Goal: Contribute content: Contribute content

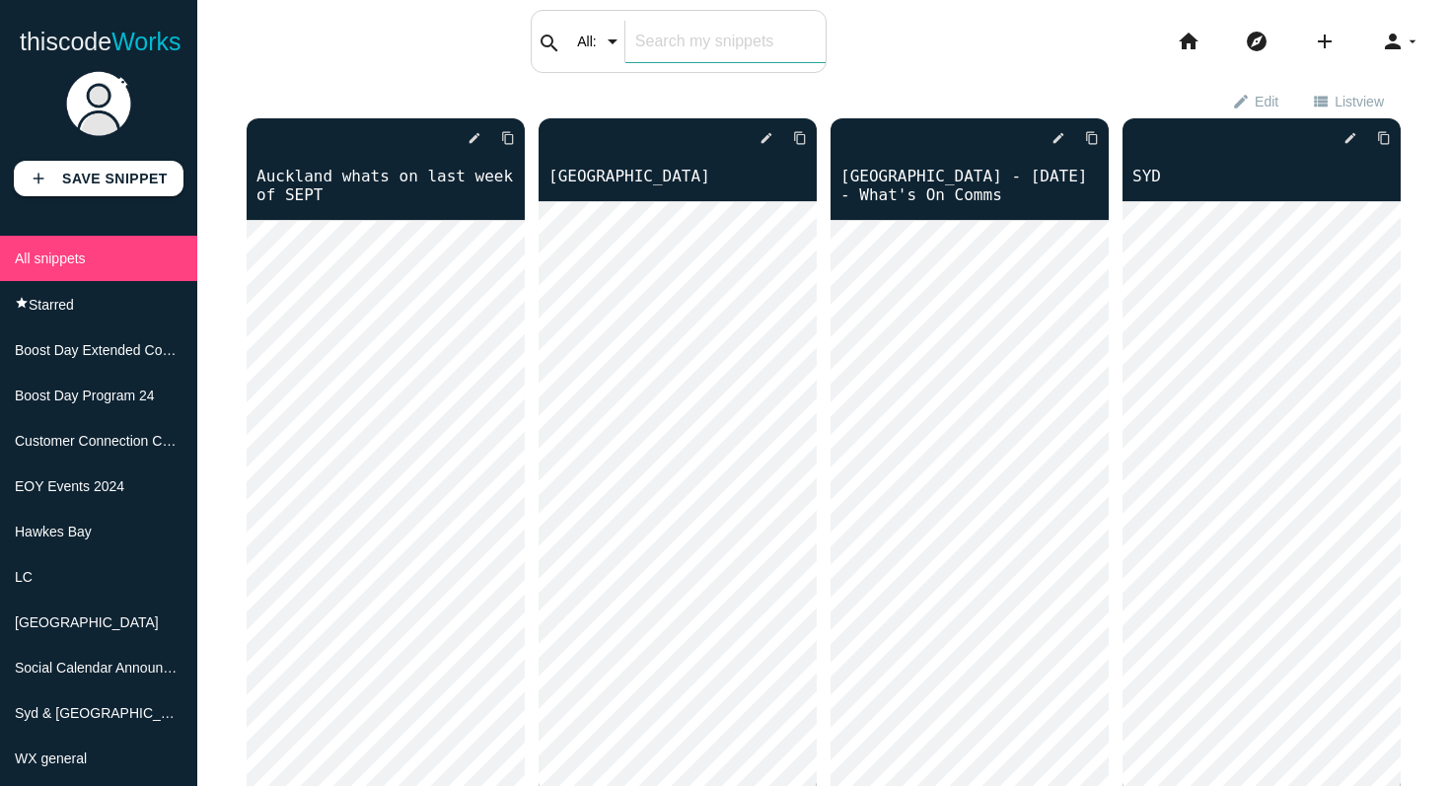
click at [630, 54] on div "search All: All: Code: Title: Tag: All: Code: Title: Tag:" at bounding box center [679, 41] width 296 height 63
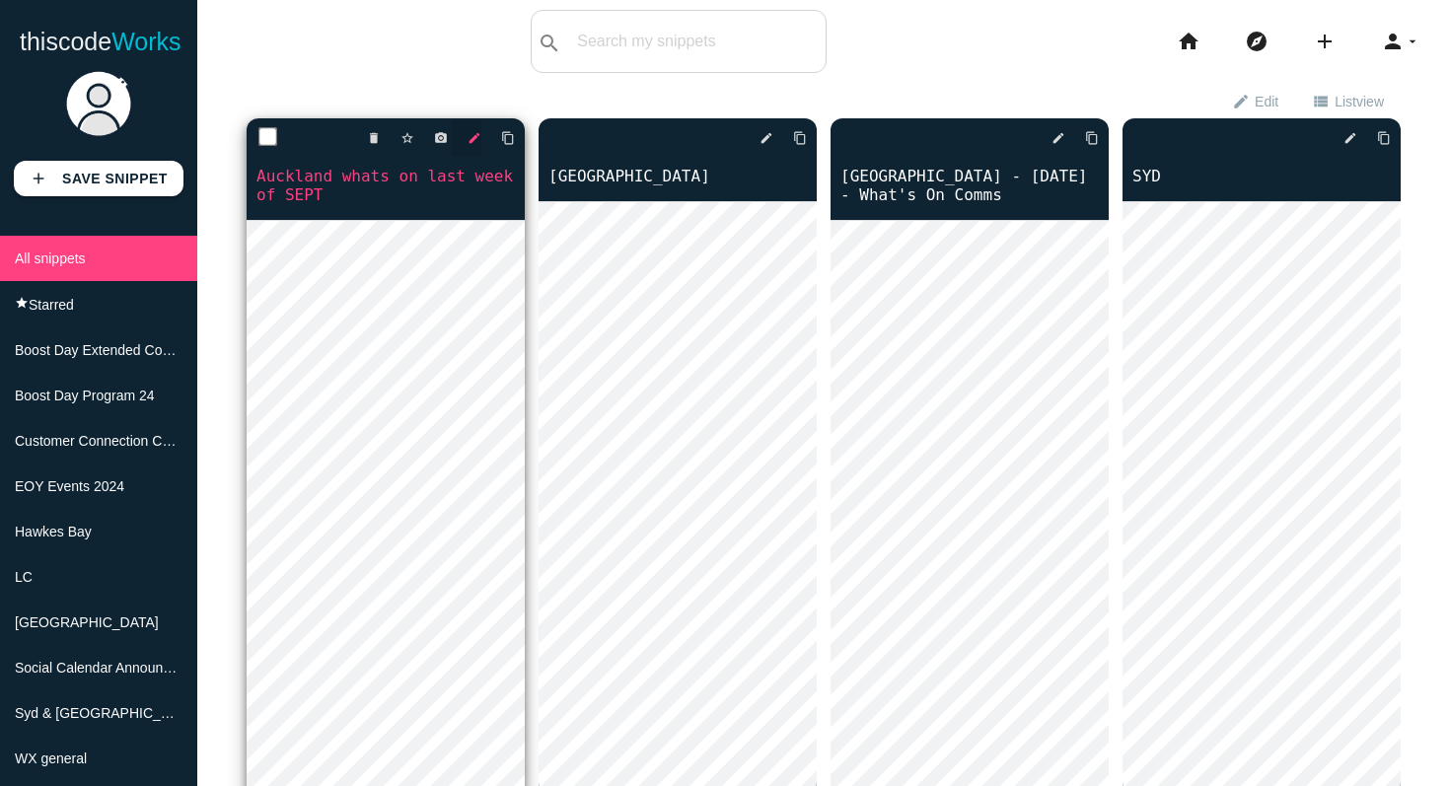
click at [476, 141] on icon "edit" at bounding box center [475, 138] width 14 height 36
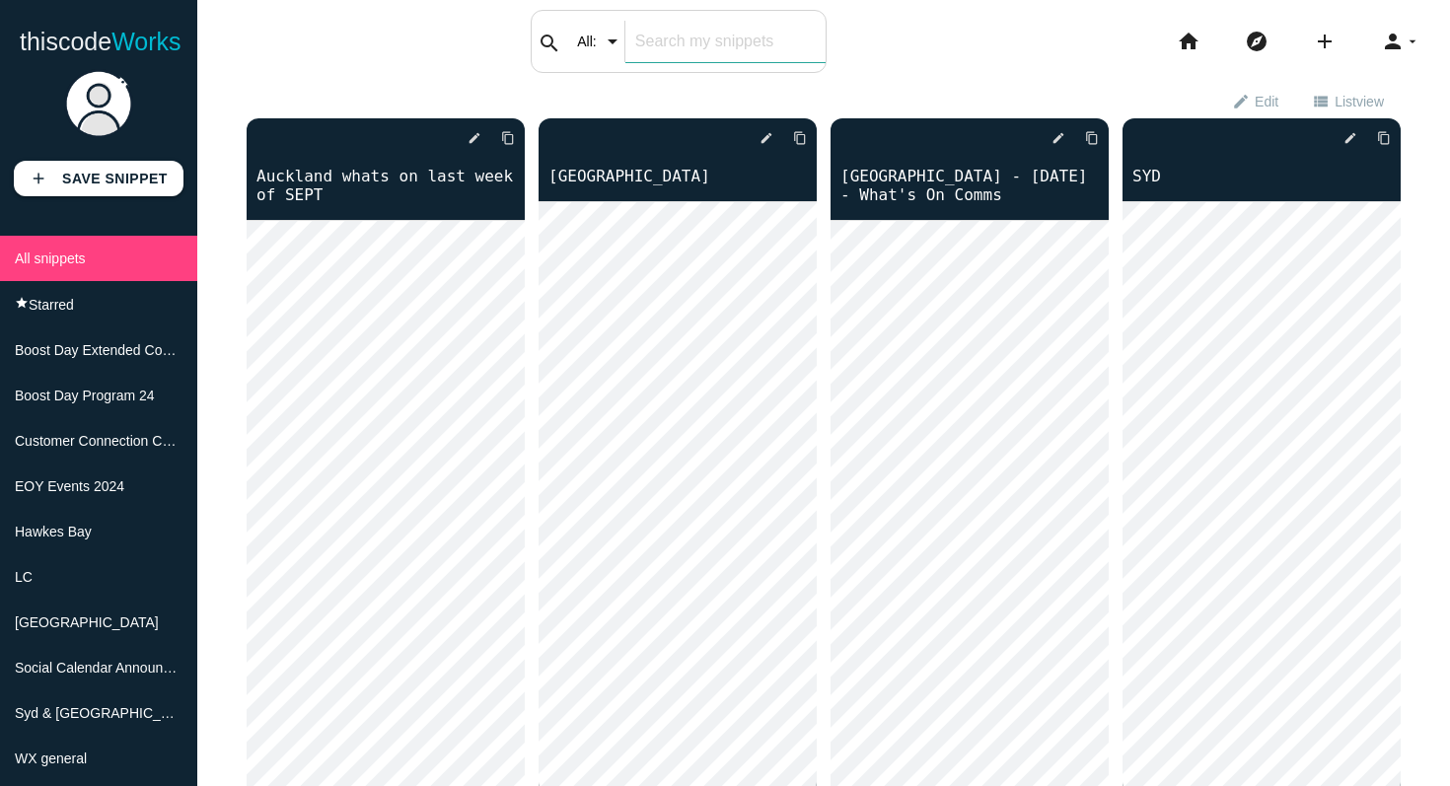
click at [618, 47] on div "search All: All: Code: Title: Tag: All: Code: Title: Tag:" at bounding box center [679, 41] width 296 height 63
type input "retro"
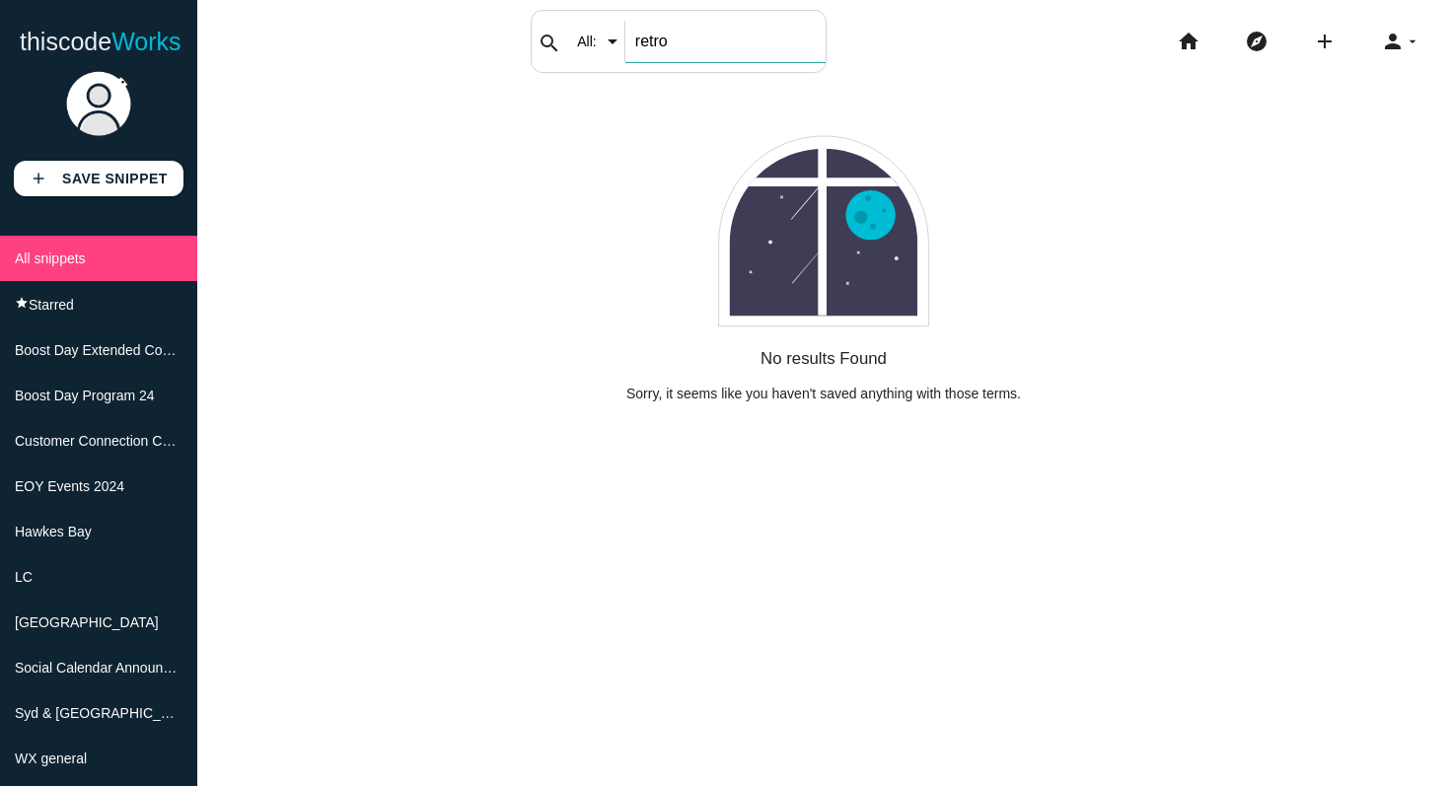
drag, startPoint x: 698, startPoint y: 39, endPoint x: 612, endPoint y: 33, distance: 87.1
click at [612, 33] on div "search All: All: Code: Title: Tag: All: Code: Title: Tag: retro" at bounding box center [679, 41] width 296 height 63
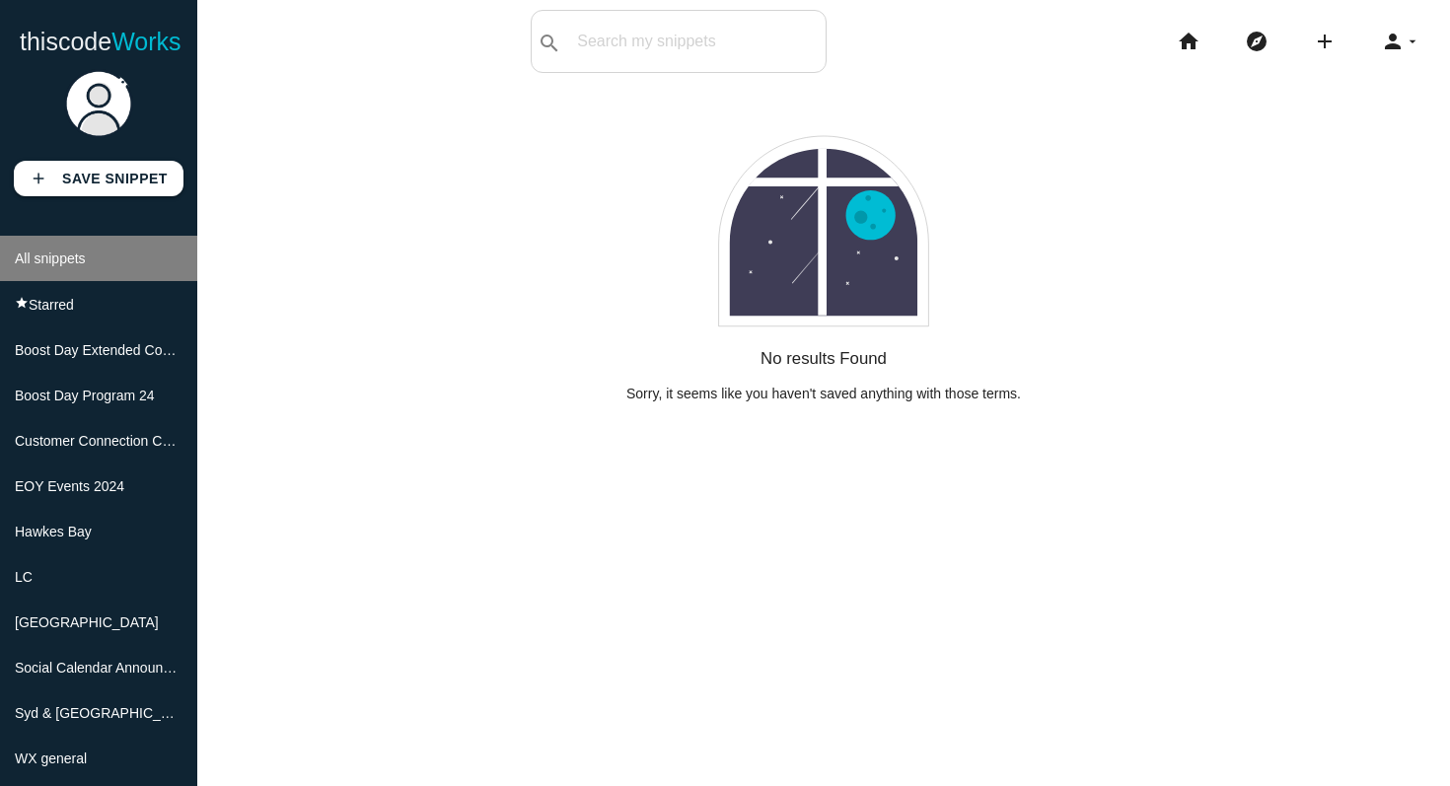
click at [86, 258] on span "All snippets" at bounding box center [50, 259] width 71 height 16
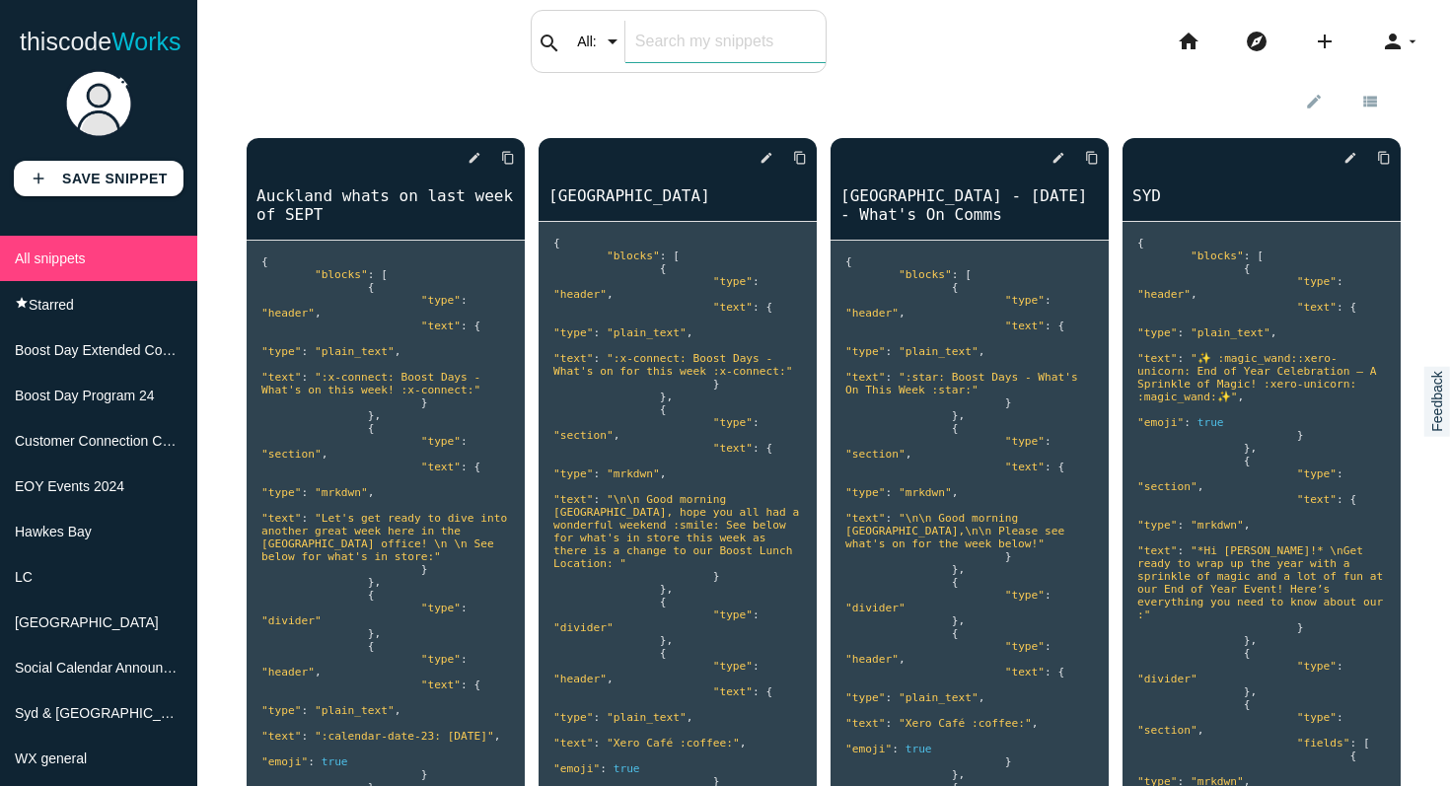
click at [623, 54] on div "search All: All: Code: Title: Tag: All: Code: Title: Tag:" at bounding box center [679, 41] width 296 height 63
type input "july"
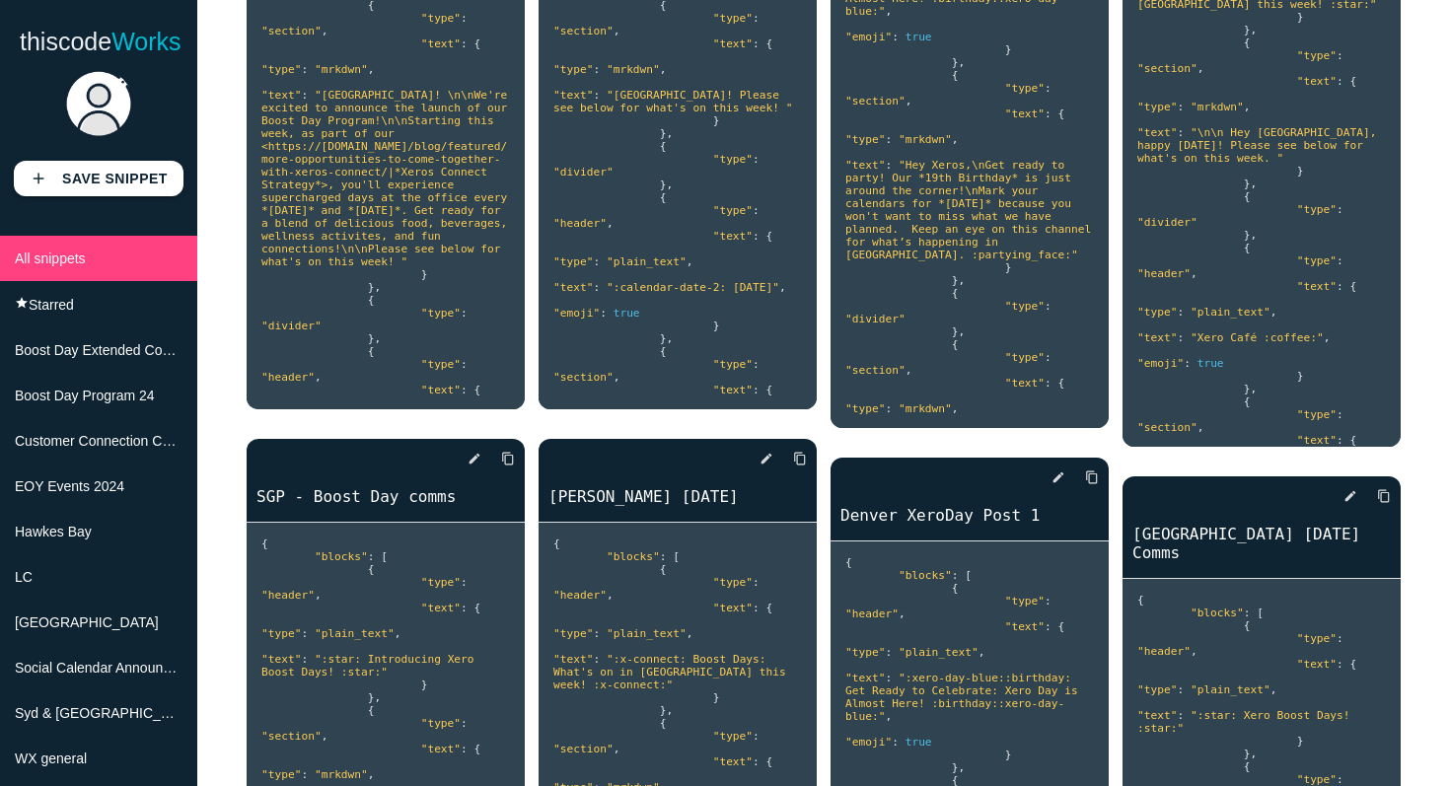
scroll to position [1156, 0]
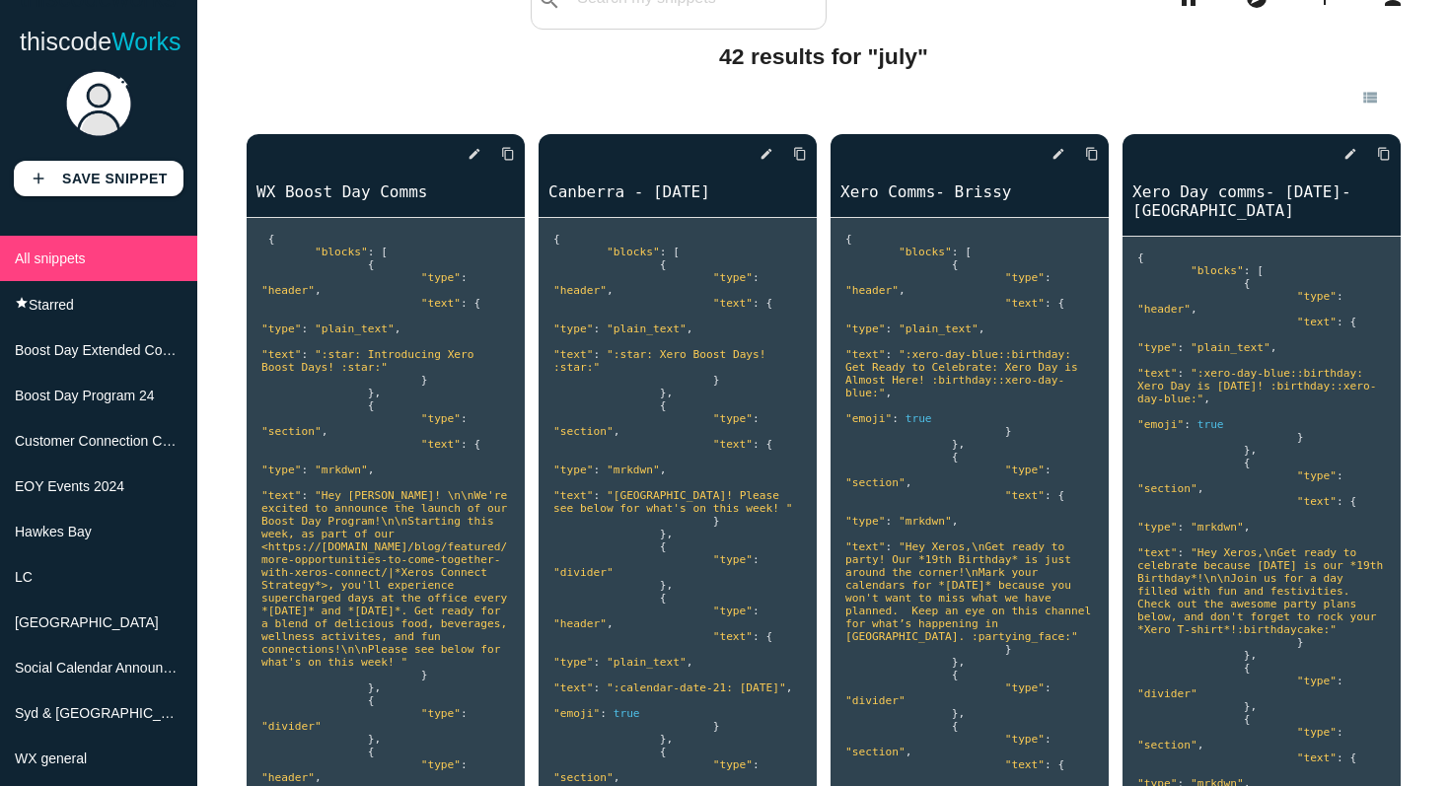
scroll to position [0, 0]
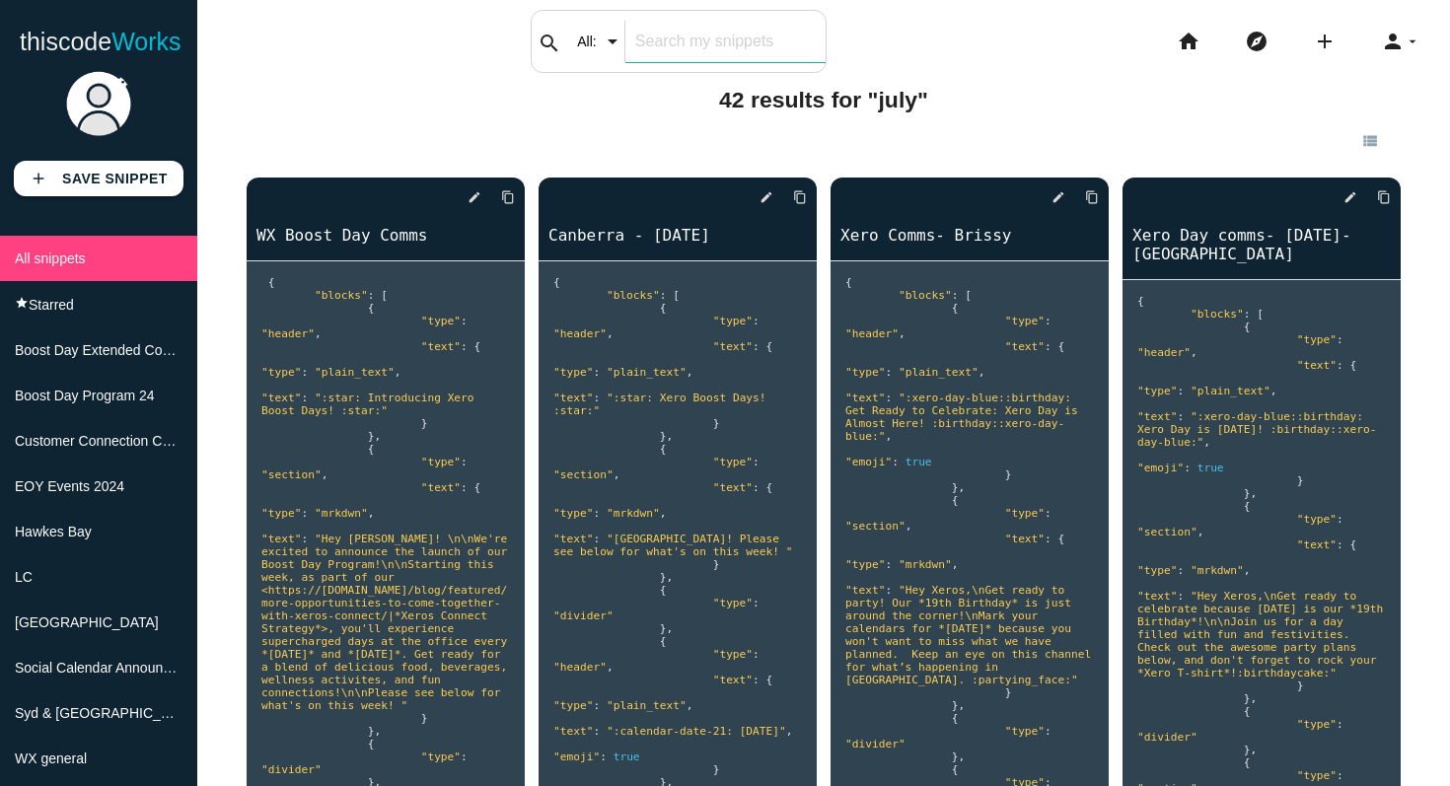
click at [641, 47] on input "text" at bounding box center [725, 41] width 200 height 41
type input "melbourne"
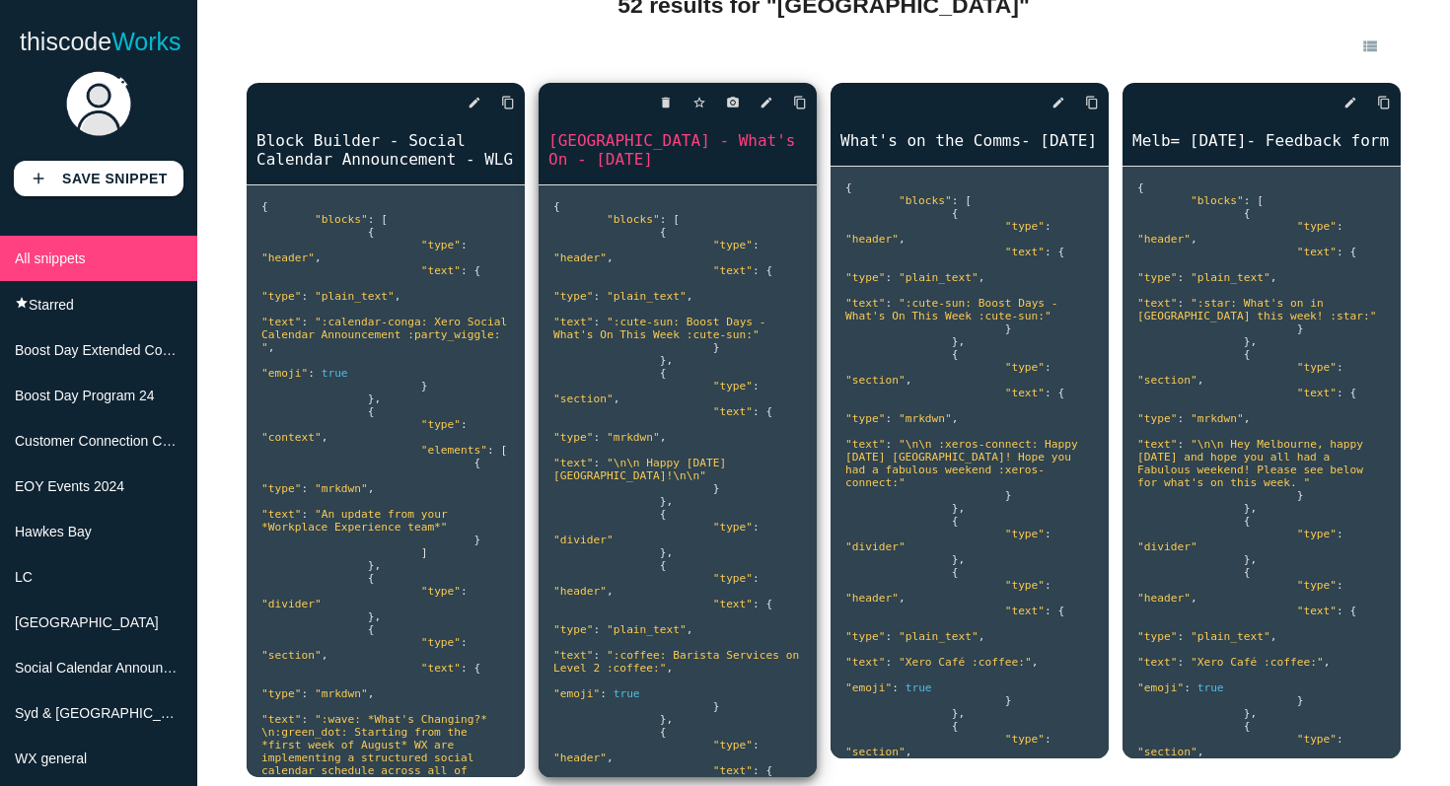
scroll to position [142, 0]
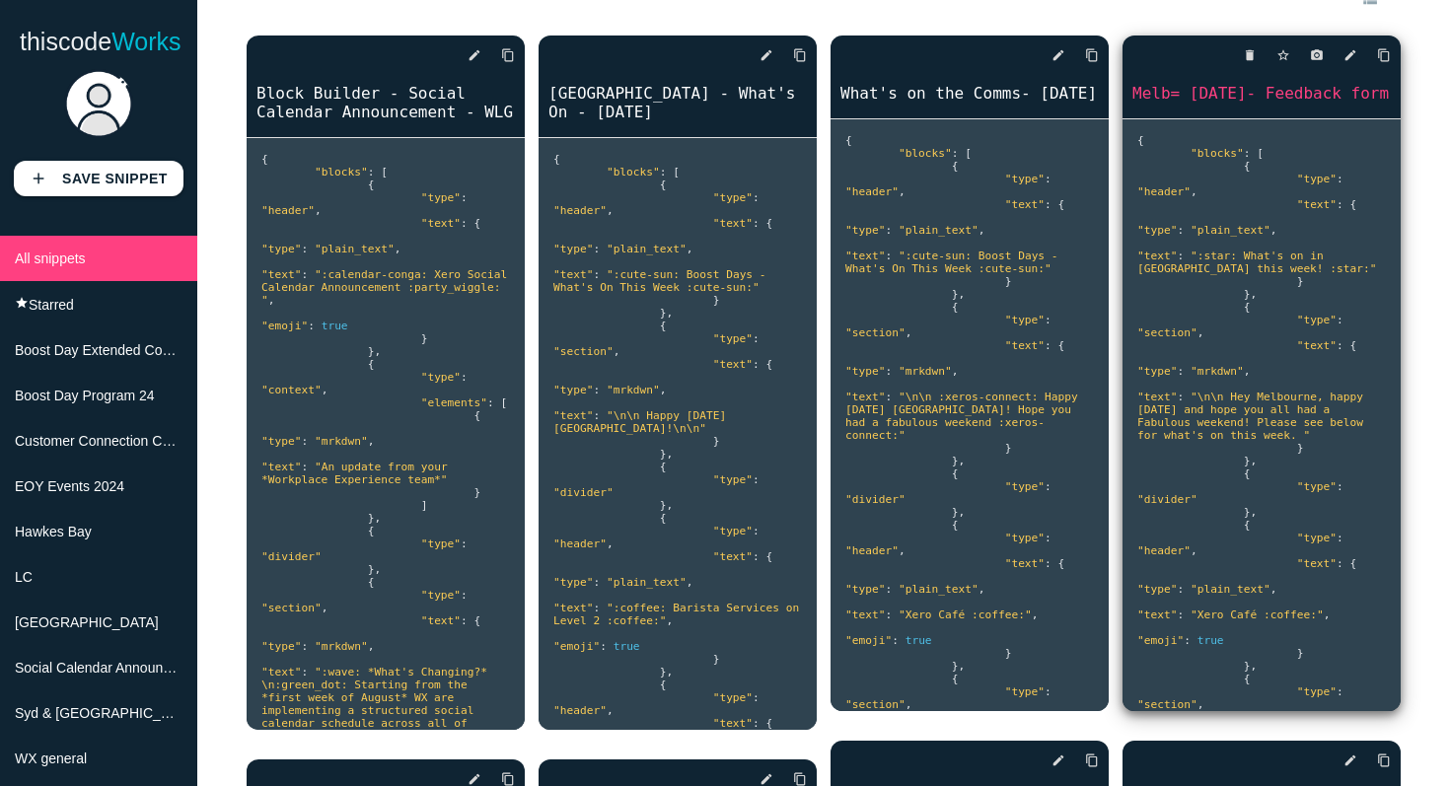
click at [1359, 57] on div "delete star_border photo_camera edit content_copy" at bounding box center [1262, 55] width 278 height 39
click at [1353, 55] on icon "edit" at bounding box center [1351, 55] width 14 height 36
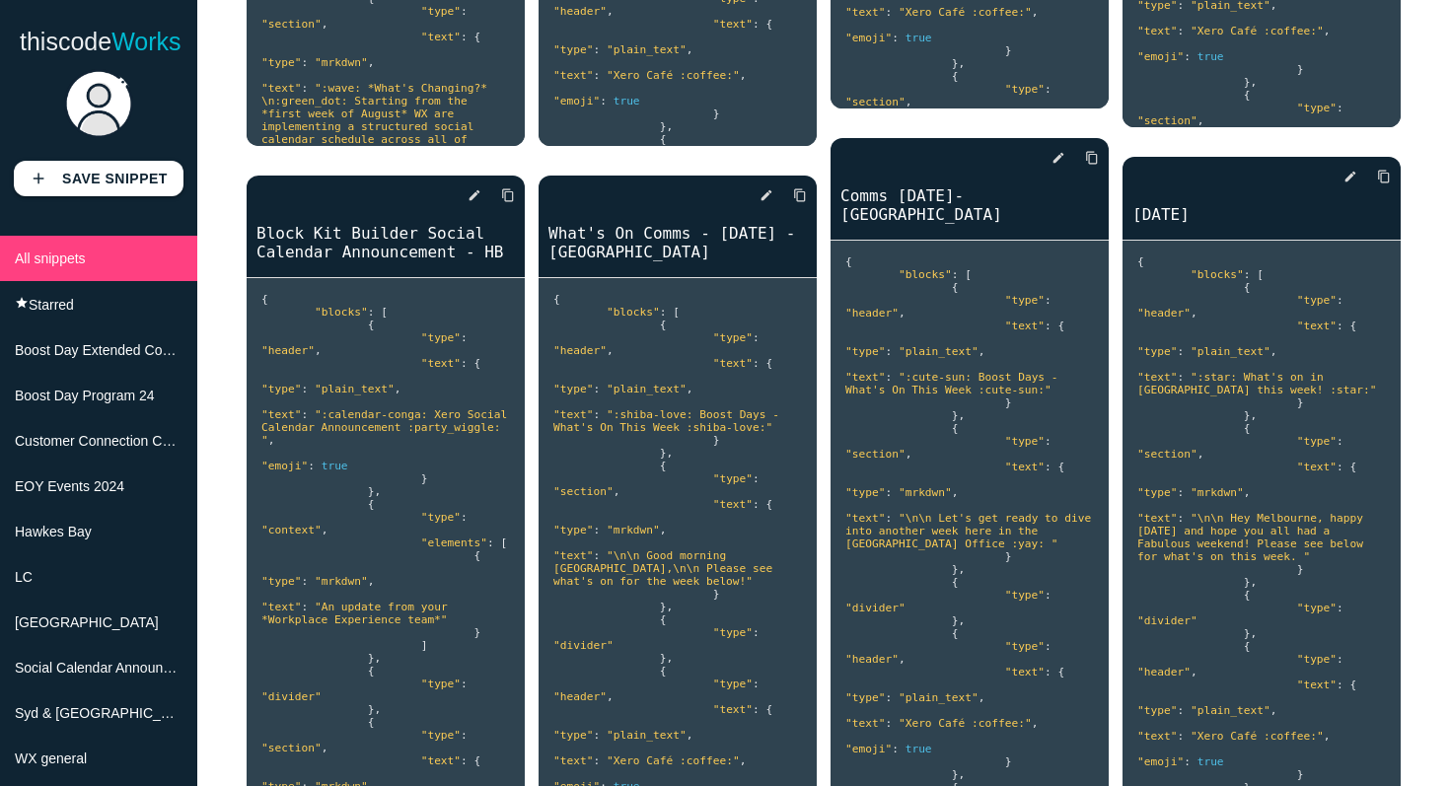
scroll to position [1449, 0]
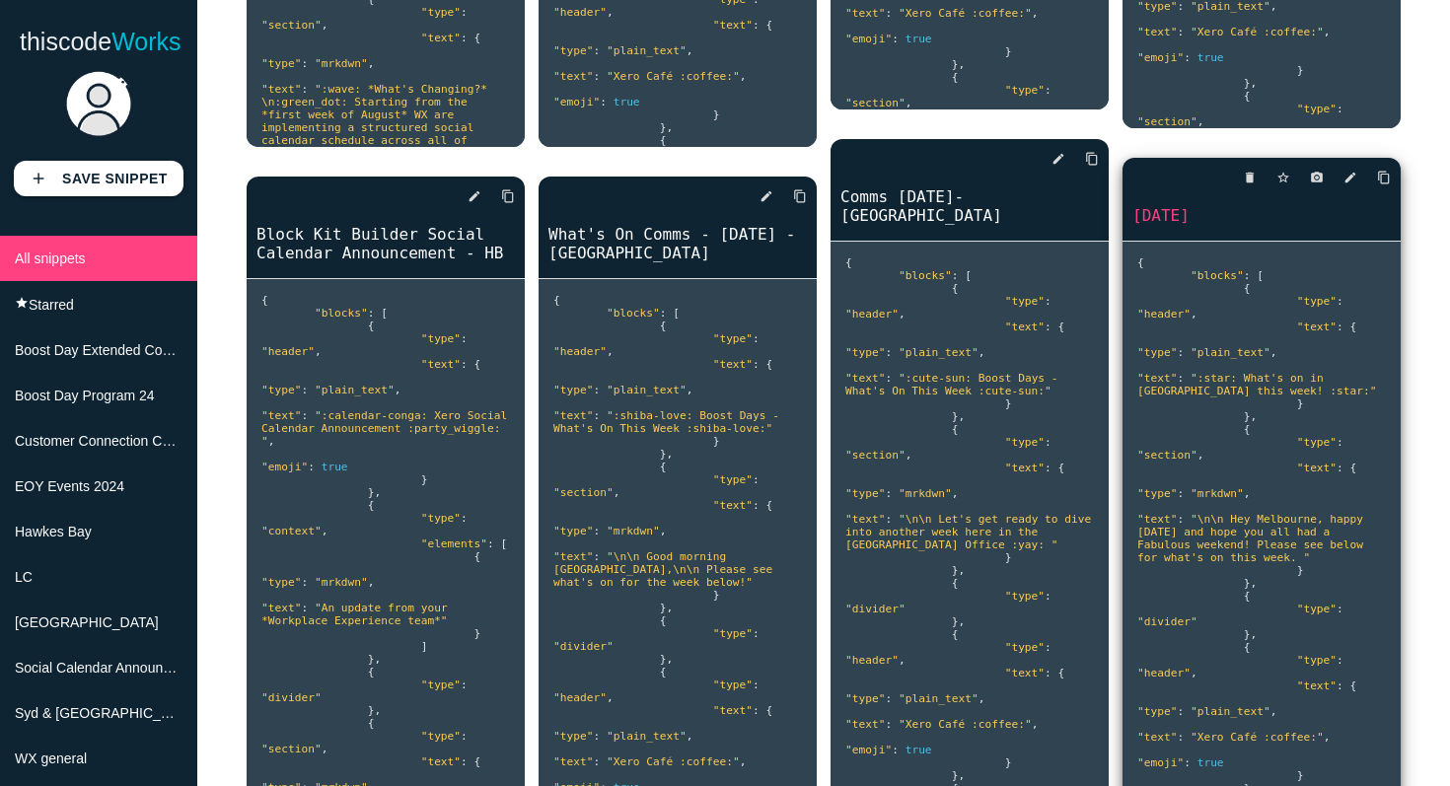
click at [1358, 192] on div "delete star_border photo_camera edit content_copy" at bounding box center [1262, 177] width 278 height 39
click at [1353, 195] on icon "edit" at bounding box center [1351, 178] width 14 height 36
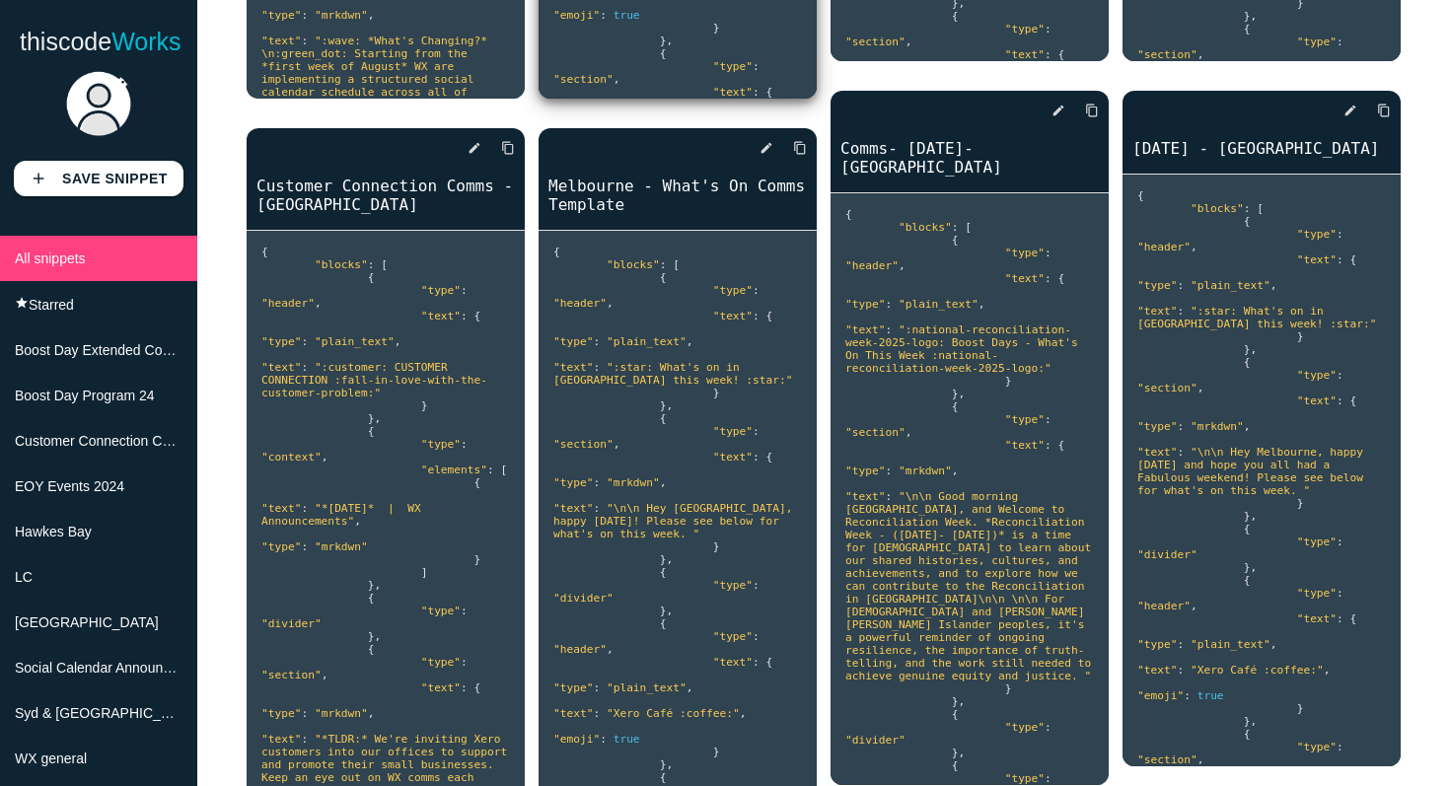
scroll to position [2232, 0]
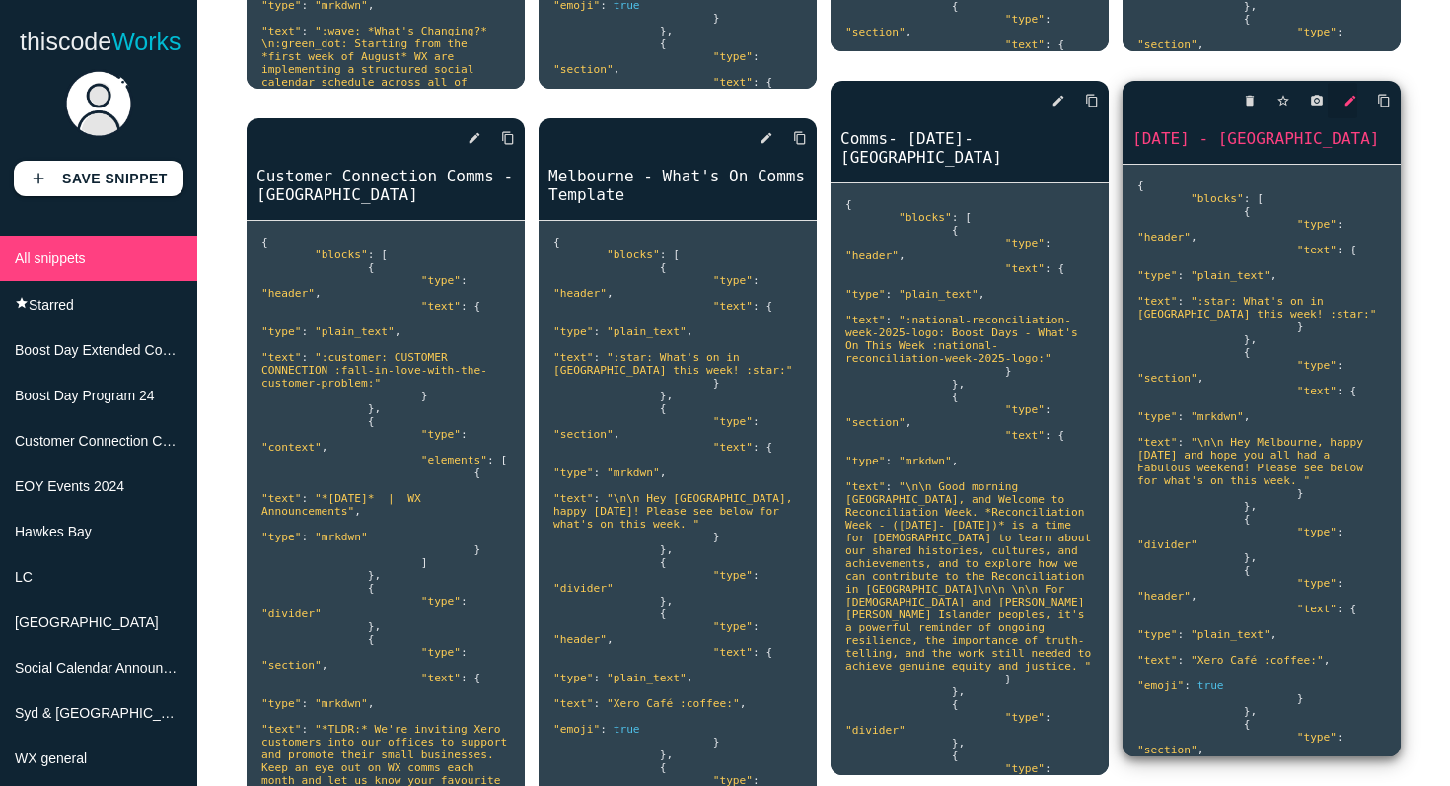
click at [1354, 118] on icon "edit" at bounding box center [1351, 101] width 14 height 36
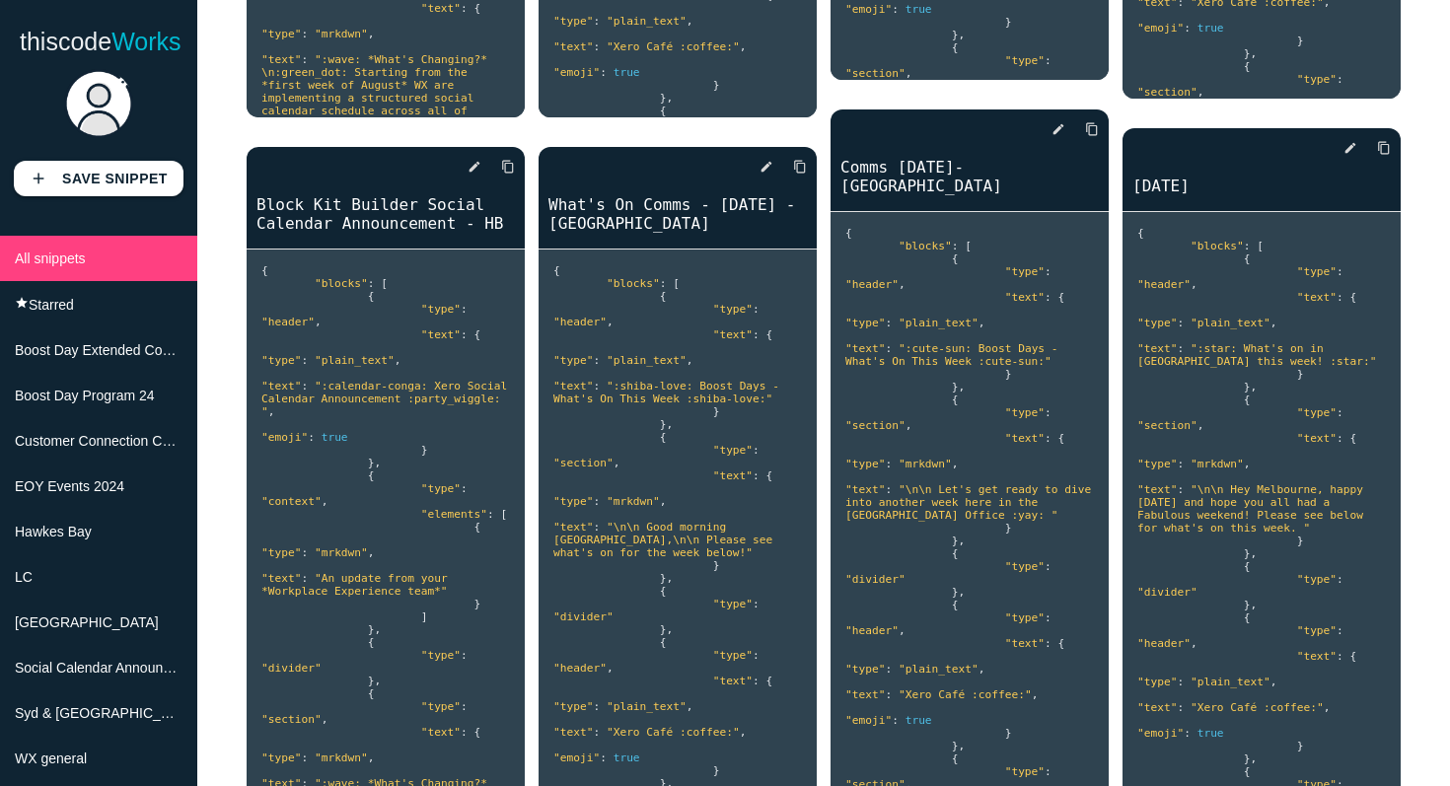
scroll to position [1538, 0]
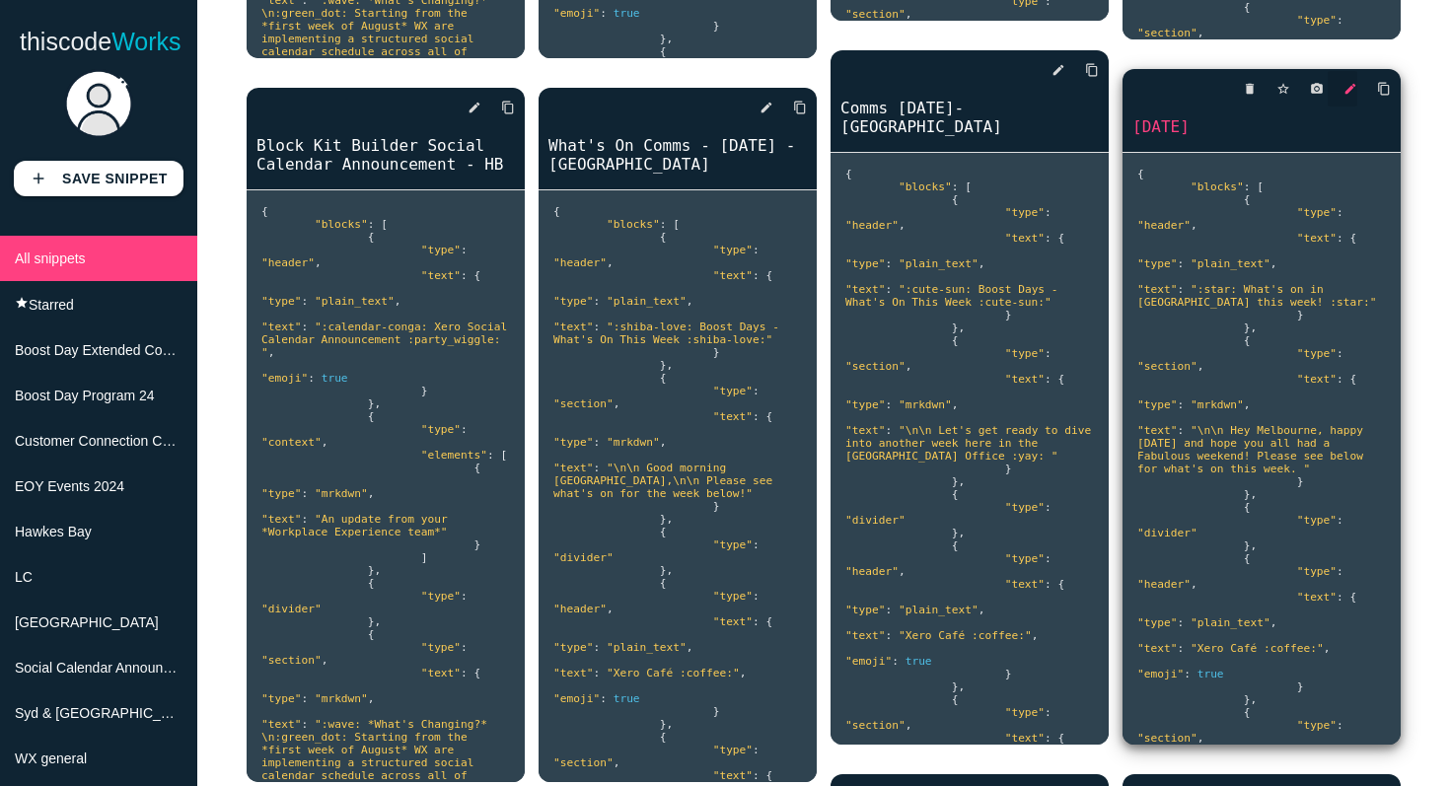
click at [1354, 106] on icon "edit" at bounding box center [1351, 89] width 14 height 36
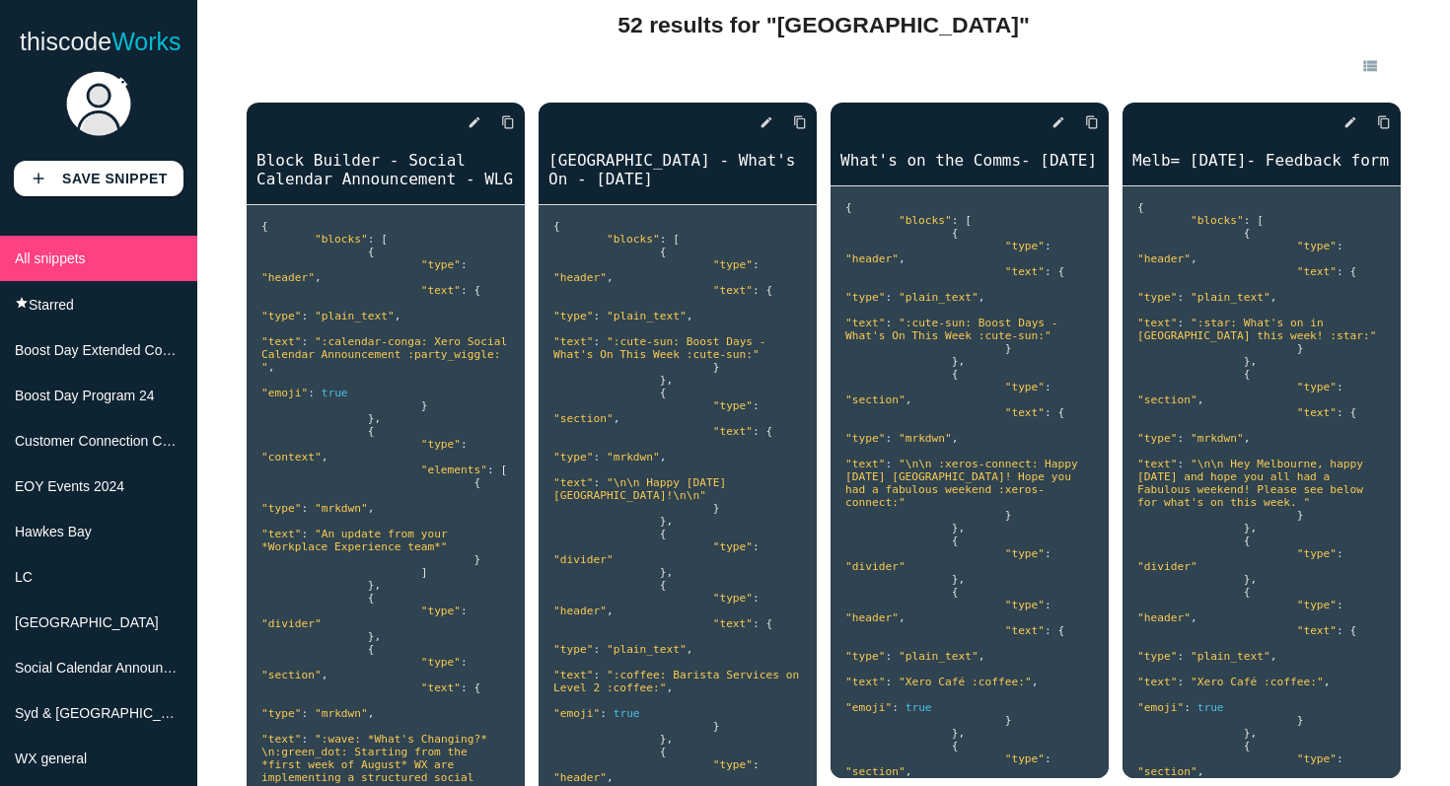
scroll to position [0, 0]
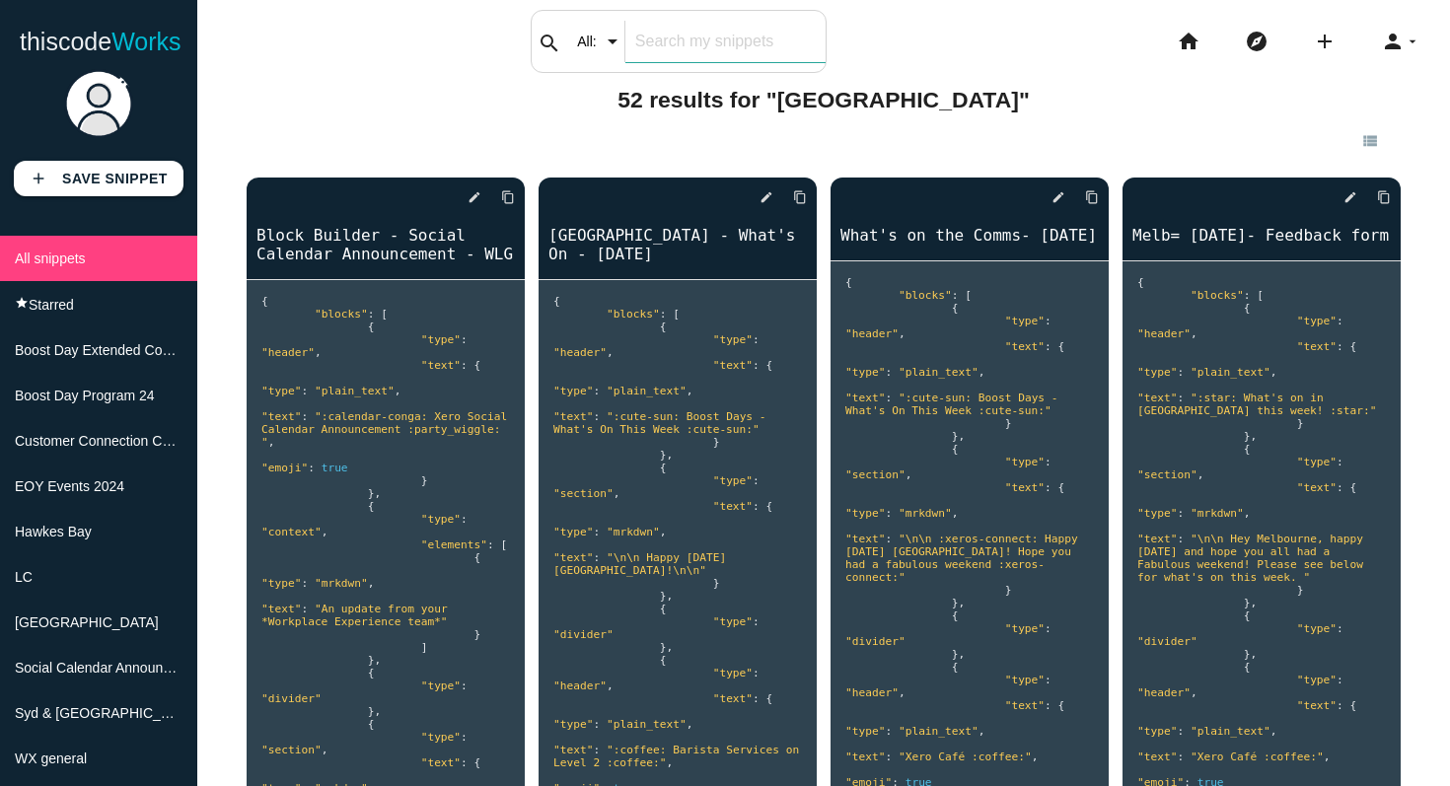
click at [664, 36] on input "text" at bounding box center [725, 41] width 200 height 41
click at [86, 264] on span "All snippets" at bounding box center [50, 259] width 71 height 16
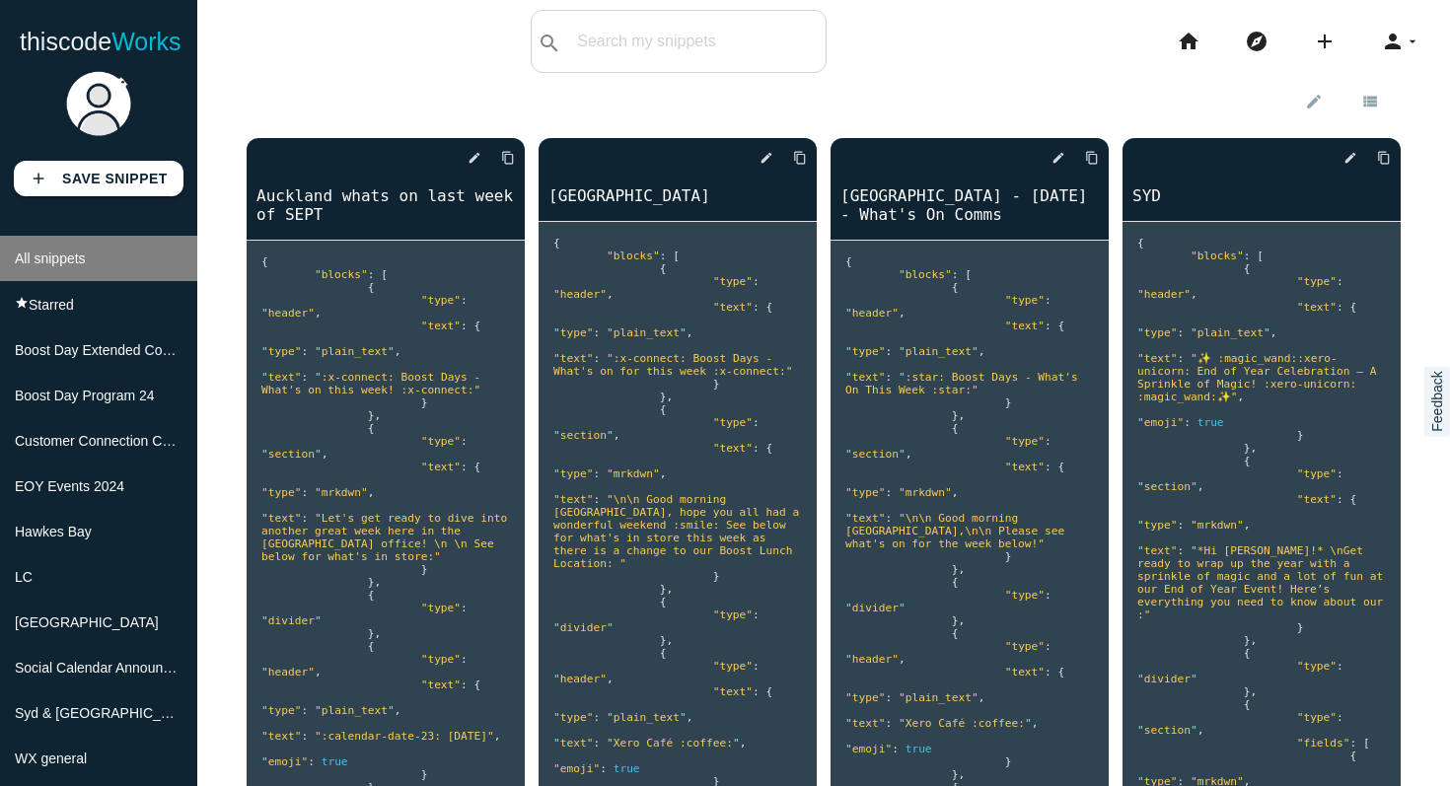
click at [157, 259] on li "All snippets" at bounding box center [98, 258] width 197 height 45
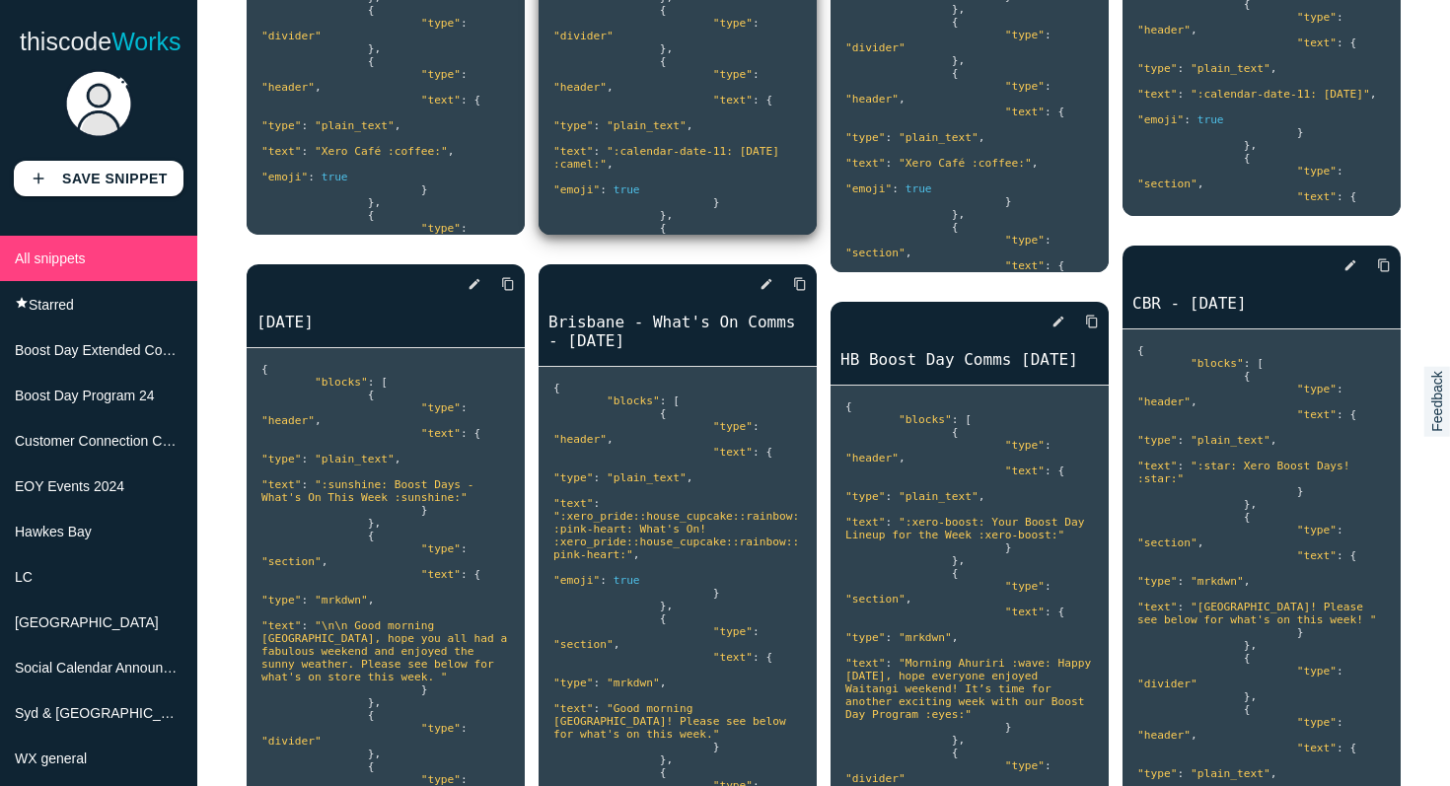
scroll to position [2012, 0]
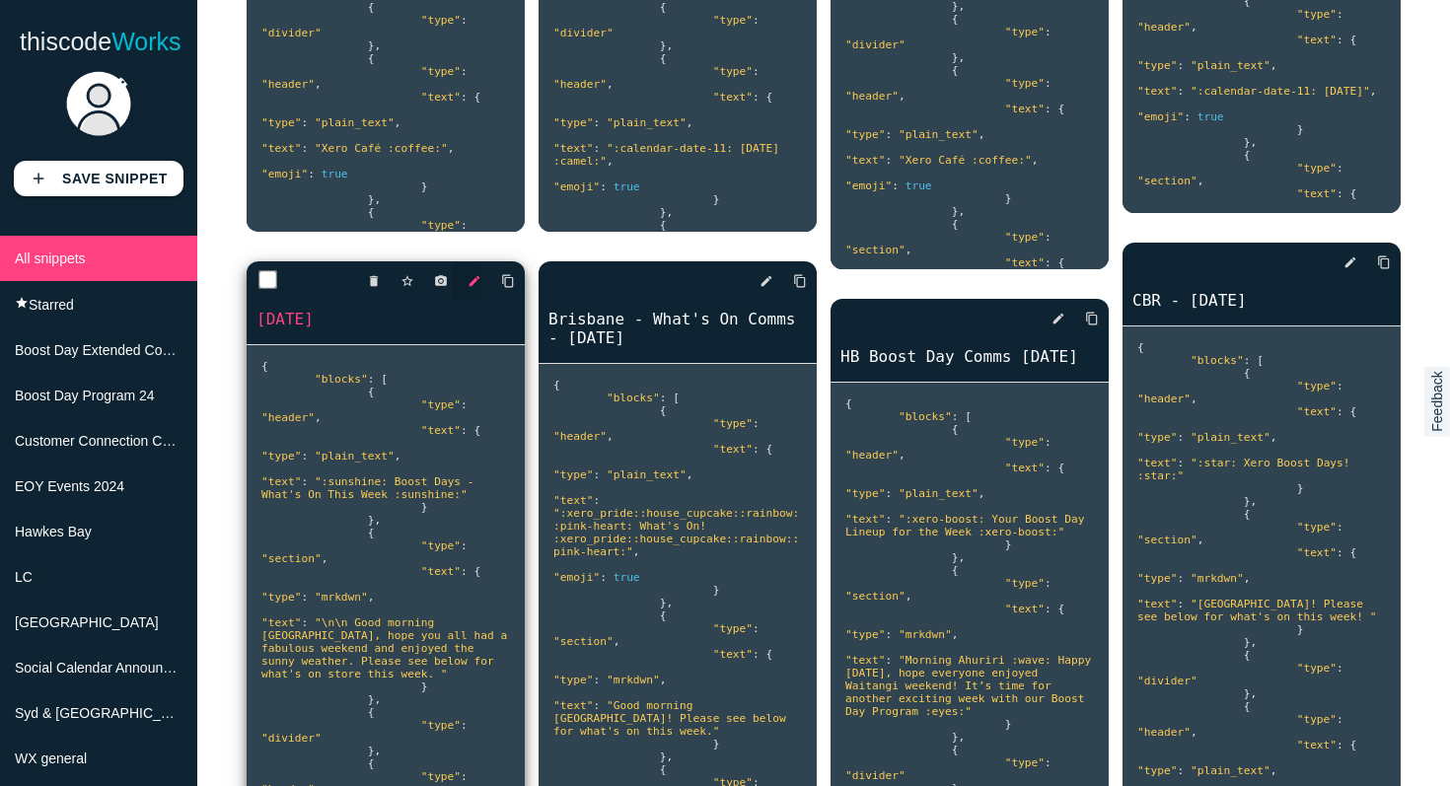
click at [477, 282] on icon "edit" at bounding box center [475, 281] width 14 height 36
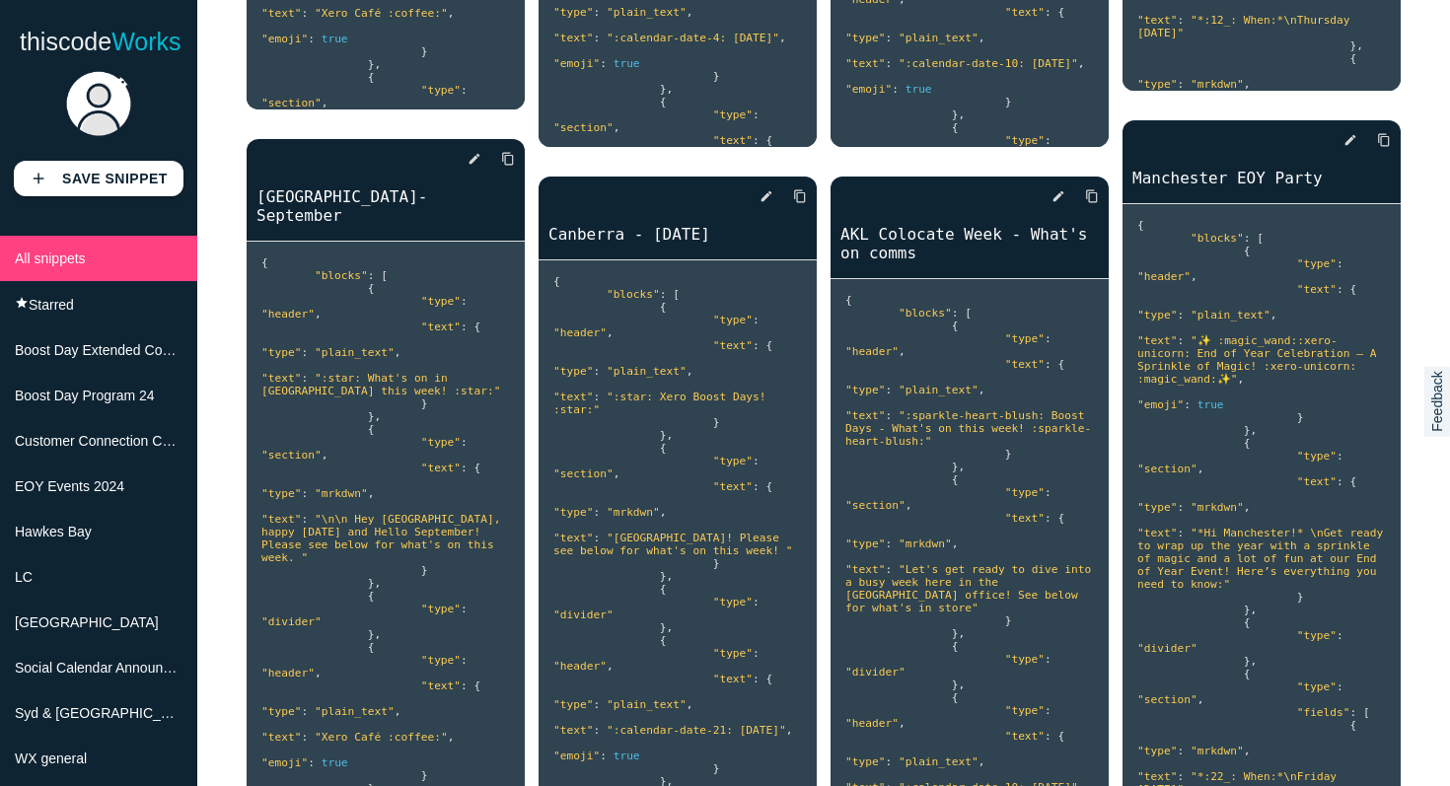
scroll to position [4277, 0]
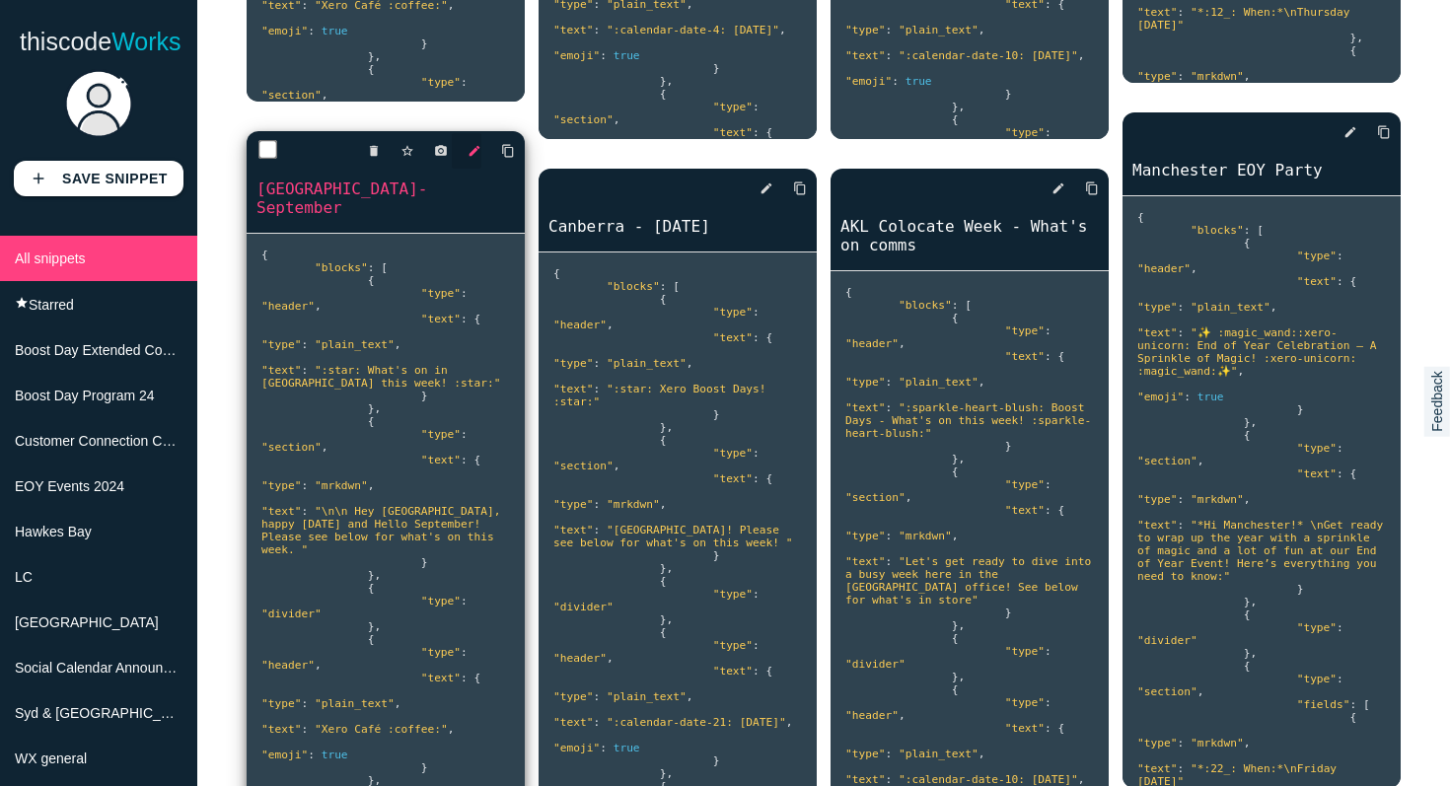
click at [475, 133] on icon "edit" at bounding box center [475, 151] width 14 height 36
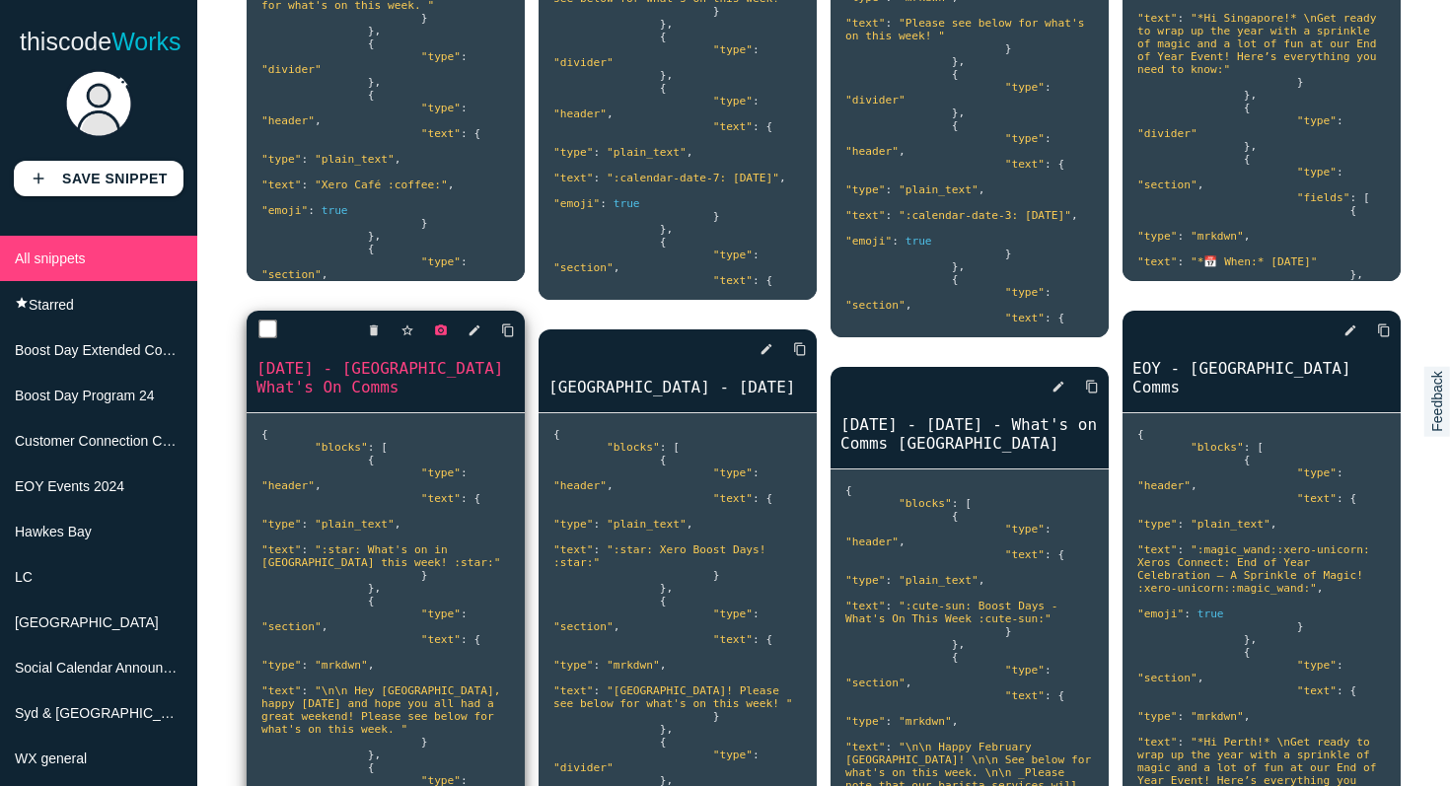
scroll to position [6237, 0]
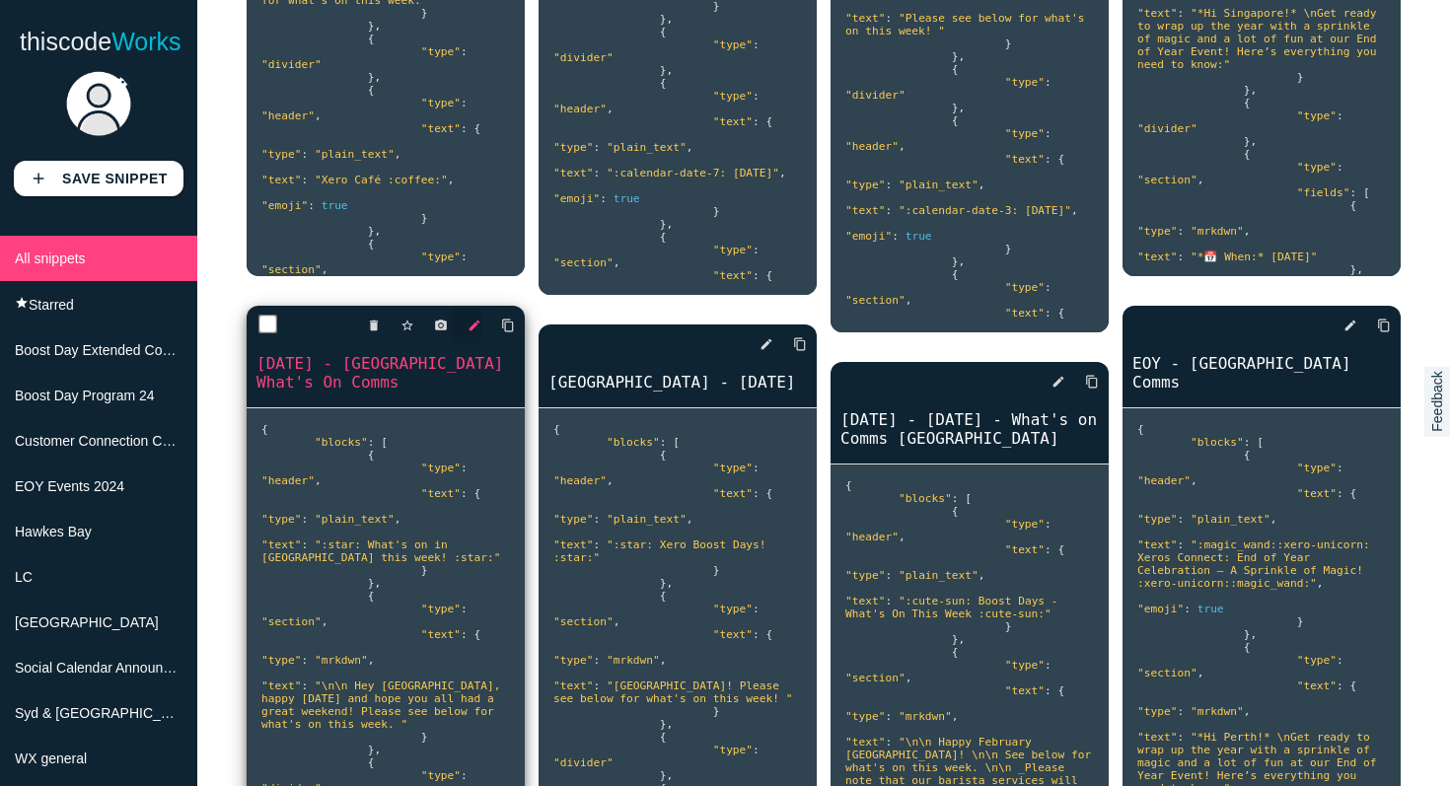
click at [475, 308] on icon "edit" at bounding box center [475, 326] width 14 height 36
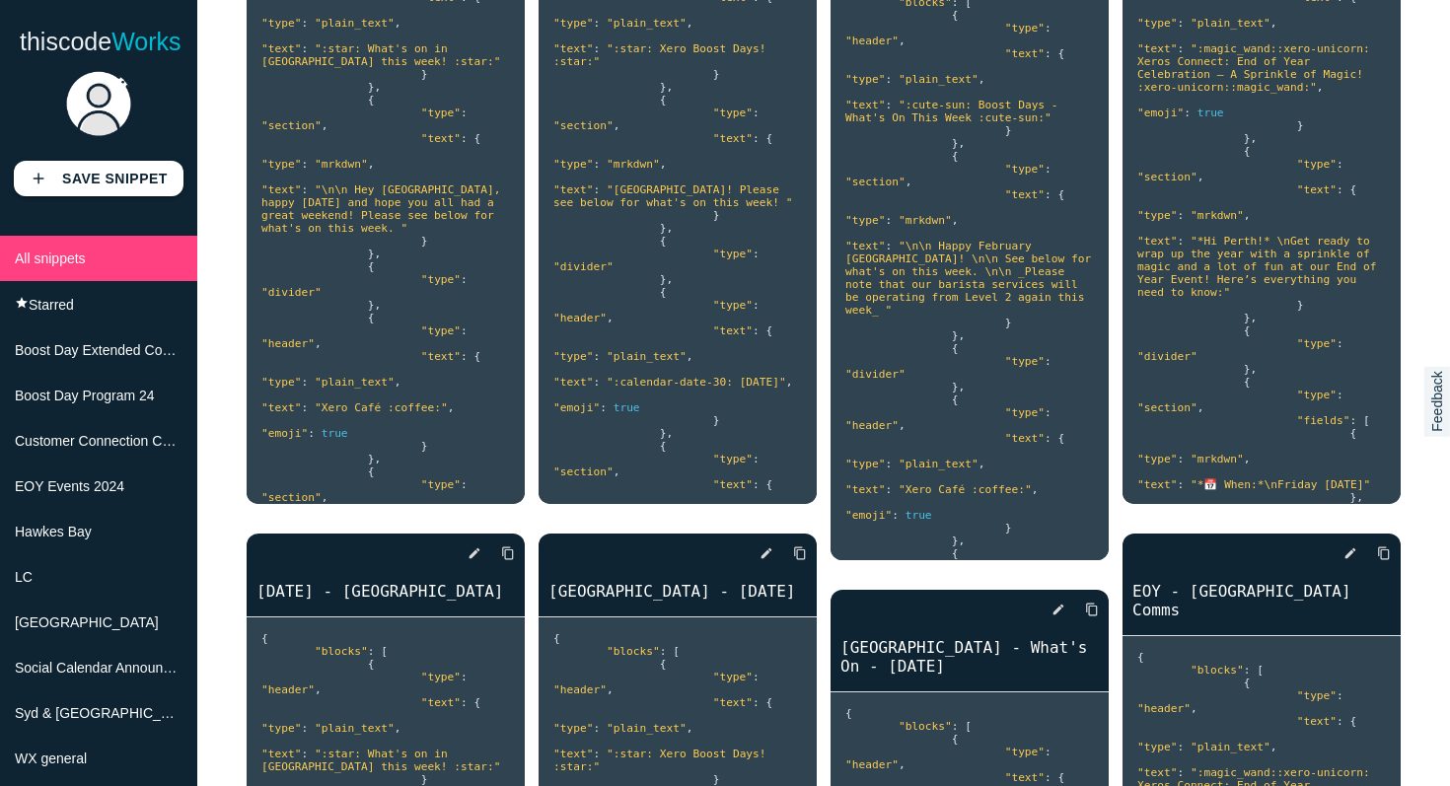
scroll to position [6771, 0]
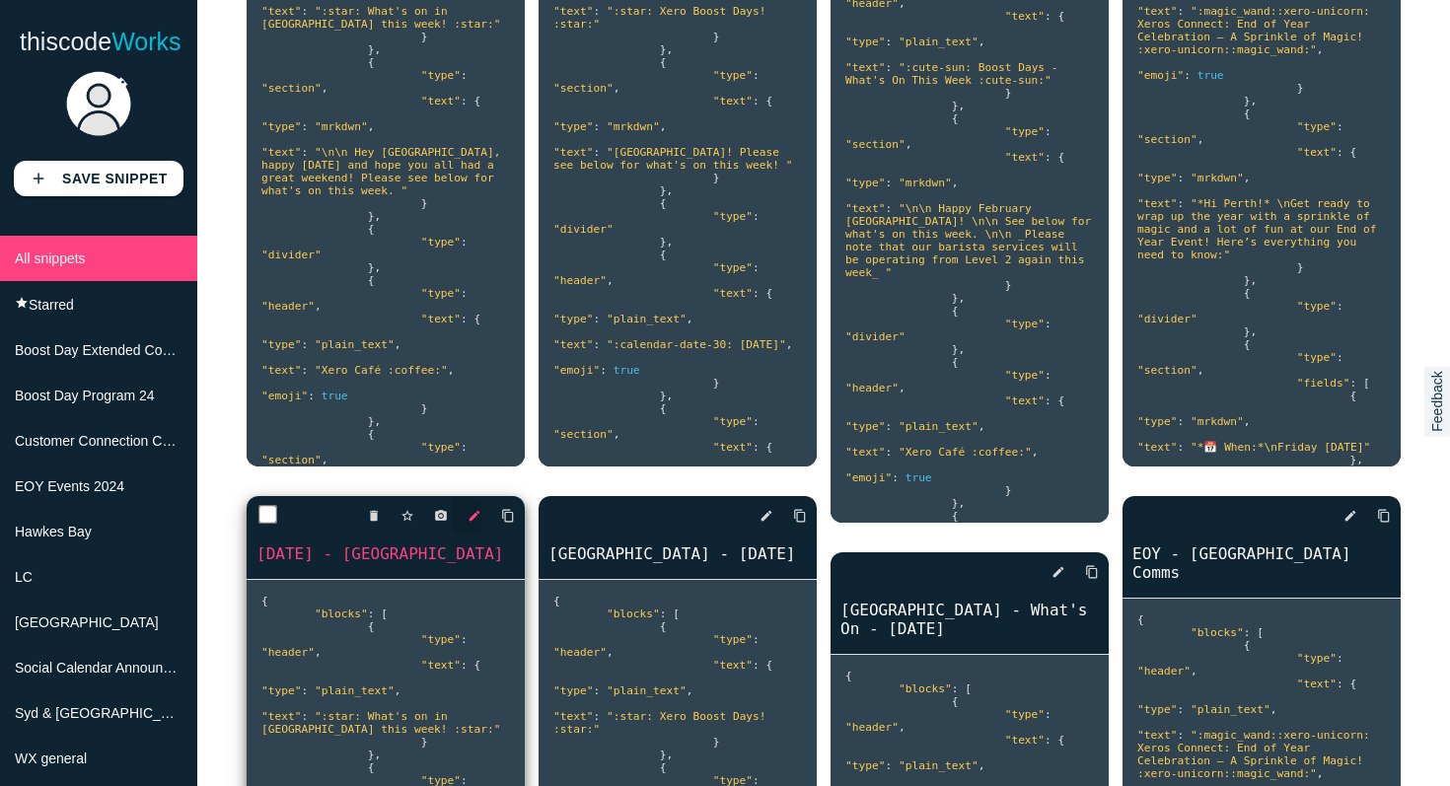
click at [475, 498] on icon "edit" at bounding box center [475, 516] width 14 height 36
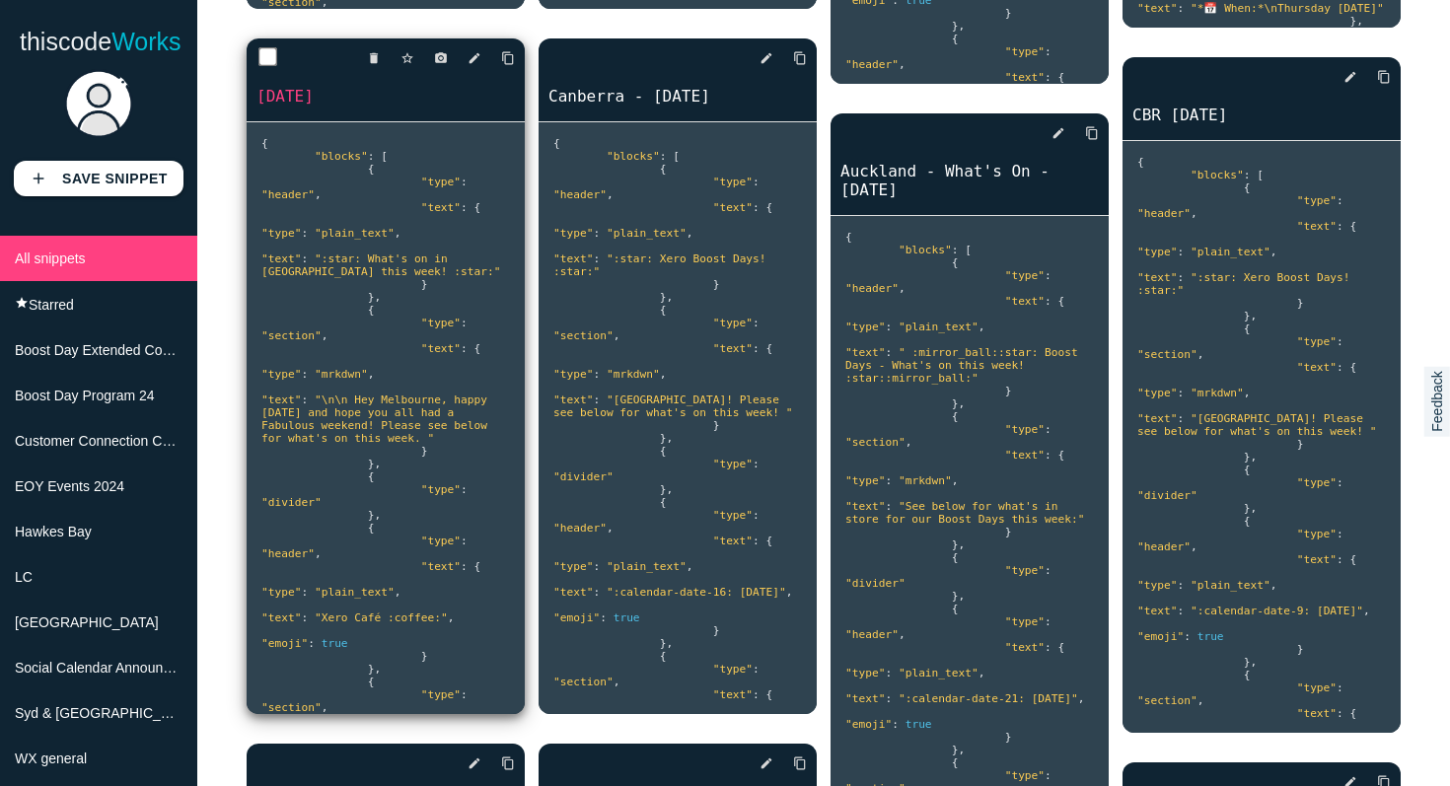
scroll to position [7886, 0]
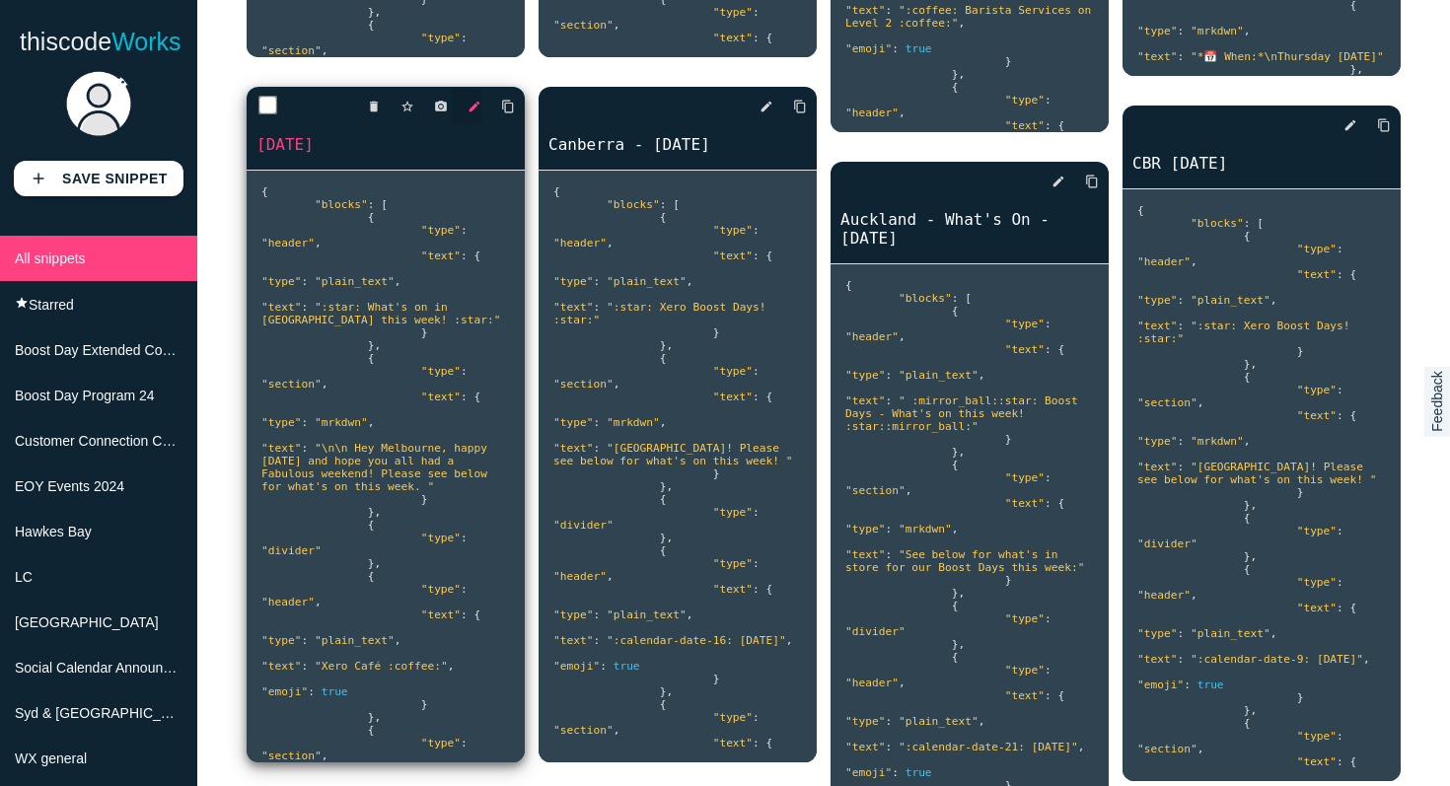
click at [477, 89] on icon "edit" at bounding box center [475, 107] width 14 height 36
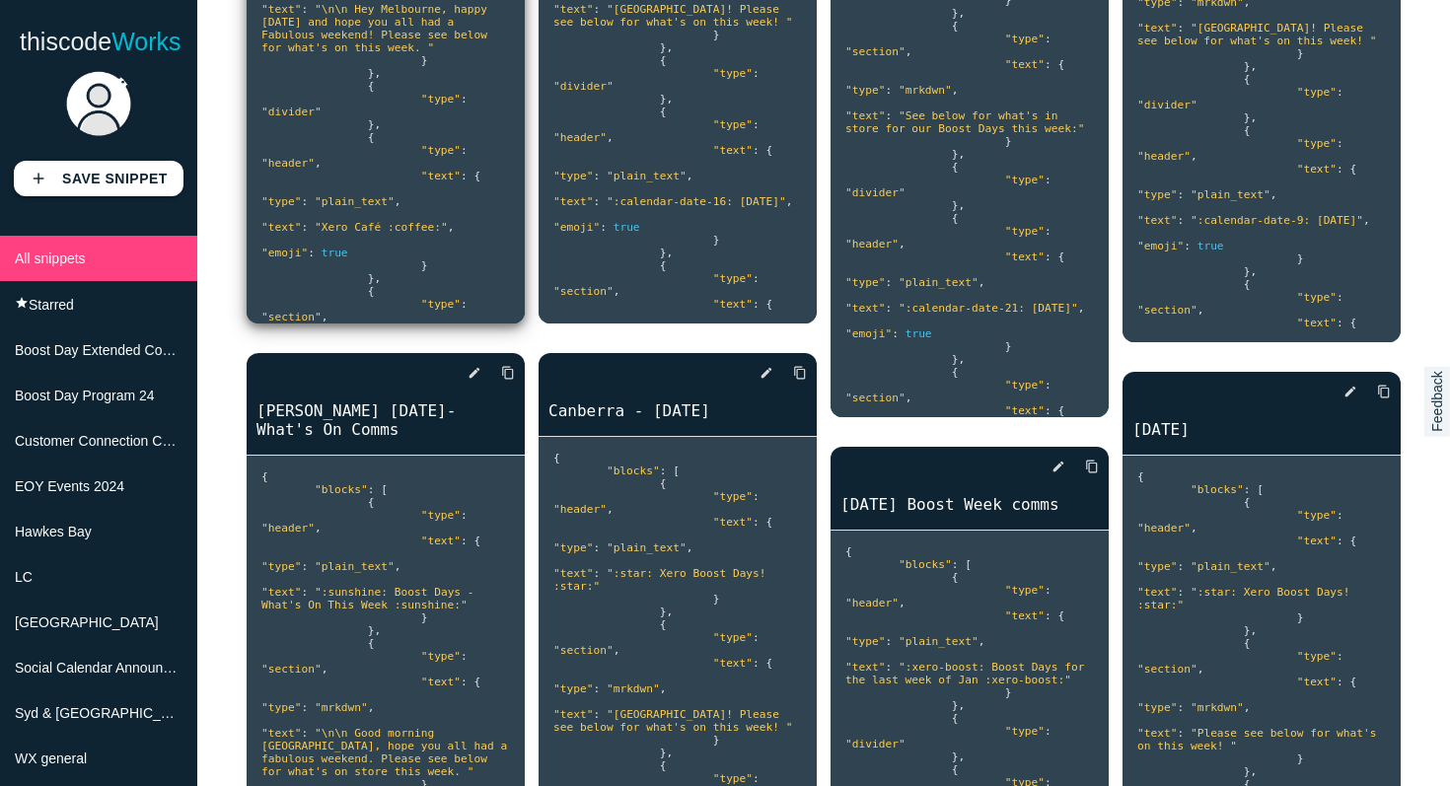
scroll to position [8380, 0]
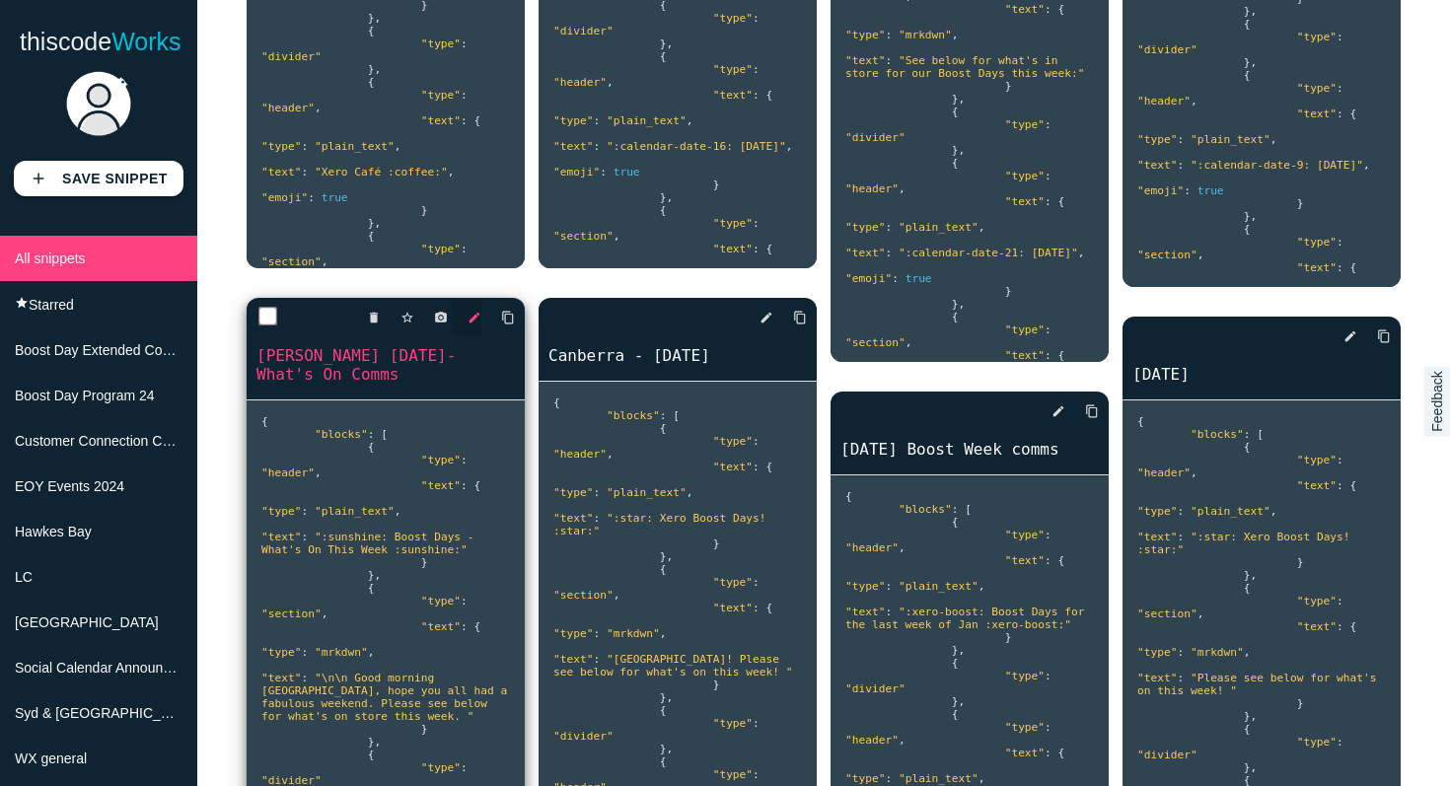
click at [478, 300] on icon "edit" at bounding box center [475, 318] width 14 height 36
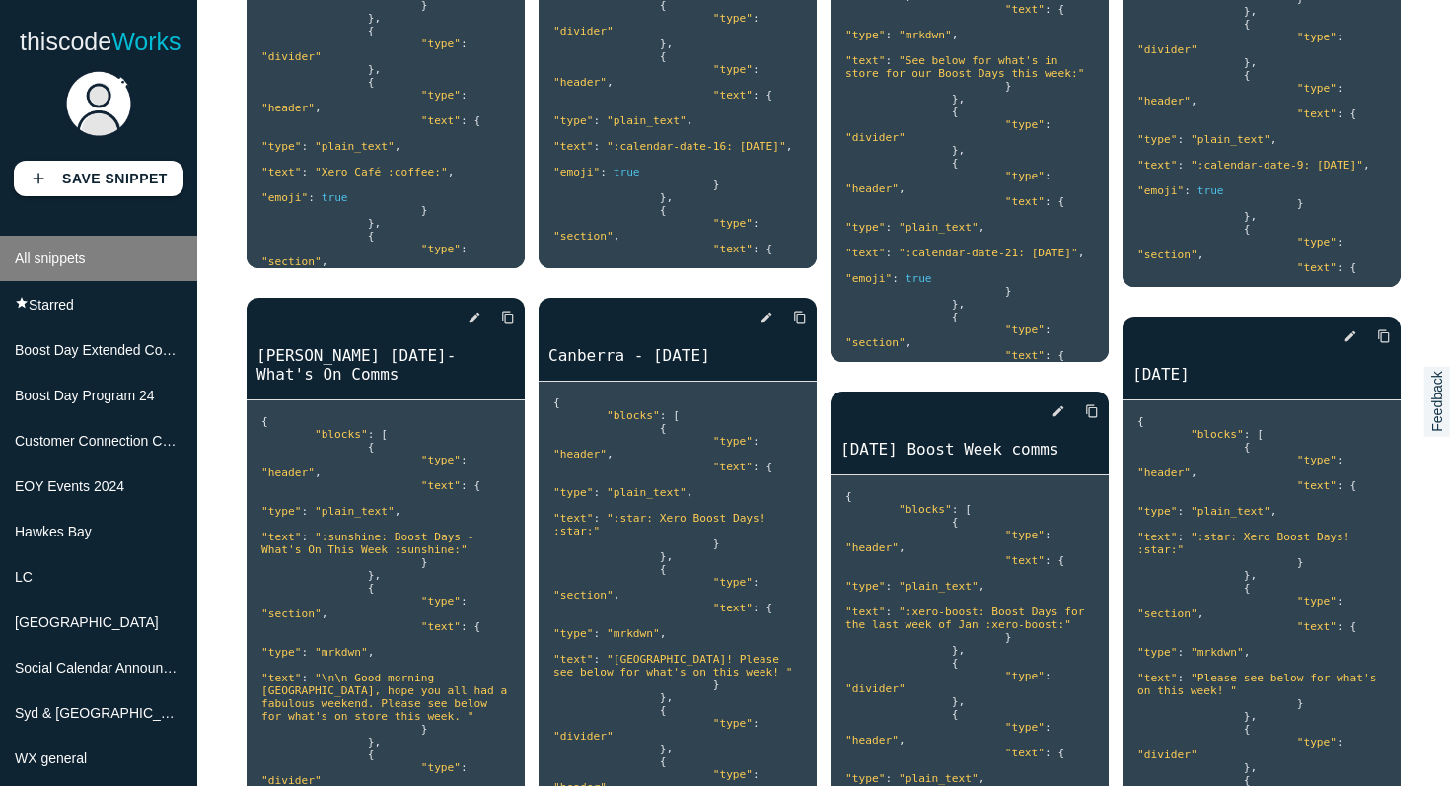
click at [115, 262] on li "All snippets" at bounding box center [98, 258] width 197 height 45
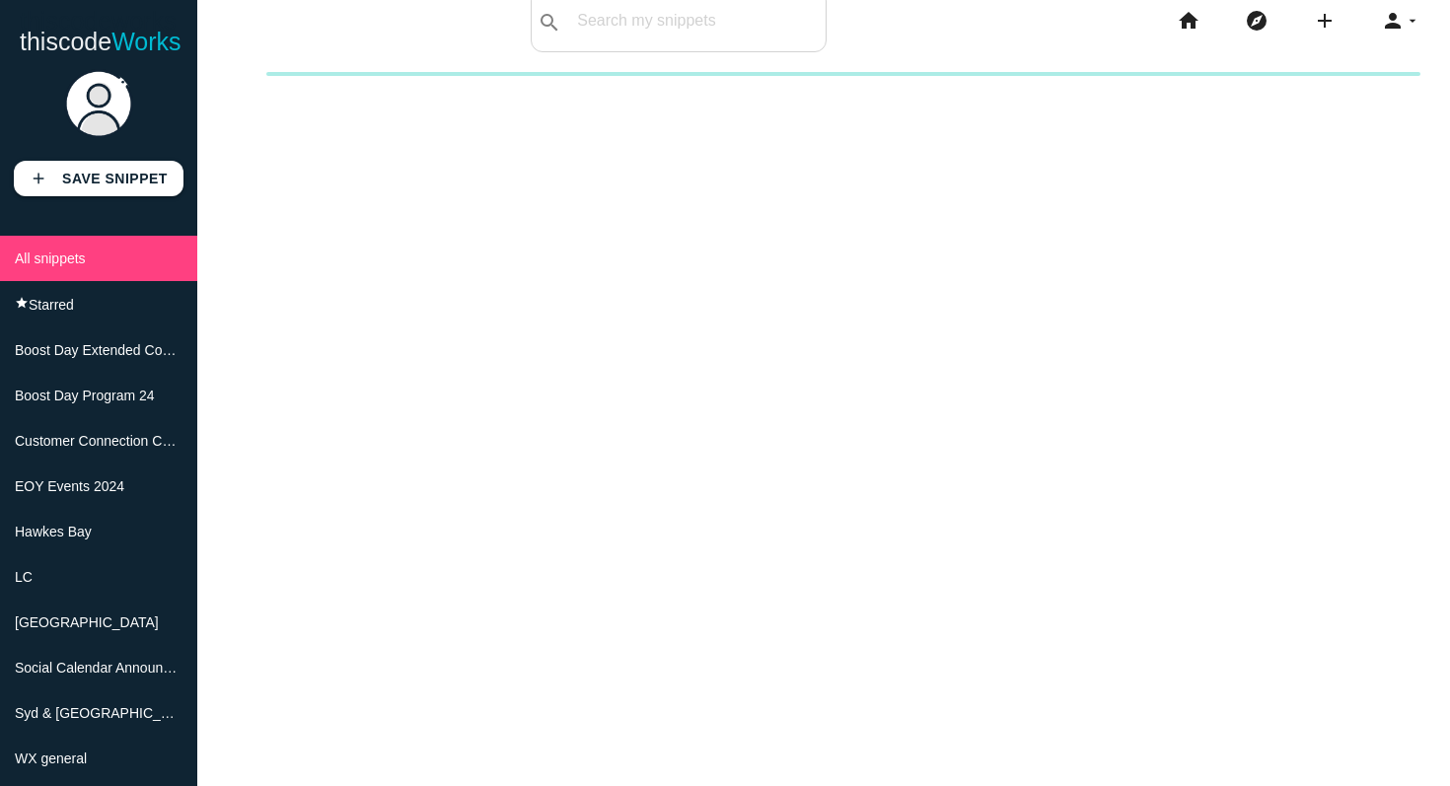
scroll to position [0, 0]
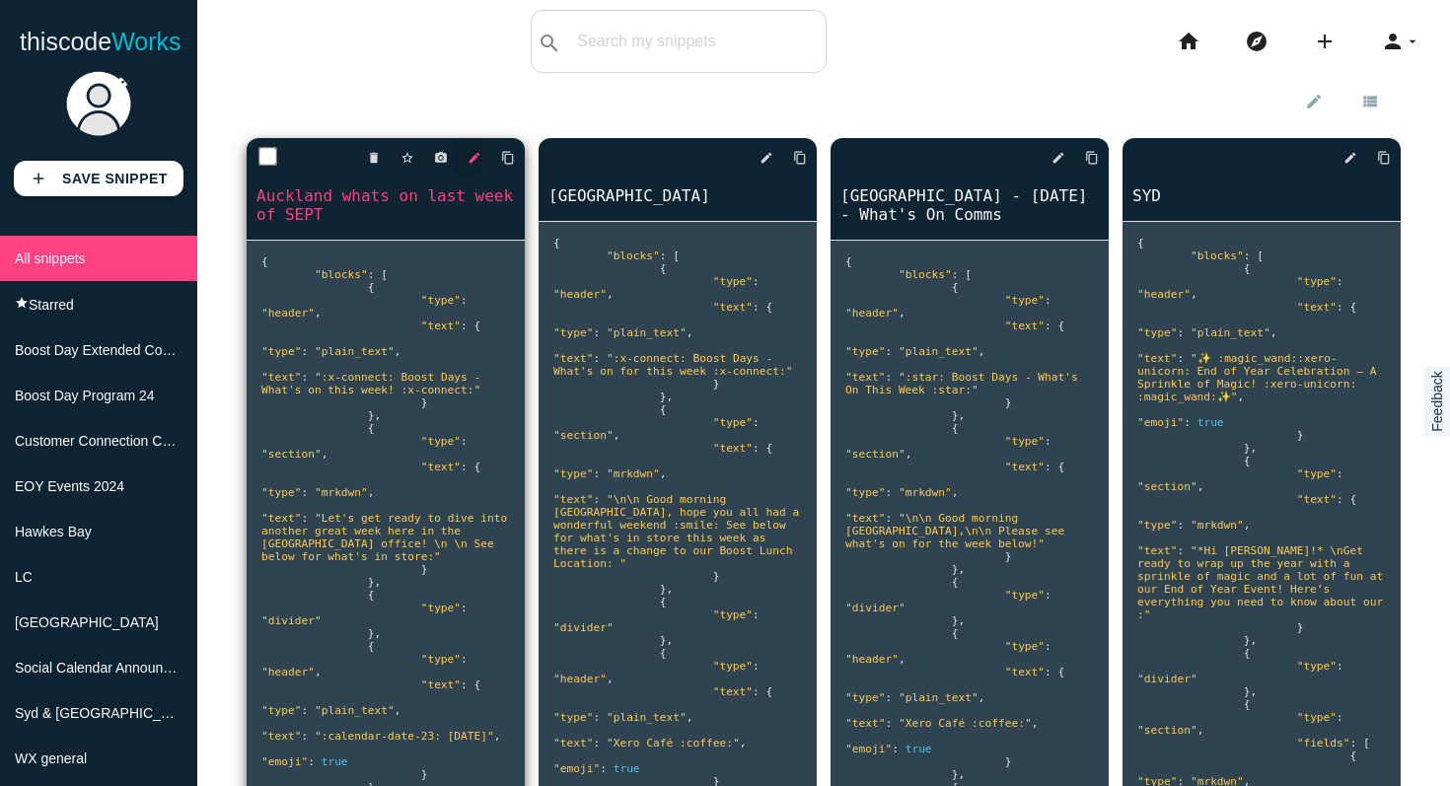
click at [475, 157] on icon "edit" at bounding box center [475, 158] width 14 height 36
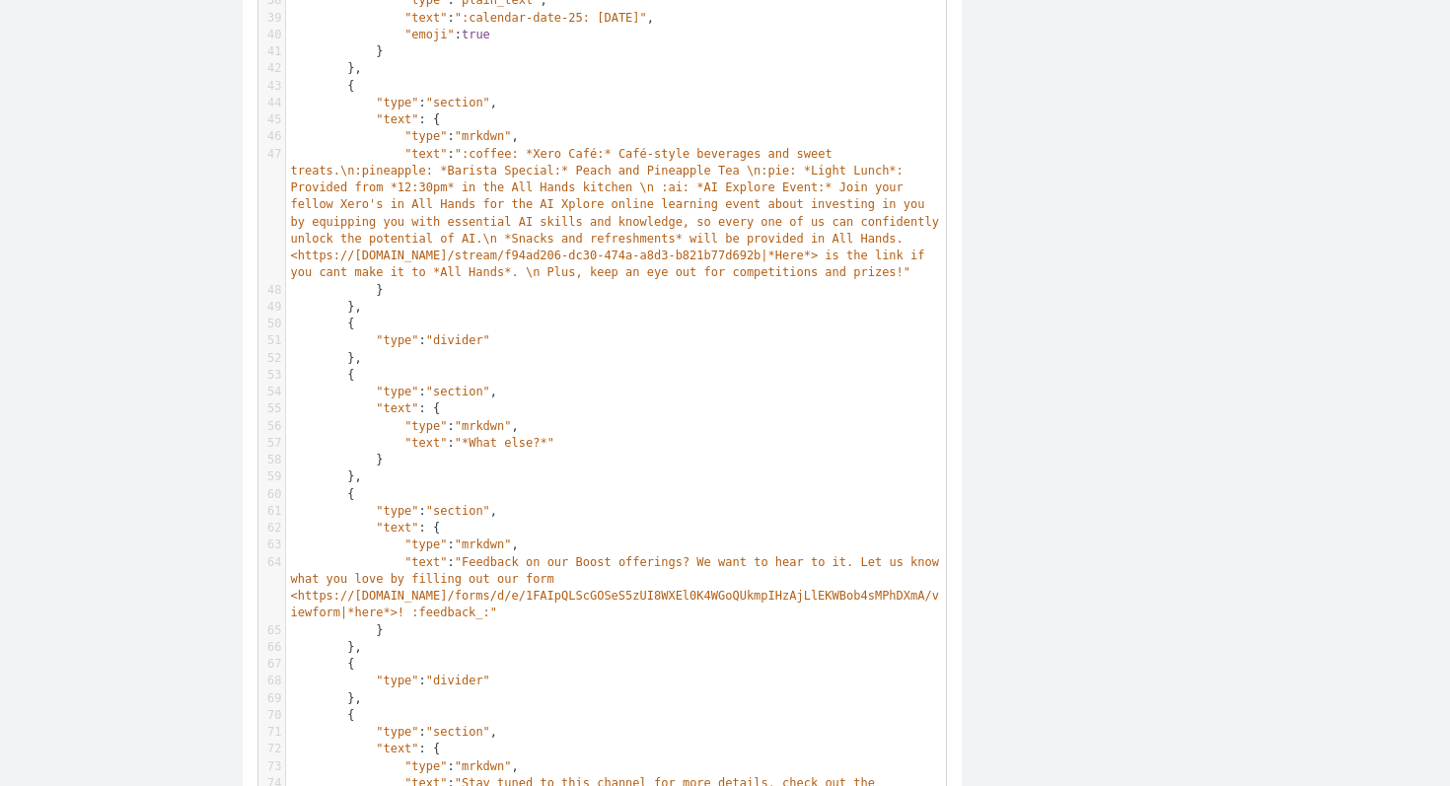
scroll to position [1046, 0]
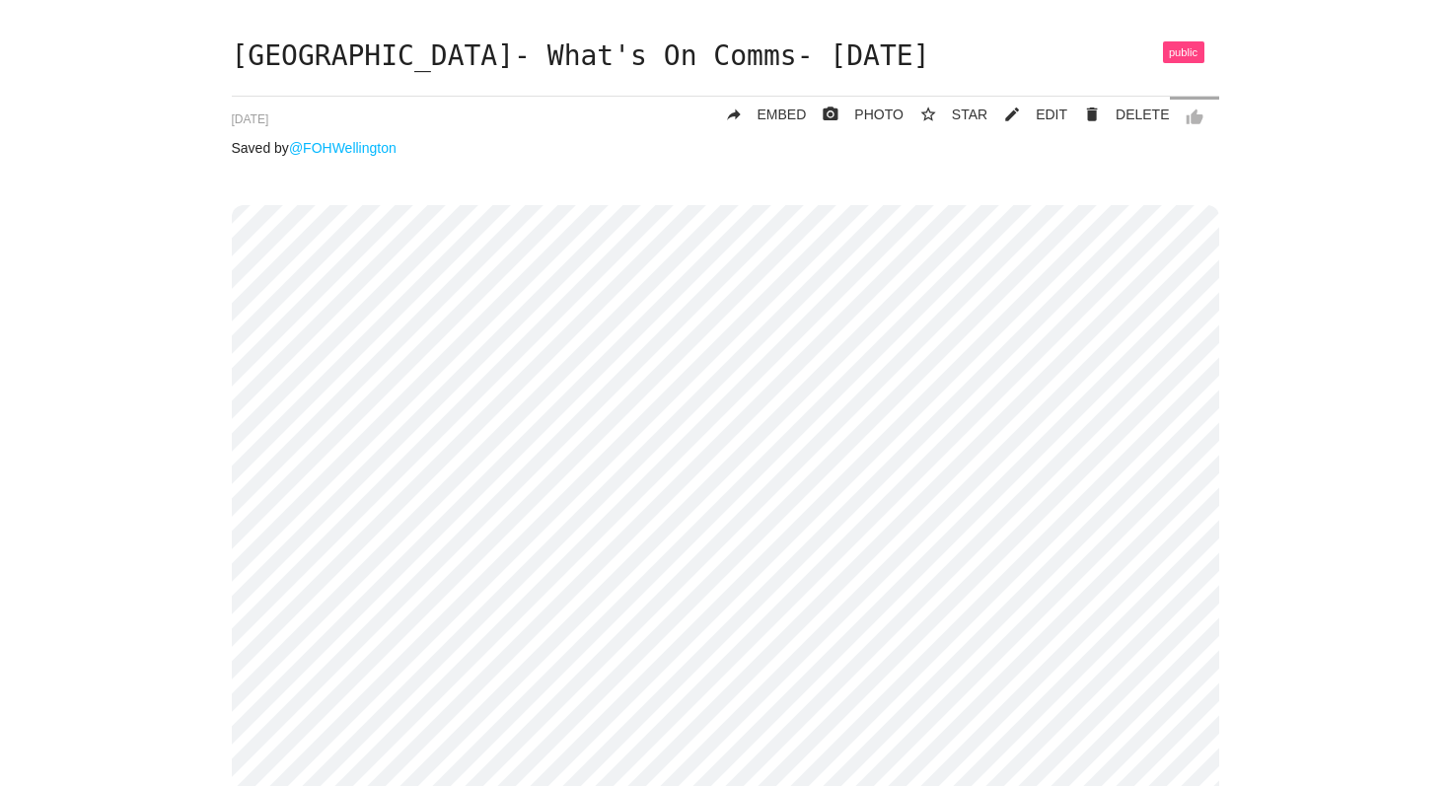
scroll to position [85, 0]
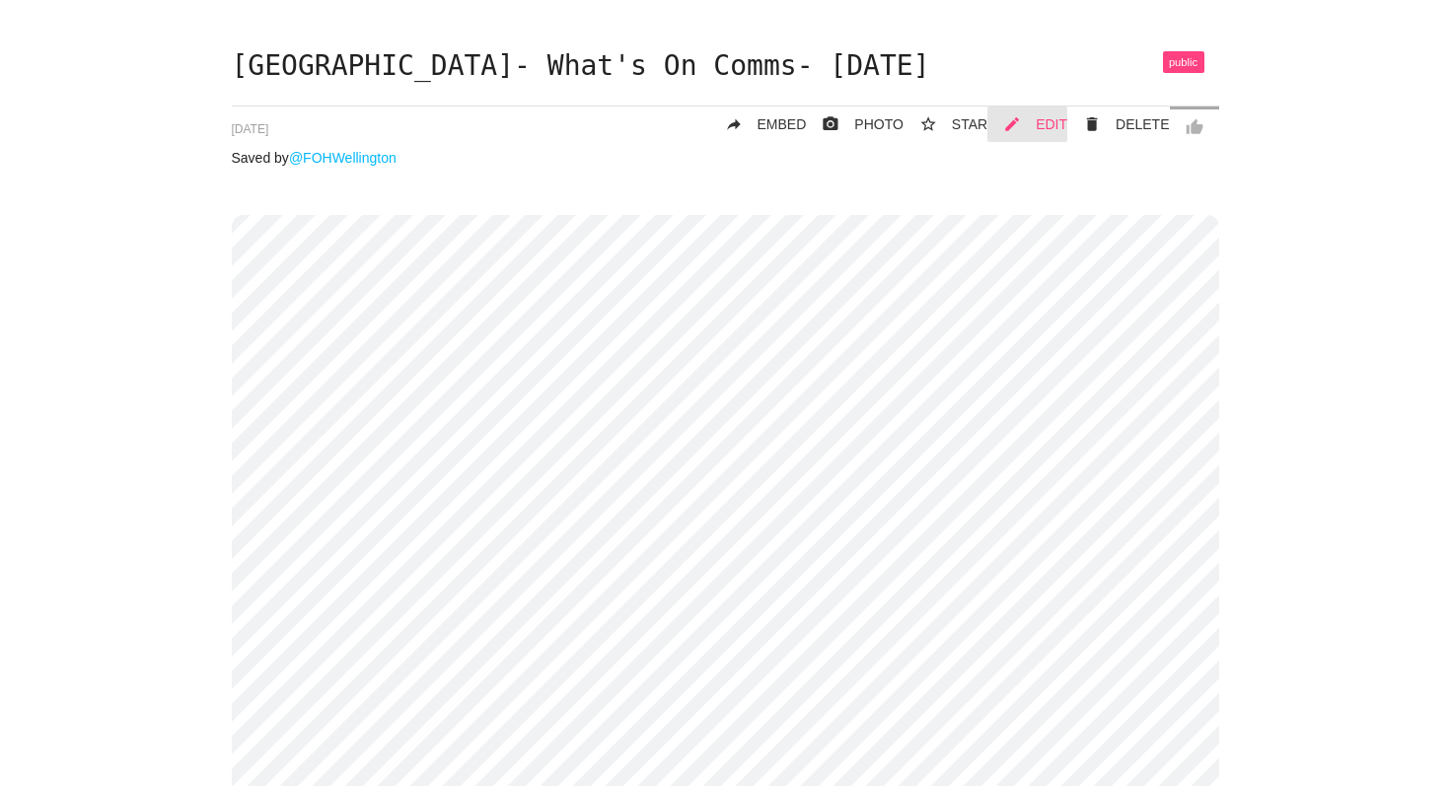
click at [1060, 126] on span "EDIT" at bounding box center [1052, 124] width 32 height 16
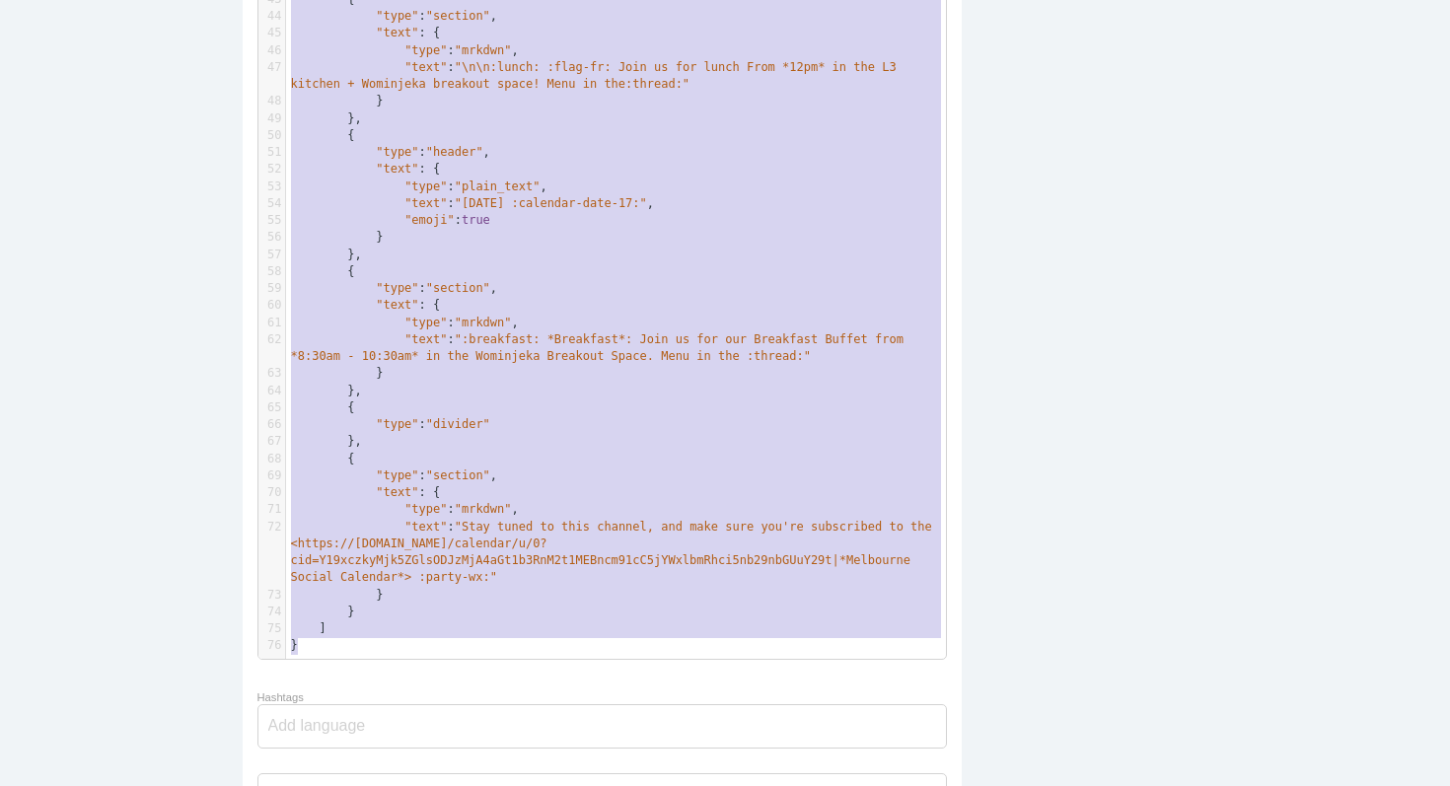
scroll to position [361, 0]
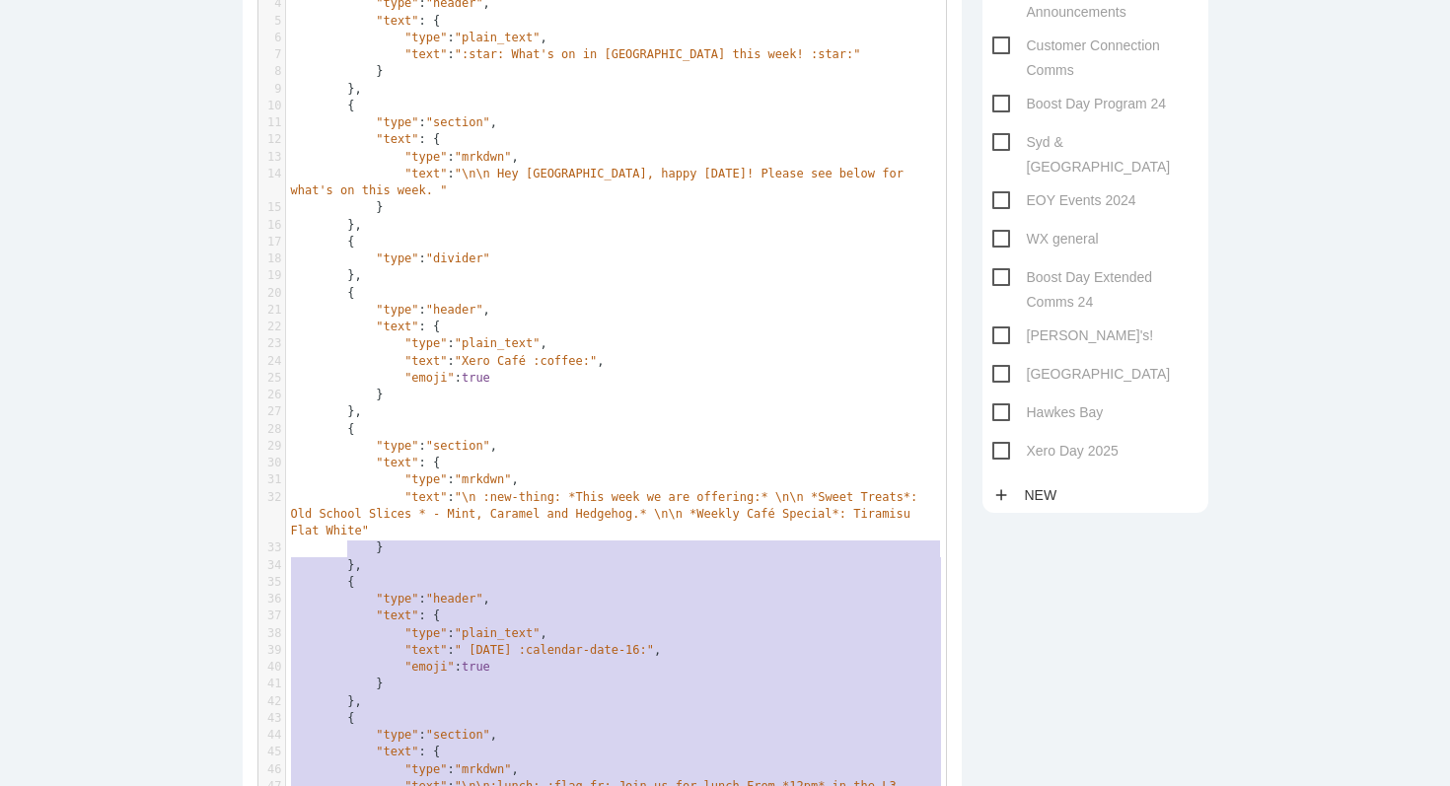
type textarea "{ "blocks": [ { "type": "header", "text": { "type": "plain_text", "text": ":sta…"
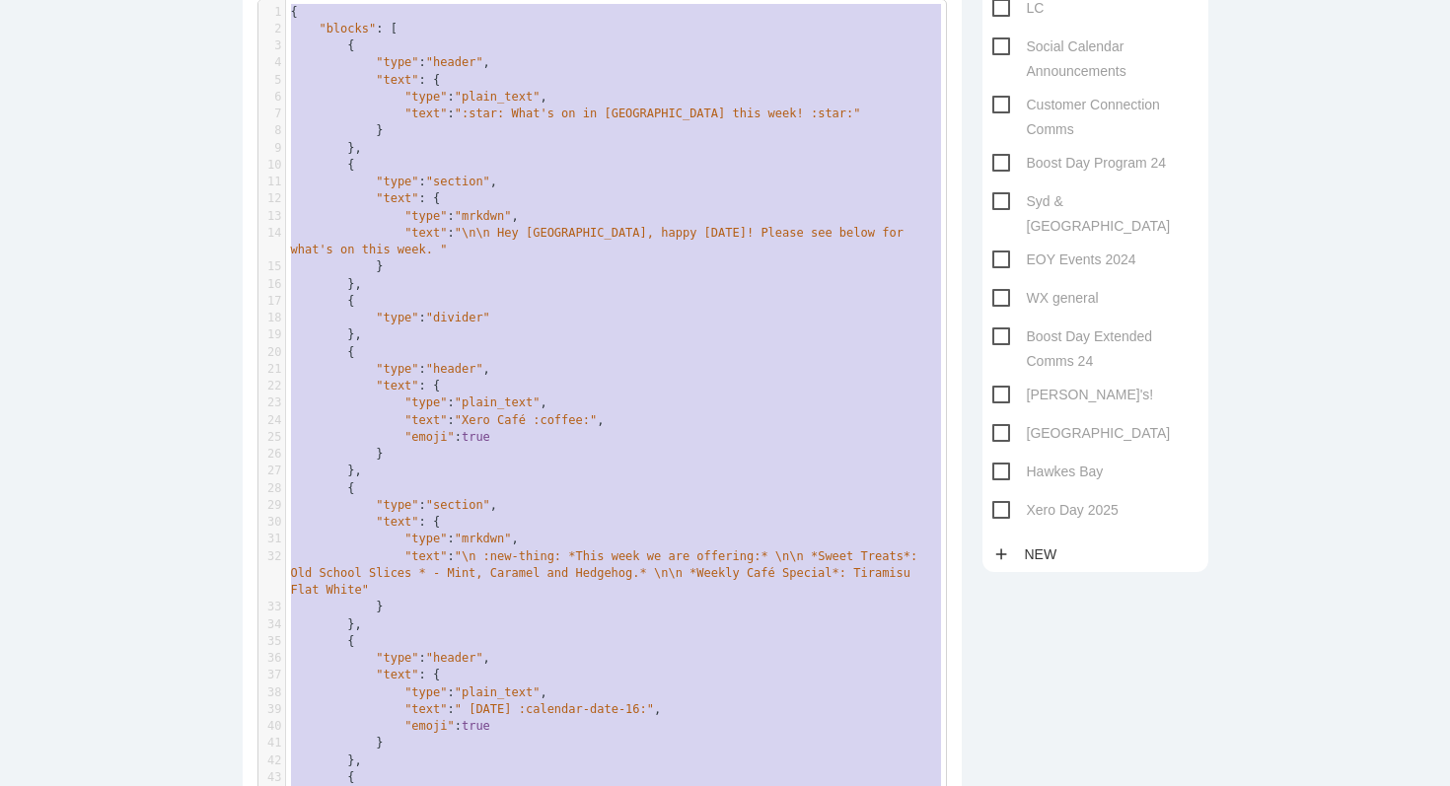
drag, startPoint x: 429, startPoint y: 648, endPoint x: 351, endPoint y: -153, distance: 804.9
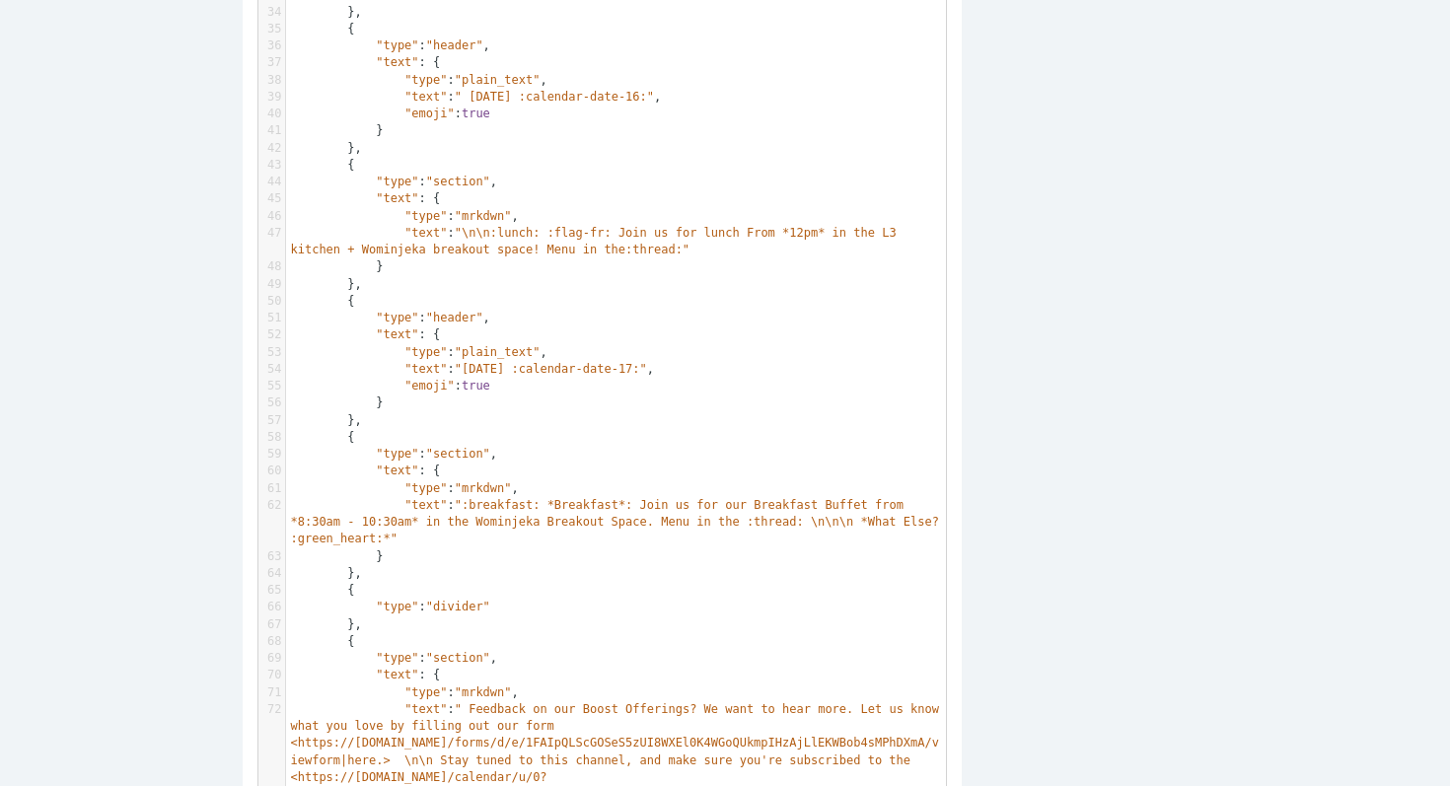
scroll to position [914, 0]
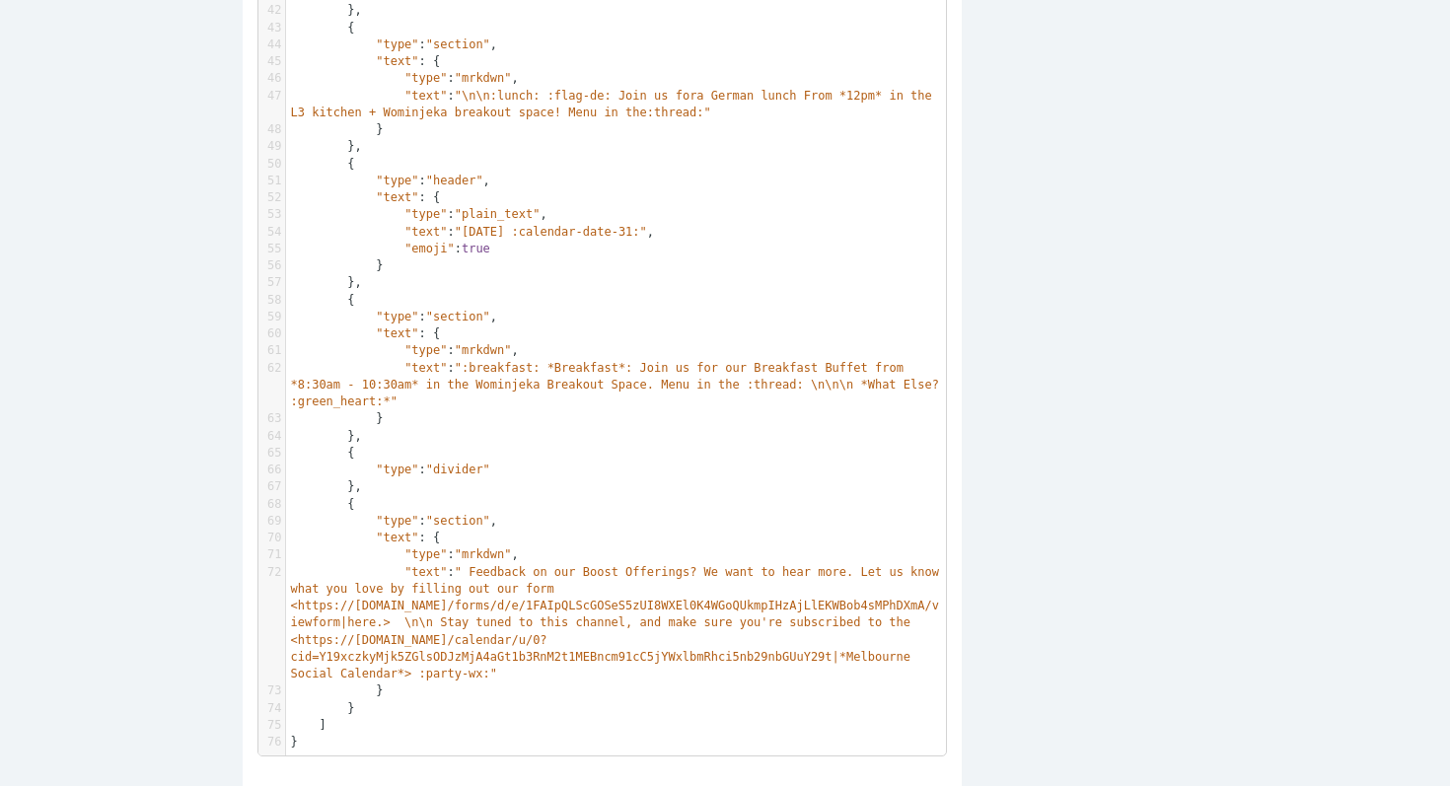
scroll to position [1064, 0]
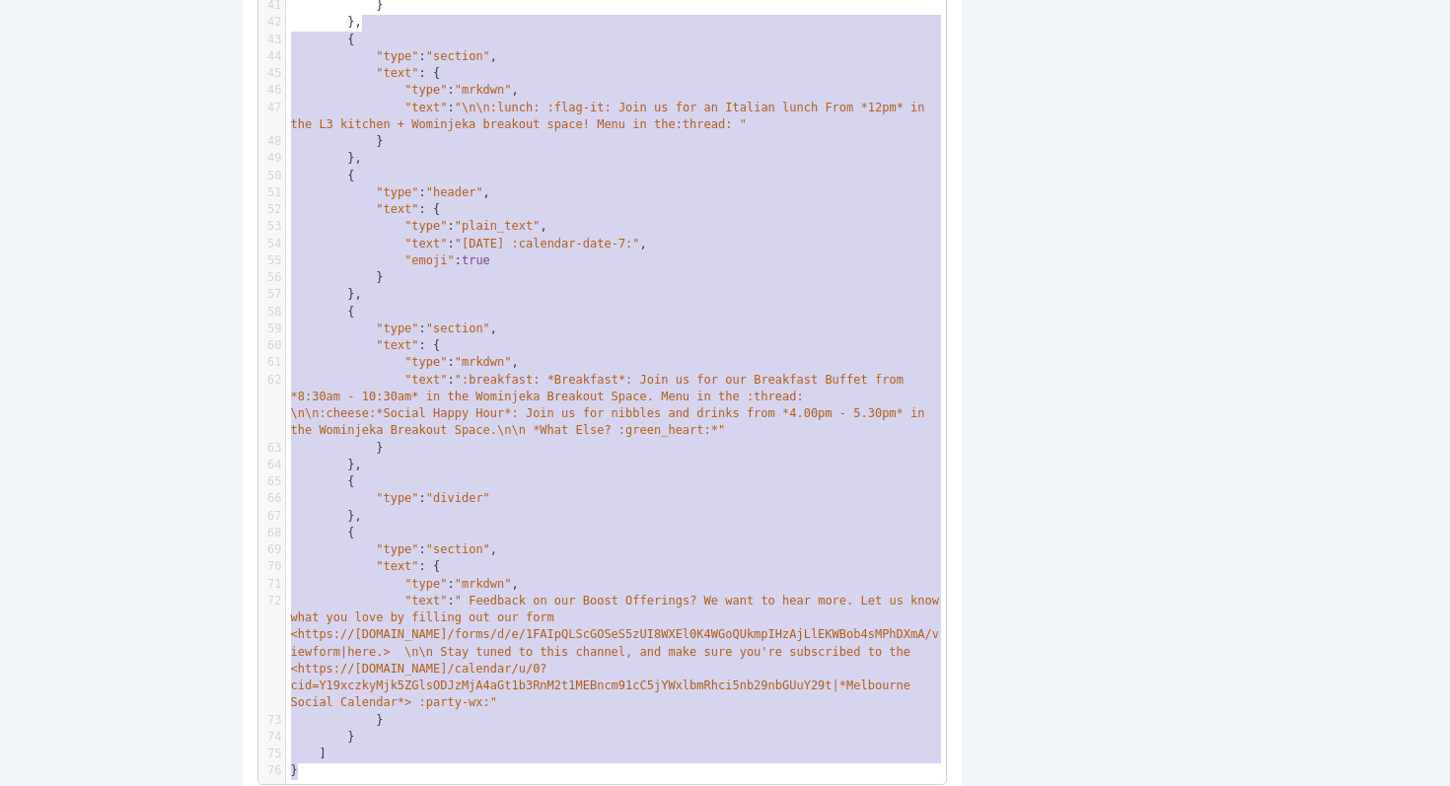
scroll to position [685, 0]
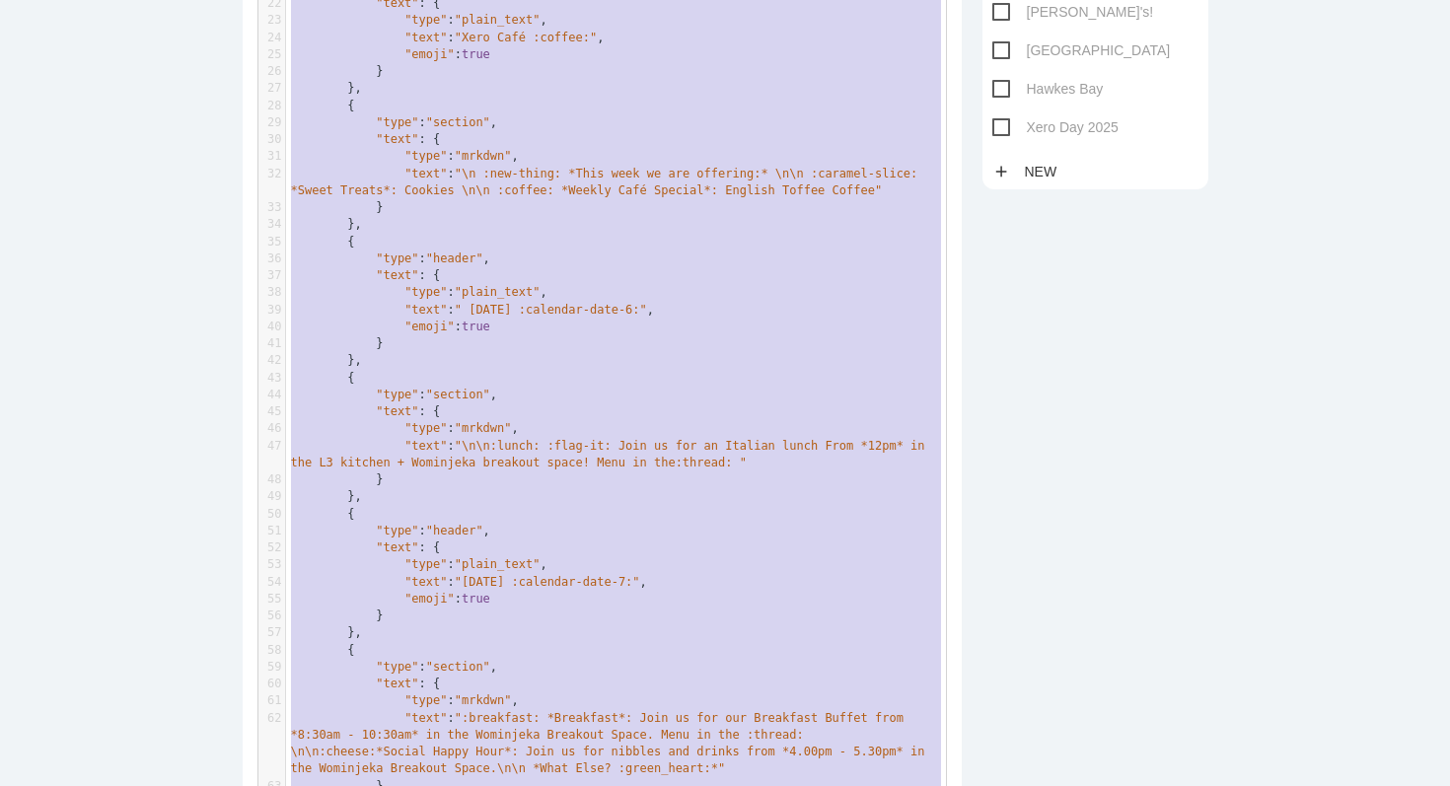
type textarea "{ "blocks": [ { "type": "header", "text": { "type": "plain_text", "text": ":sta…"
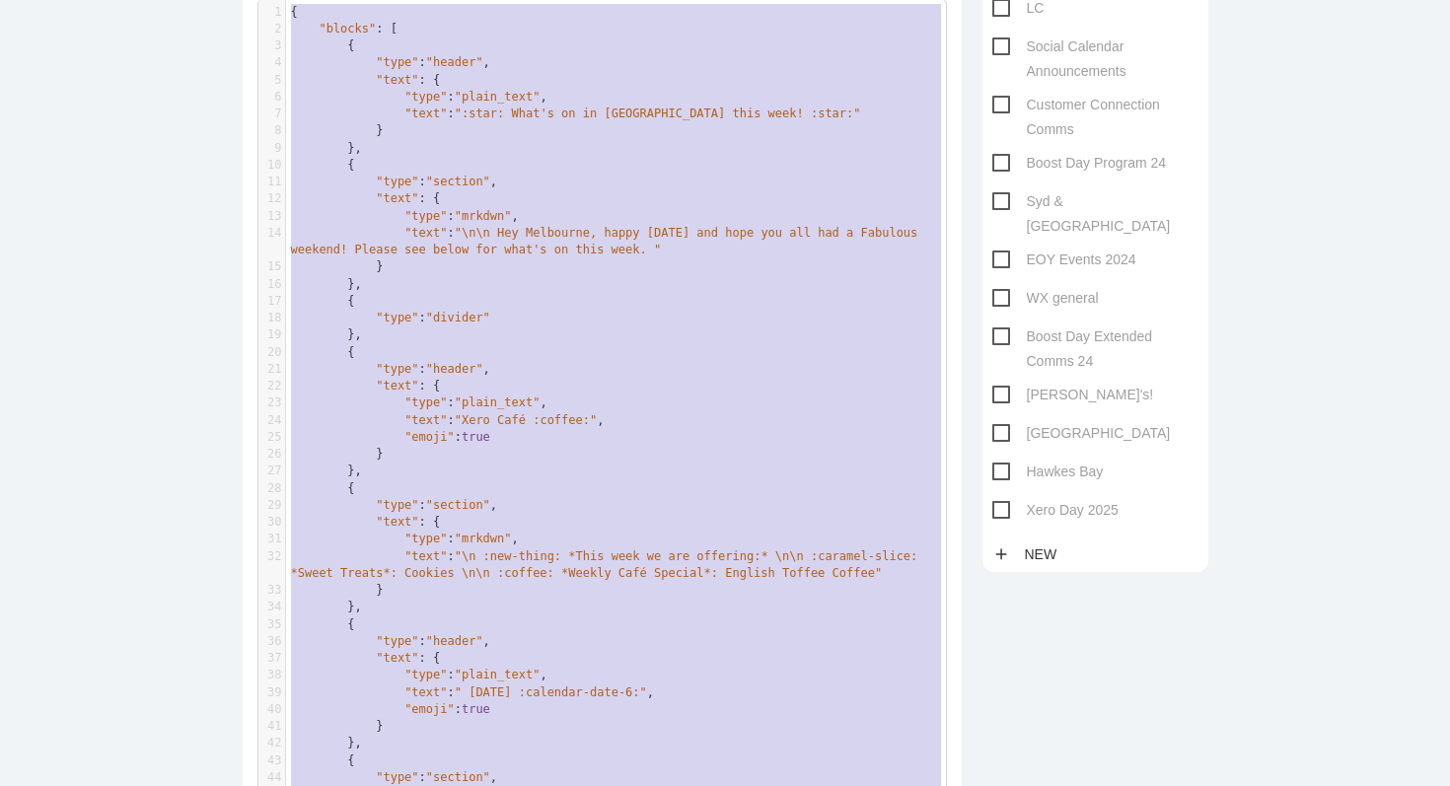
drag, startPoint x: 321, startPoint y: 771, endPoint x: 385, endPoint y: -157, distance: 929.6
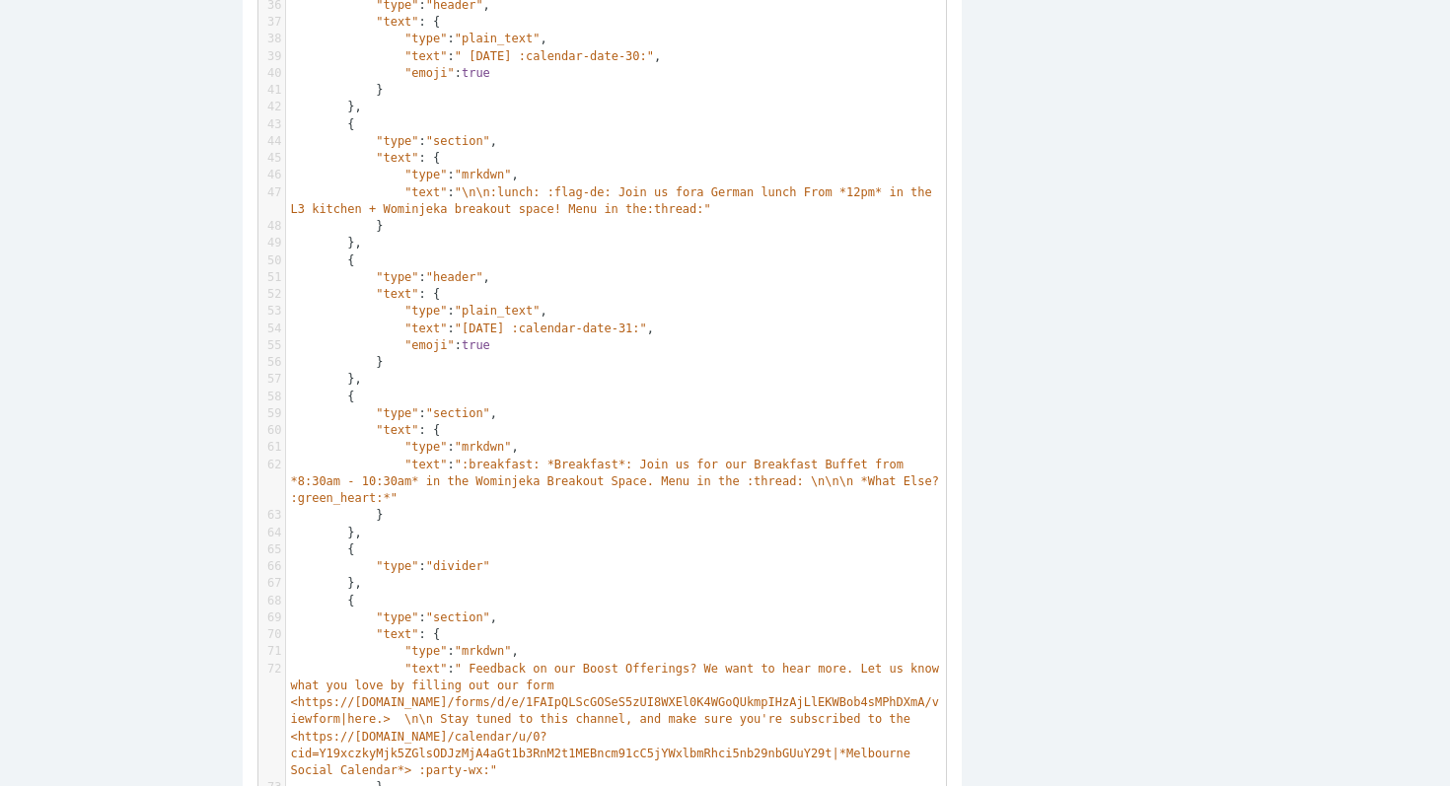
scroll to position [944, 0]
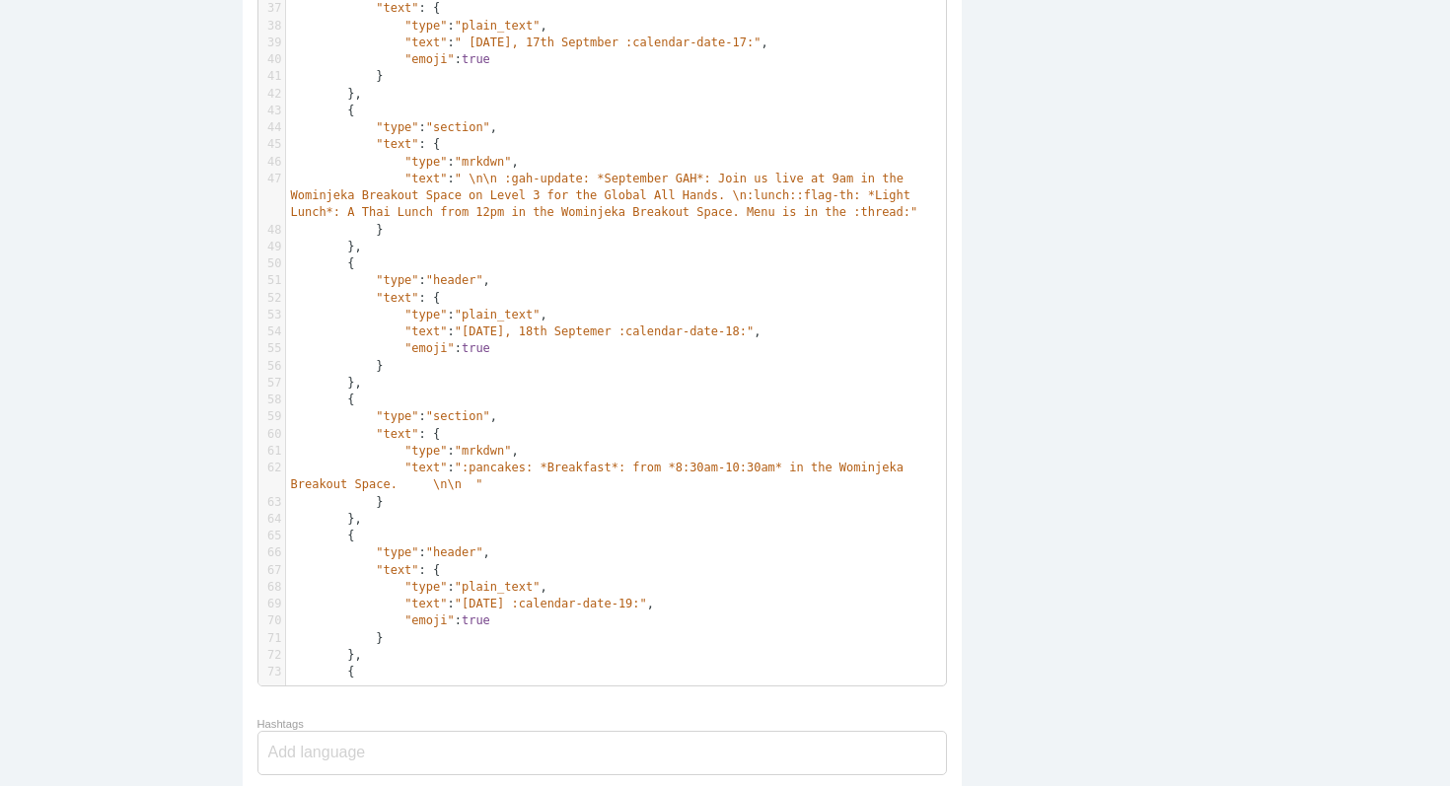
scroll to position [973, 0]
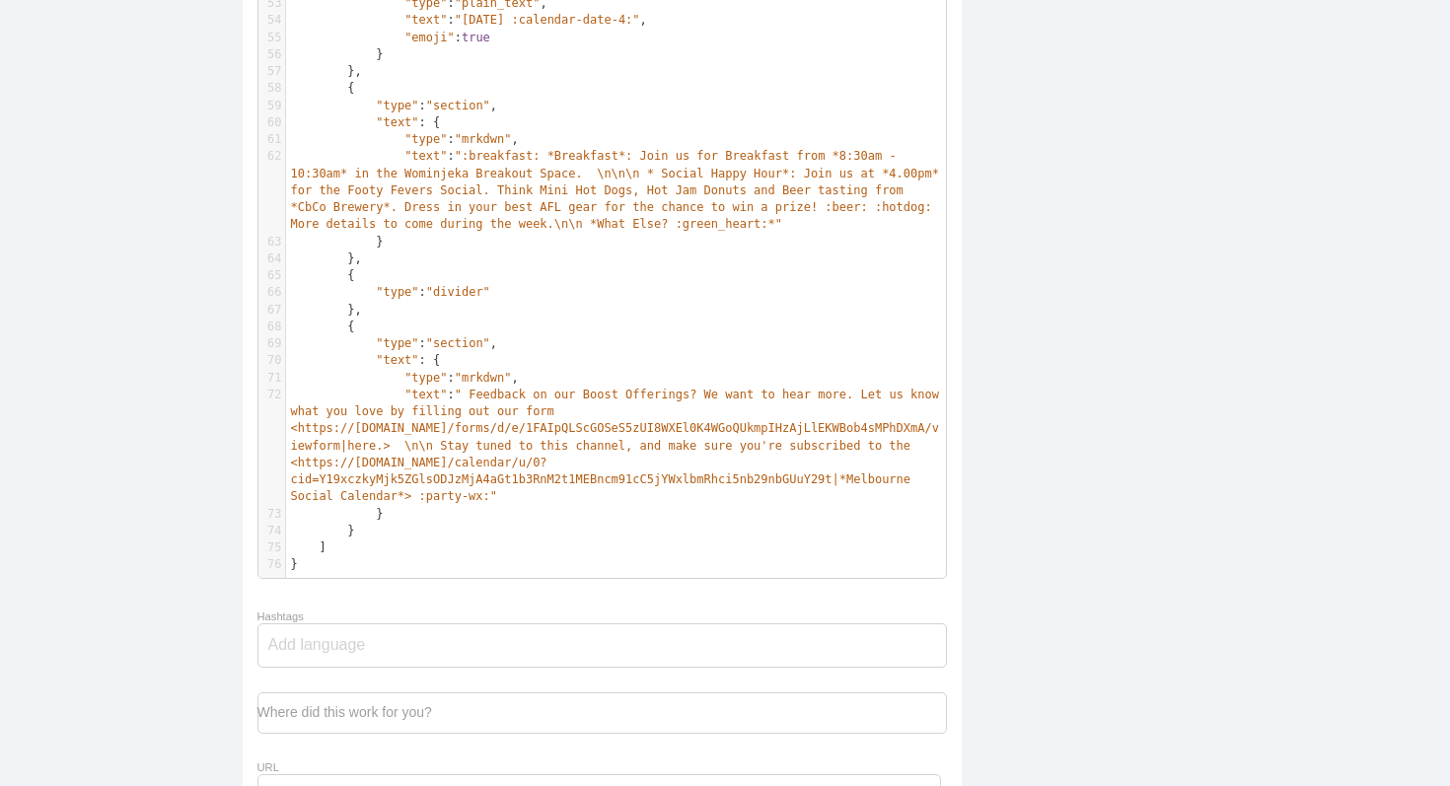
scroll to position [1292, 0]
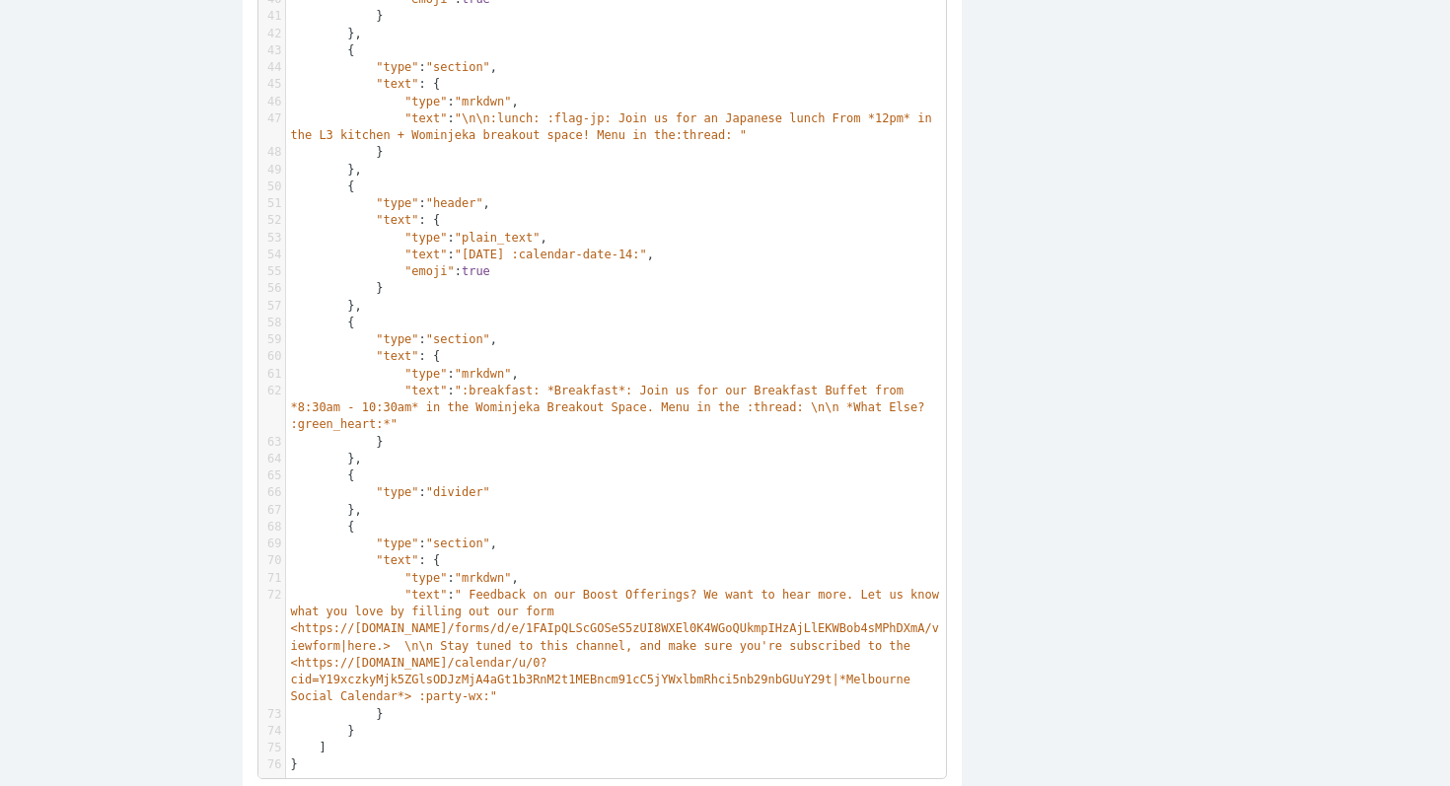
scroll to position [1030, 0]
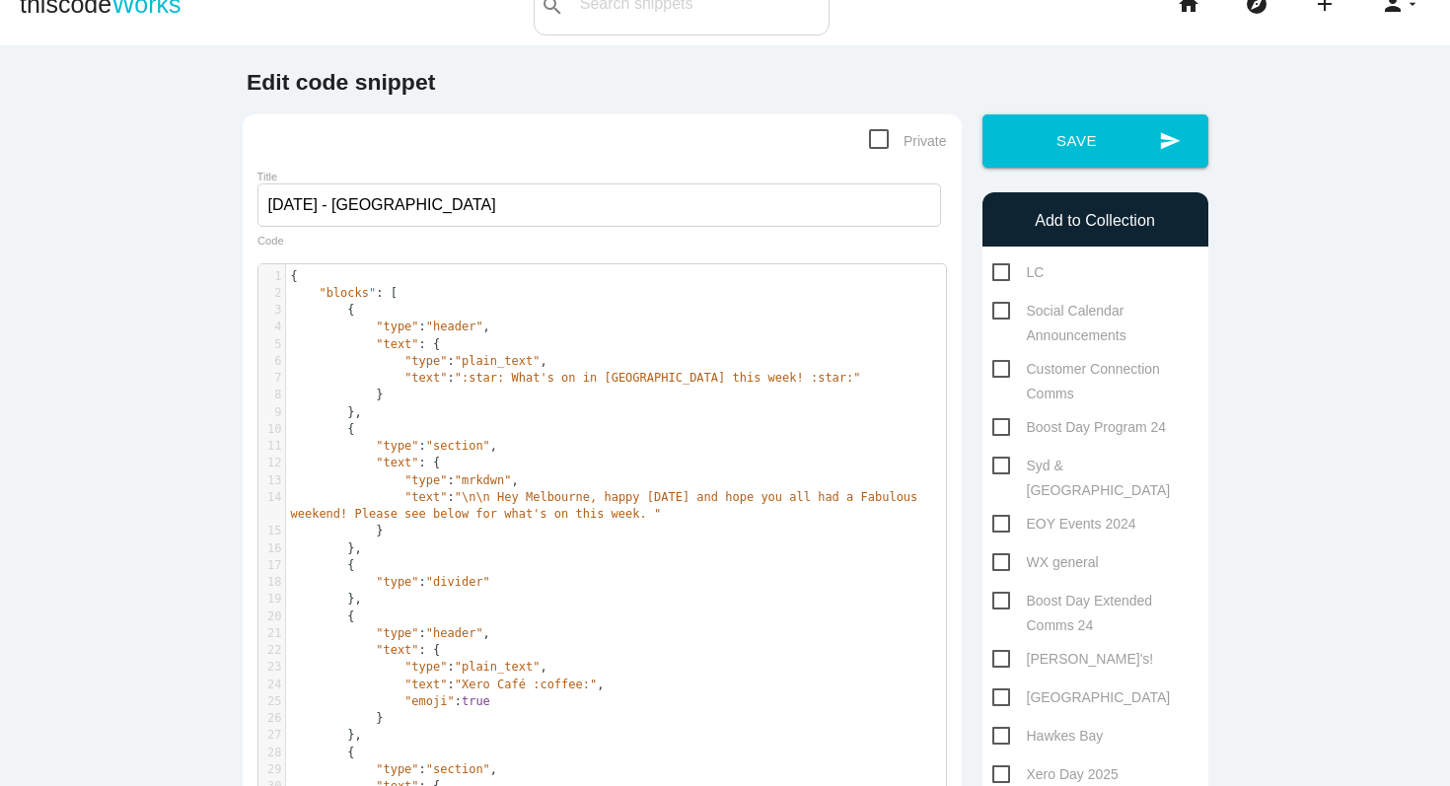
scroll to position [36, 0]
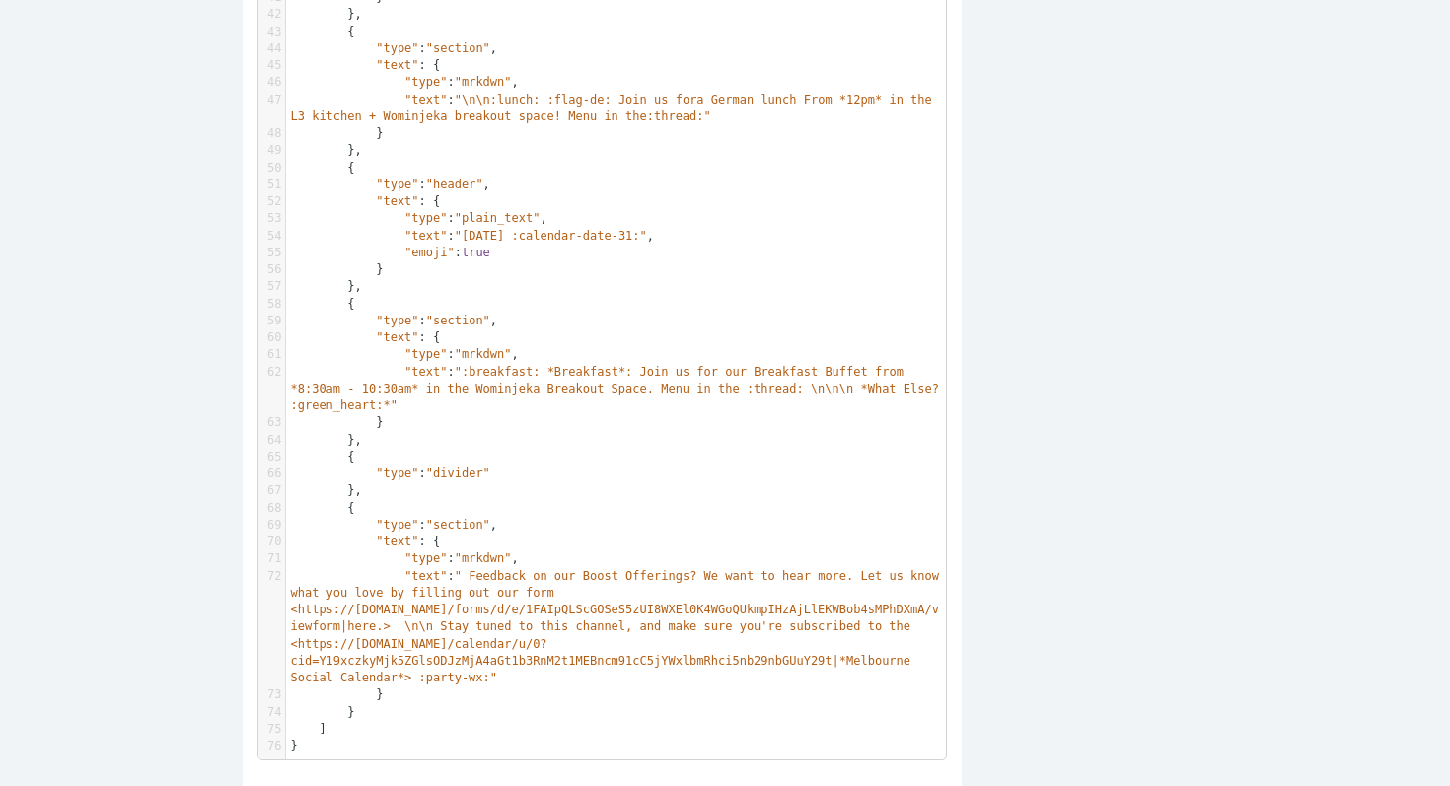
scroll to position [1020, 0]
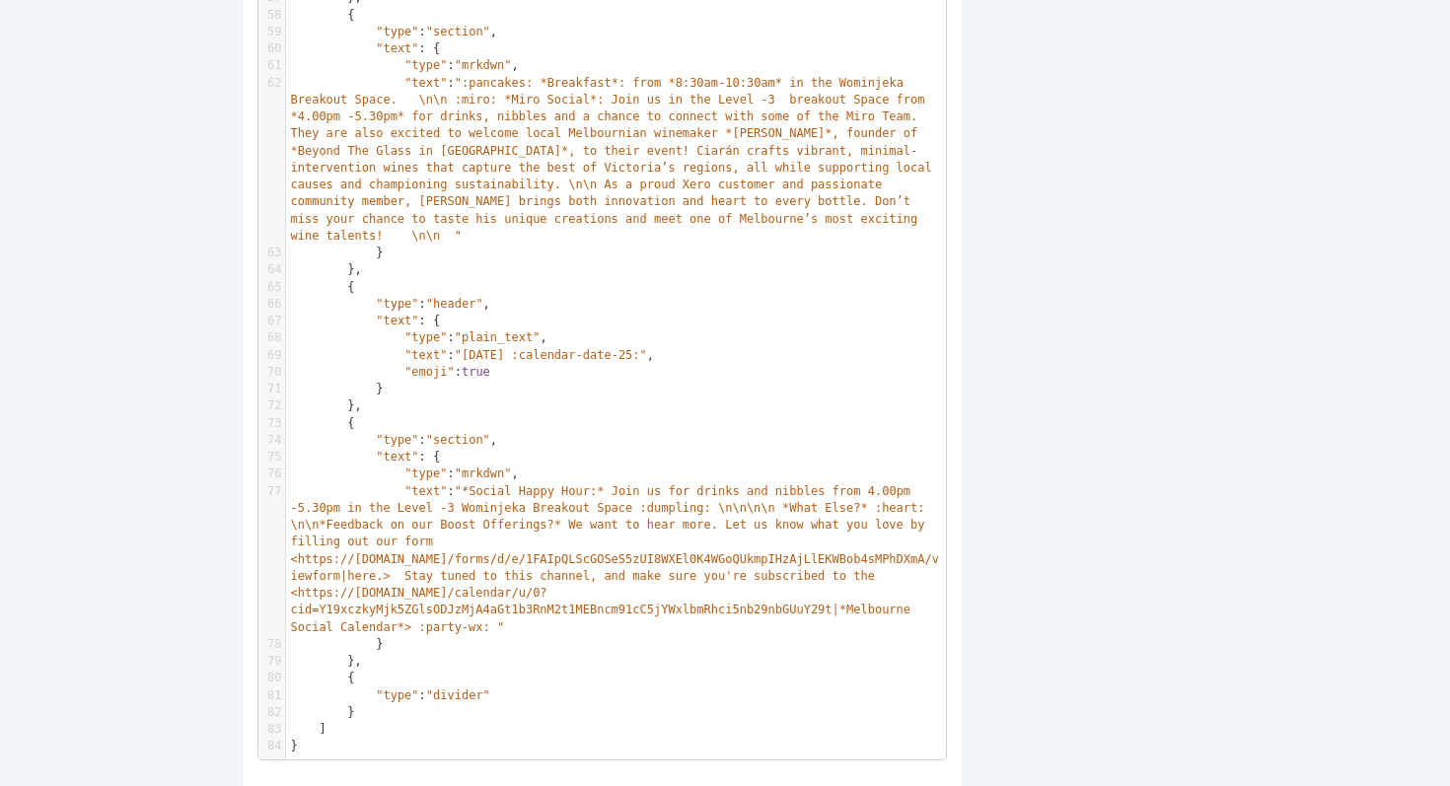
scroll to position [6, 0]
type textarea "}, { "type": "divider" } ]"
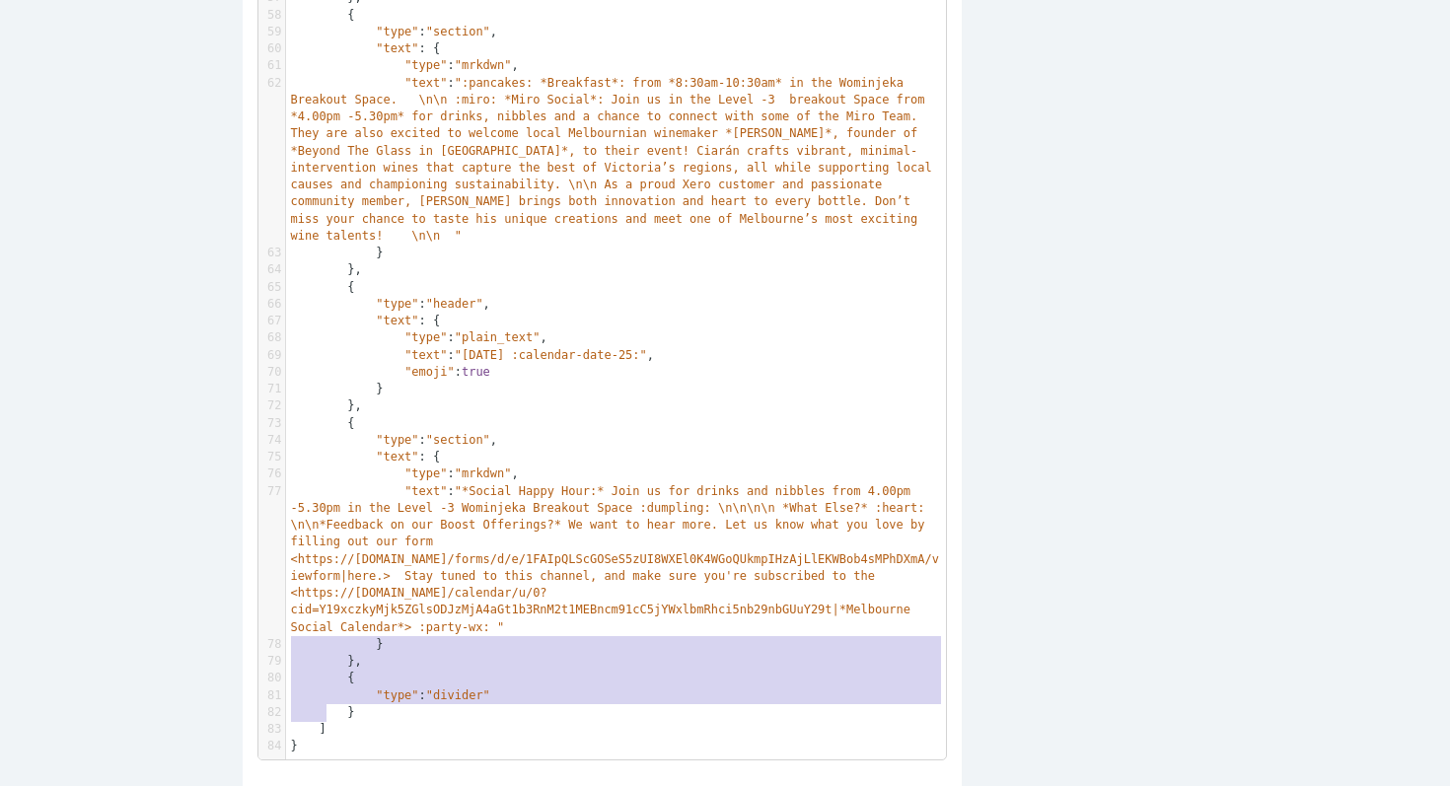
drag, startPoint x: 382, startPoint y: 720, endPoint x: 285, endPoint y: 638, distance: 126.7
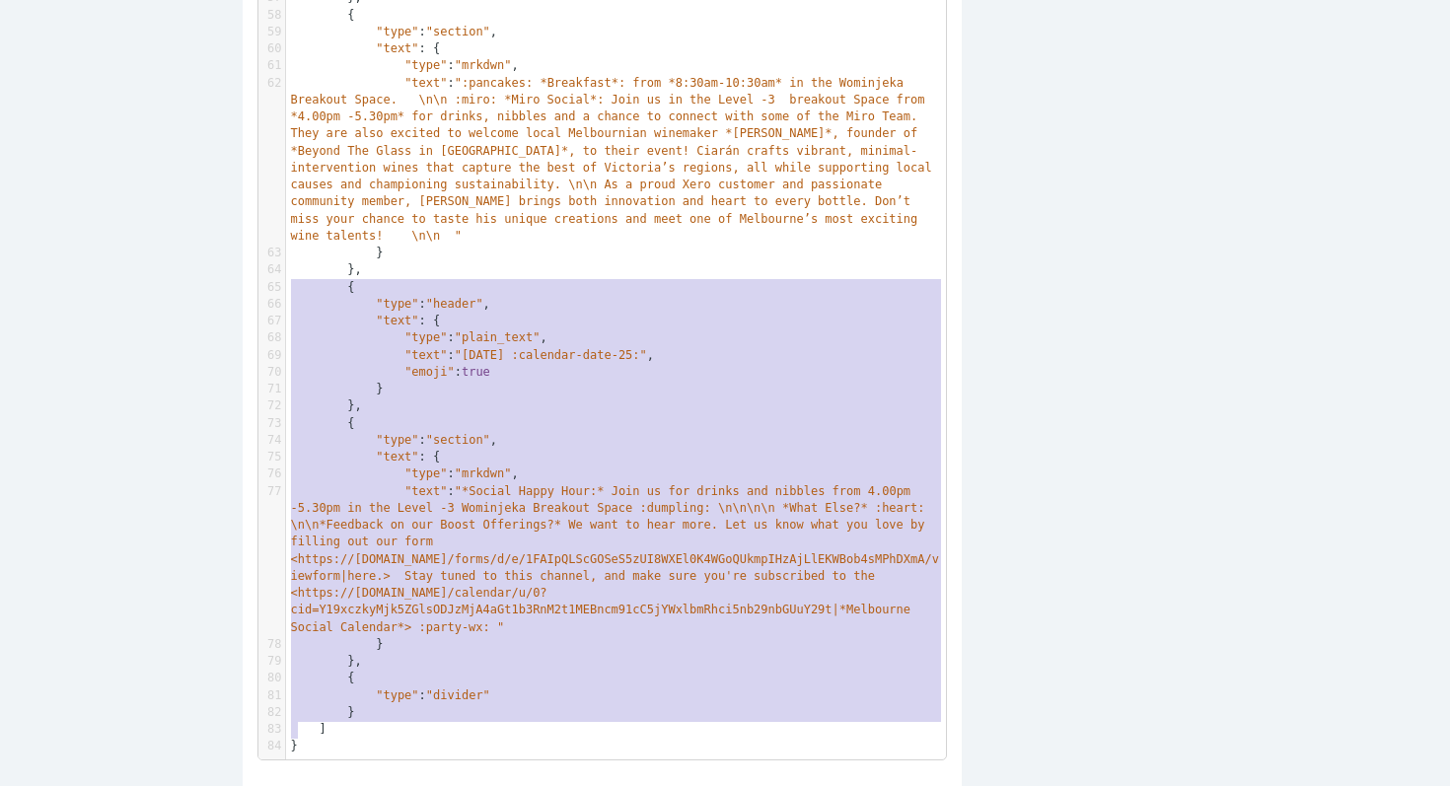
scroll to position [633, 0]
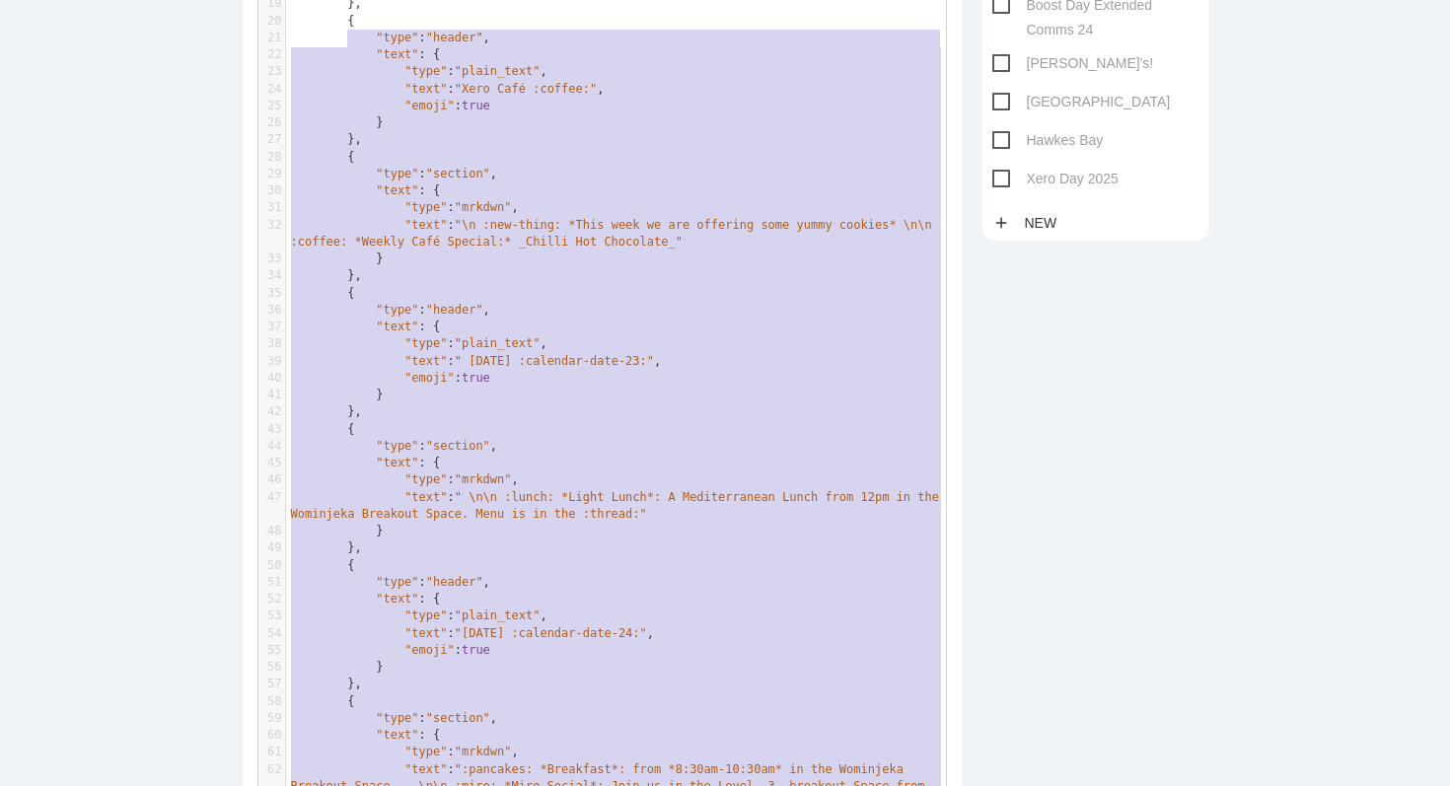
type textarea "{ "blocks": [ { "type": "header", "text": { "type": "plain_text", "text": ":sun…"
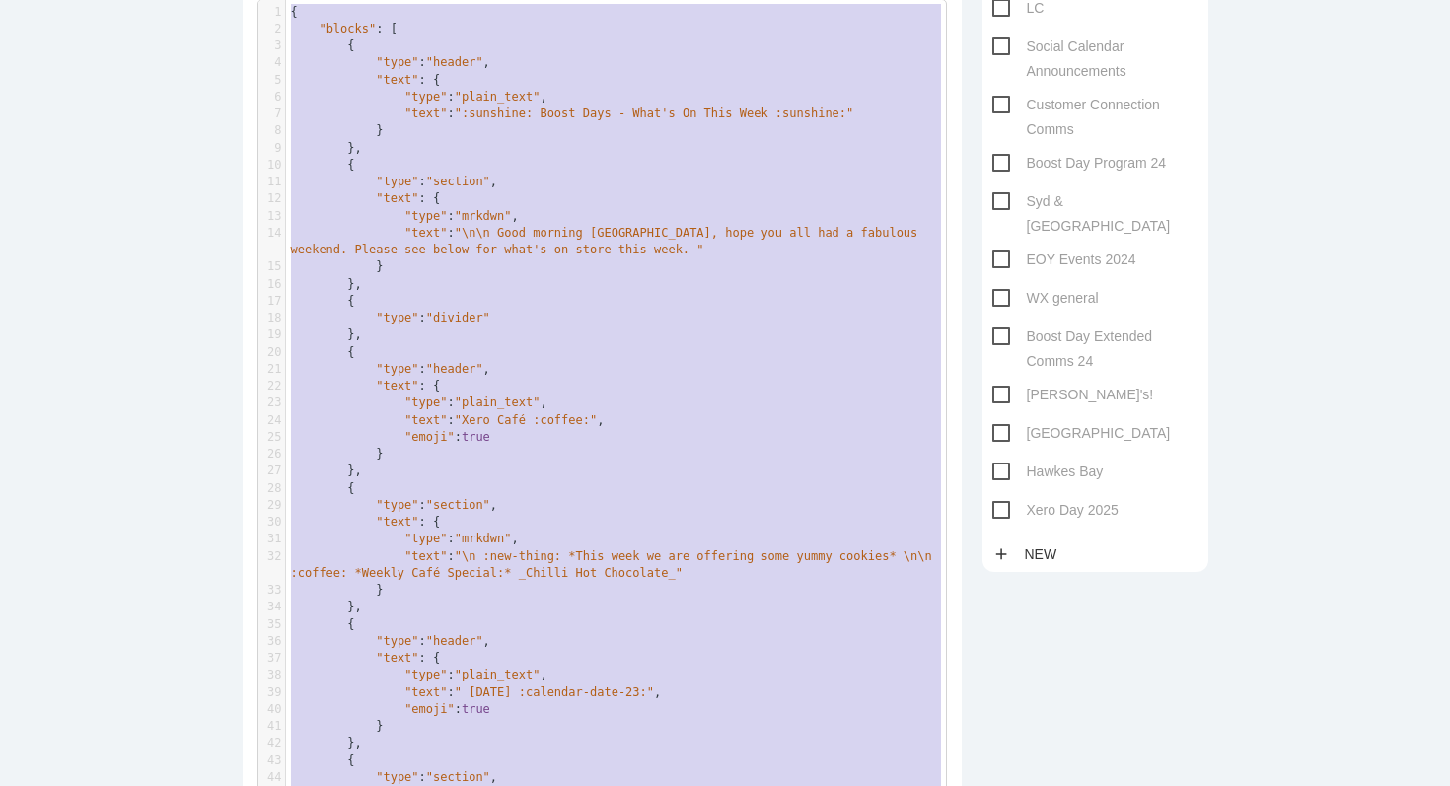
drag, startPoint x: 369, startPoint y: 724, endPoint x: 351, endPoint y: -157, distance: 881.2
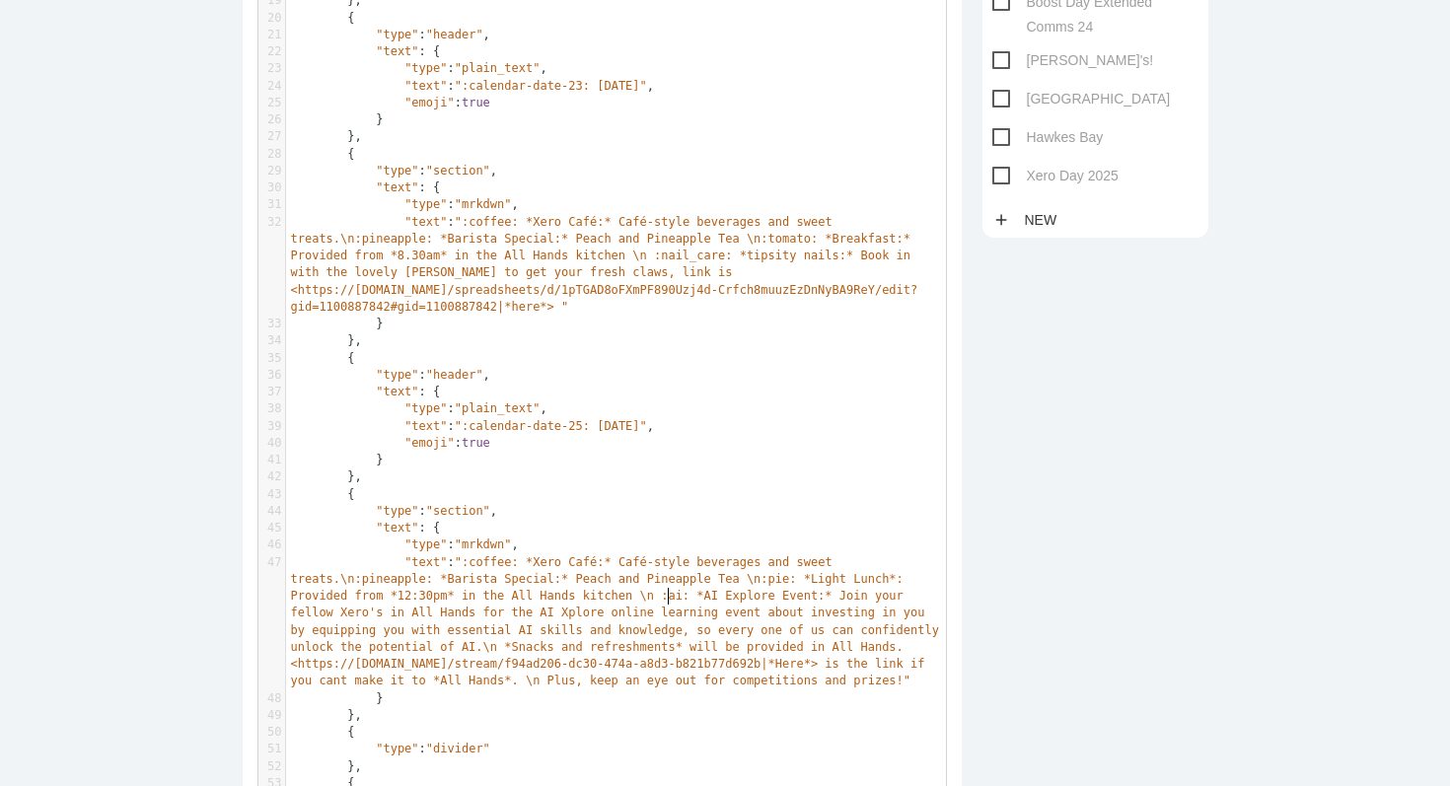
scroll to position [6, 0]
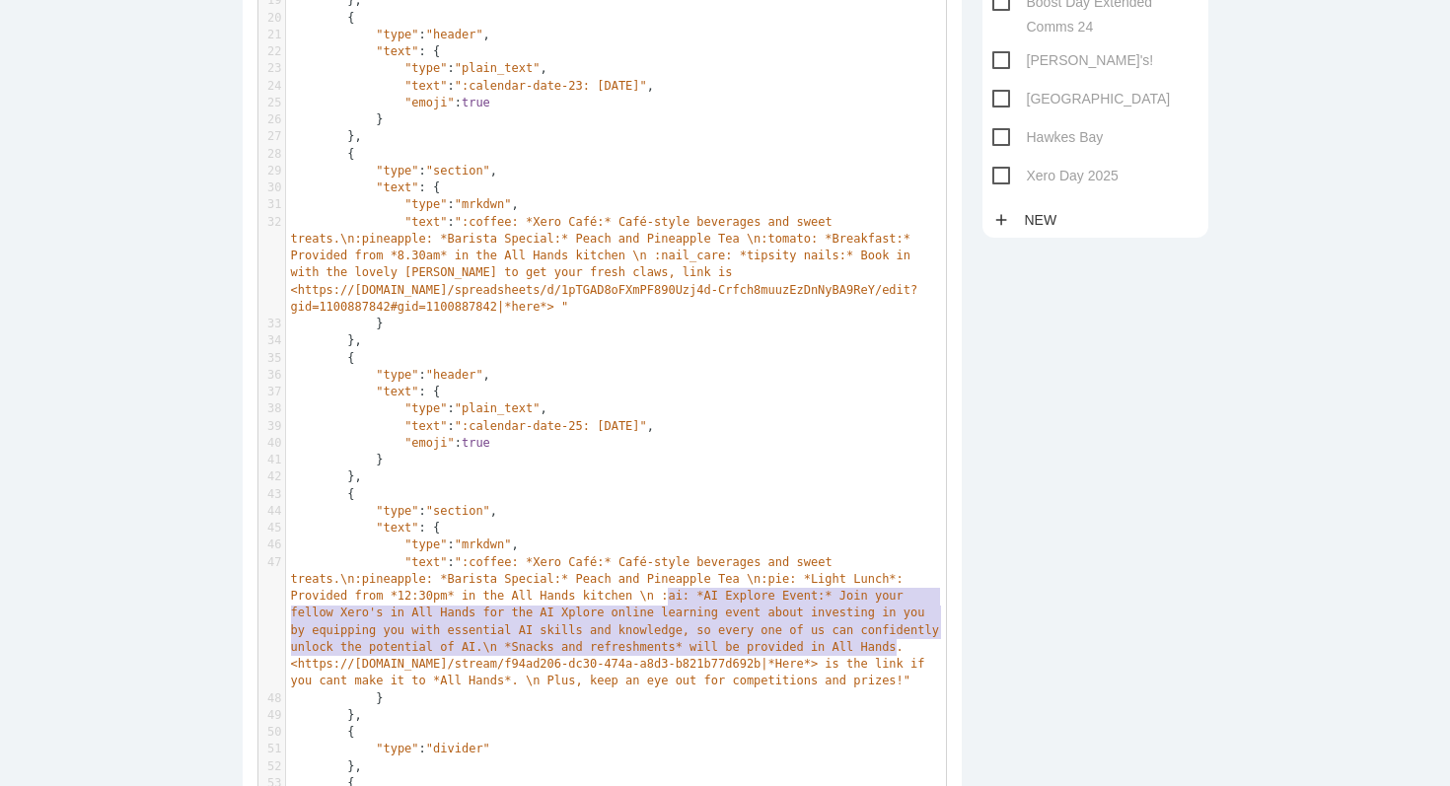
type textarea "ai: *AI Explore Event:* Join your fellow Xero's in All Hands for the AI Xplore …"
drag, startPoint x: 667, startPoint y: 598, endPoint x: 907, endPoint y: 640, distance: 243.5
click at [907, 640] on pre ""text" : ":coffee: *Xero Café:* Café-style beverages and sweet treats.\n:pineap…" at bounding box center [616, 622] width 660 height 136
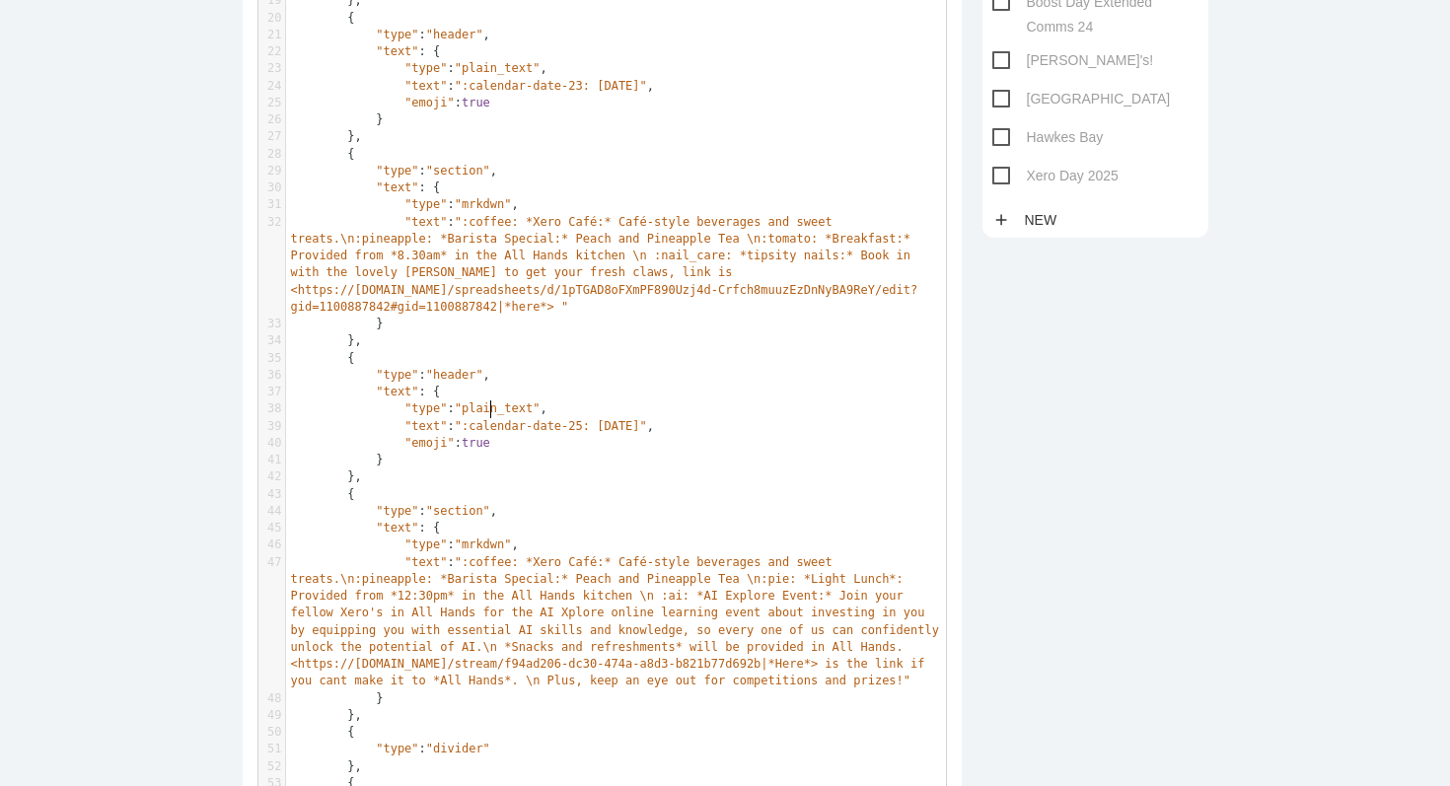
click at [490, 416] on pre ""type" : "plain_text" ," at bounding box center [616, 409] width 660 height 17
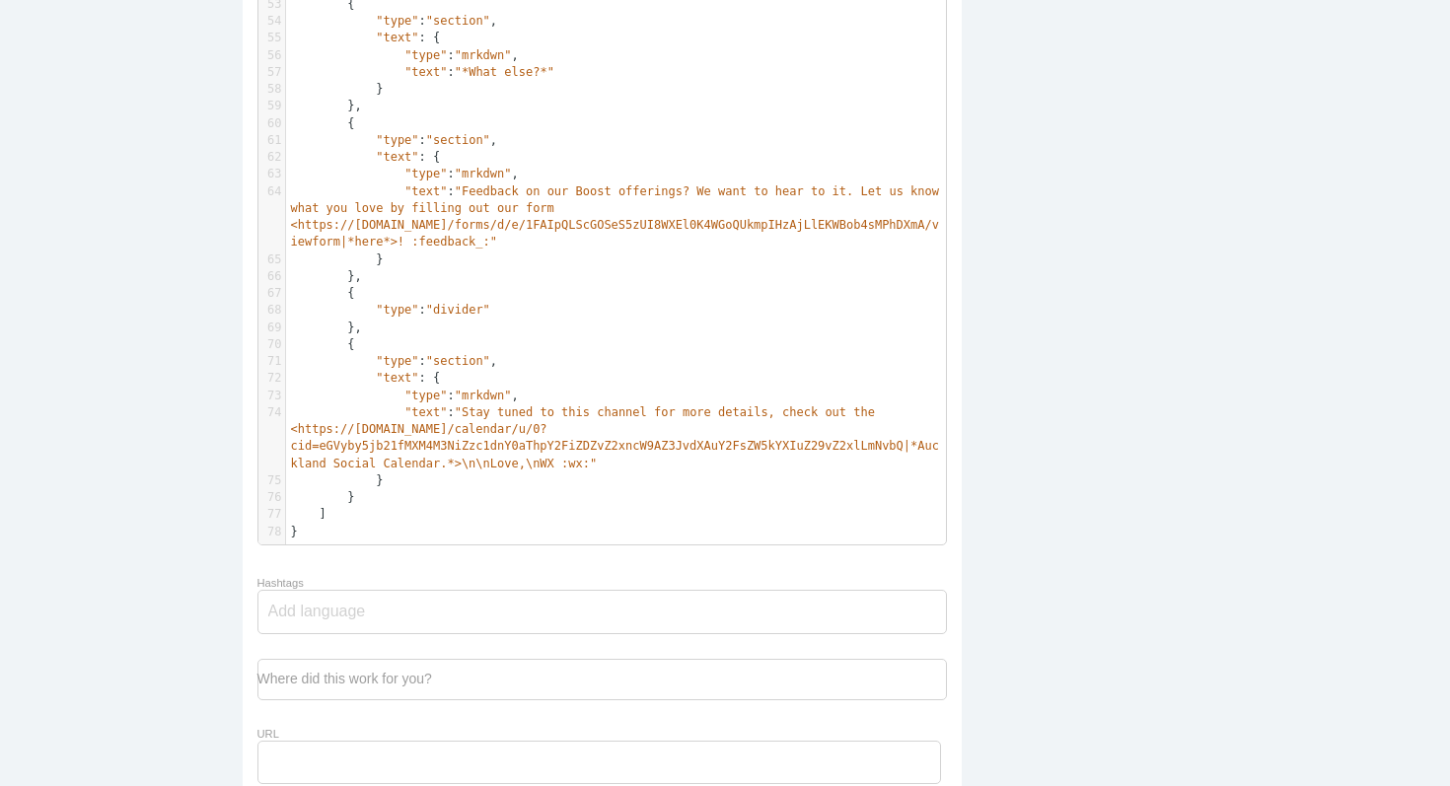
scroll to position [1404, 0]
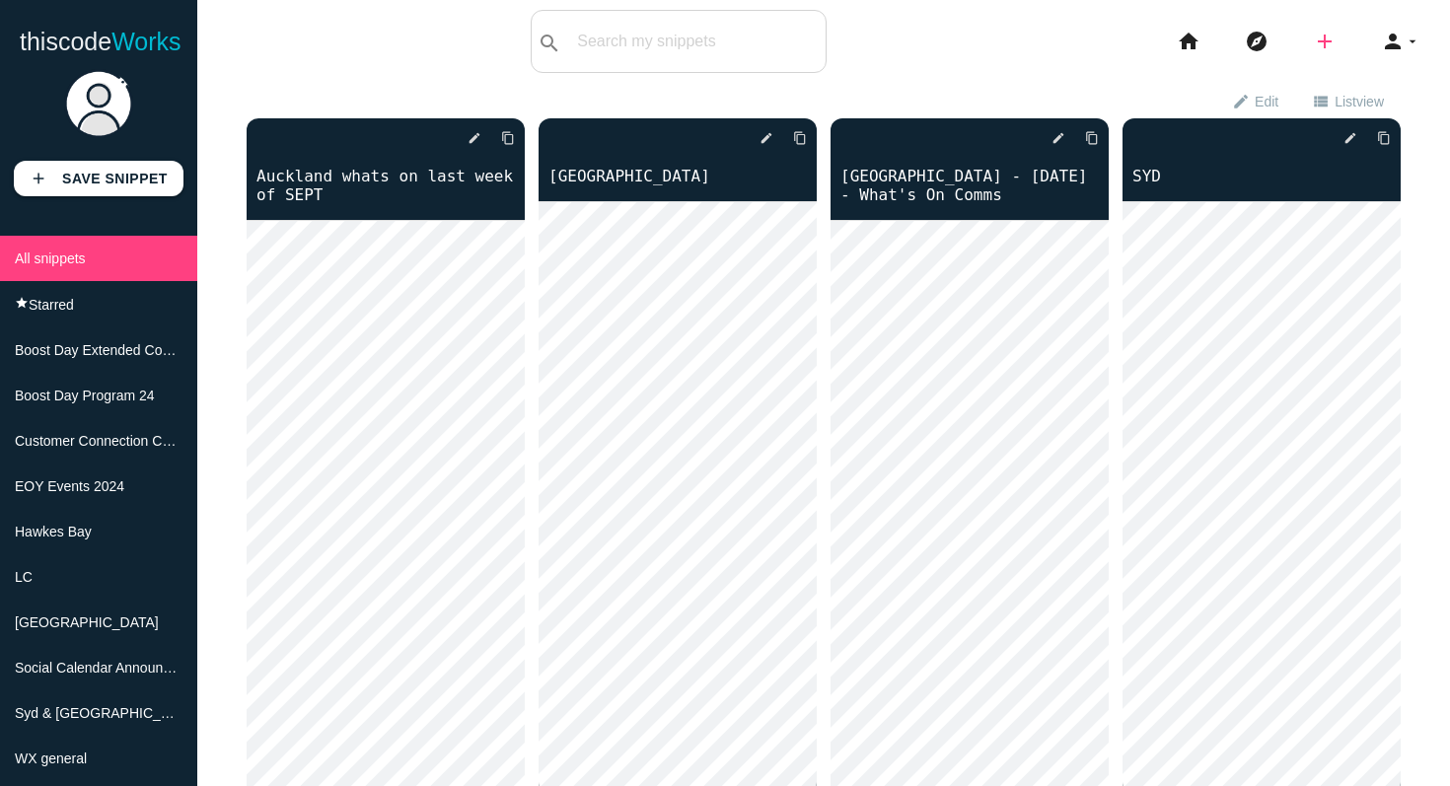
click at [1329, 38] on icon "add" at bounding box center [1325, 41] width 24 height 63
click at [1329, 38] on icon "code" at bounding box center [1326, 35] width 24 height 22
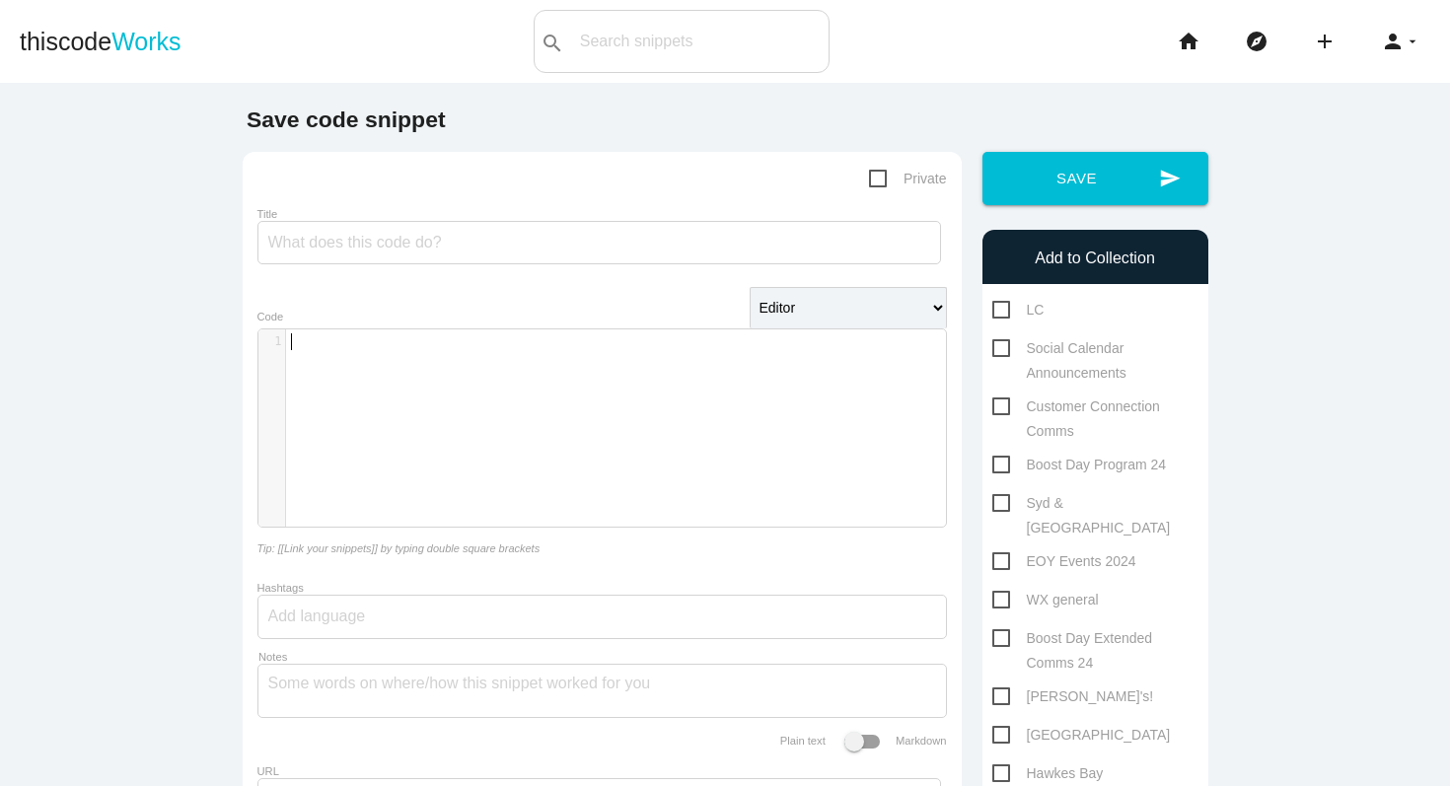
scroll to position [6, 0]
click at [397, 355] on div "​ x 1 ​" at bounding box center [616, 443] width 717 height 227
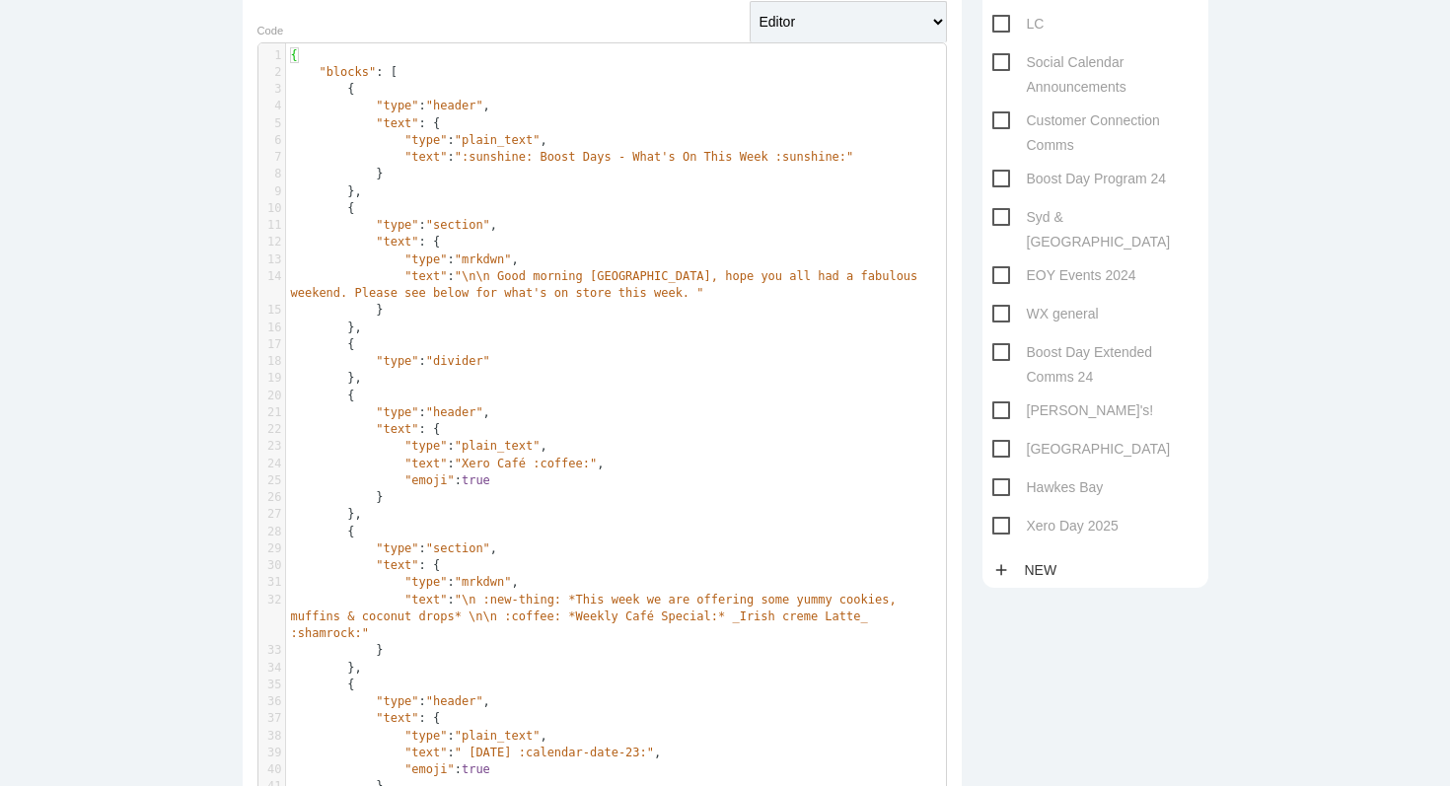
scroll to position [0, 0]
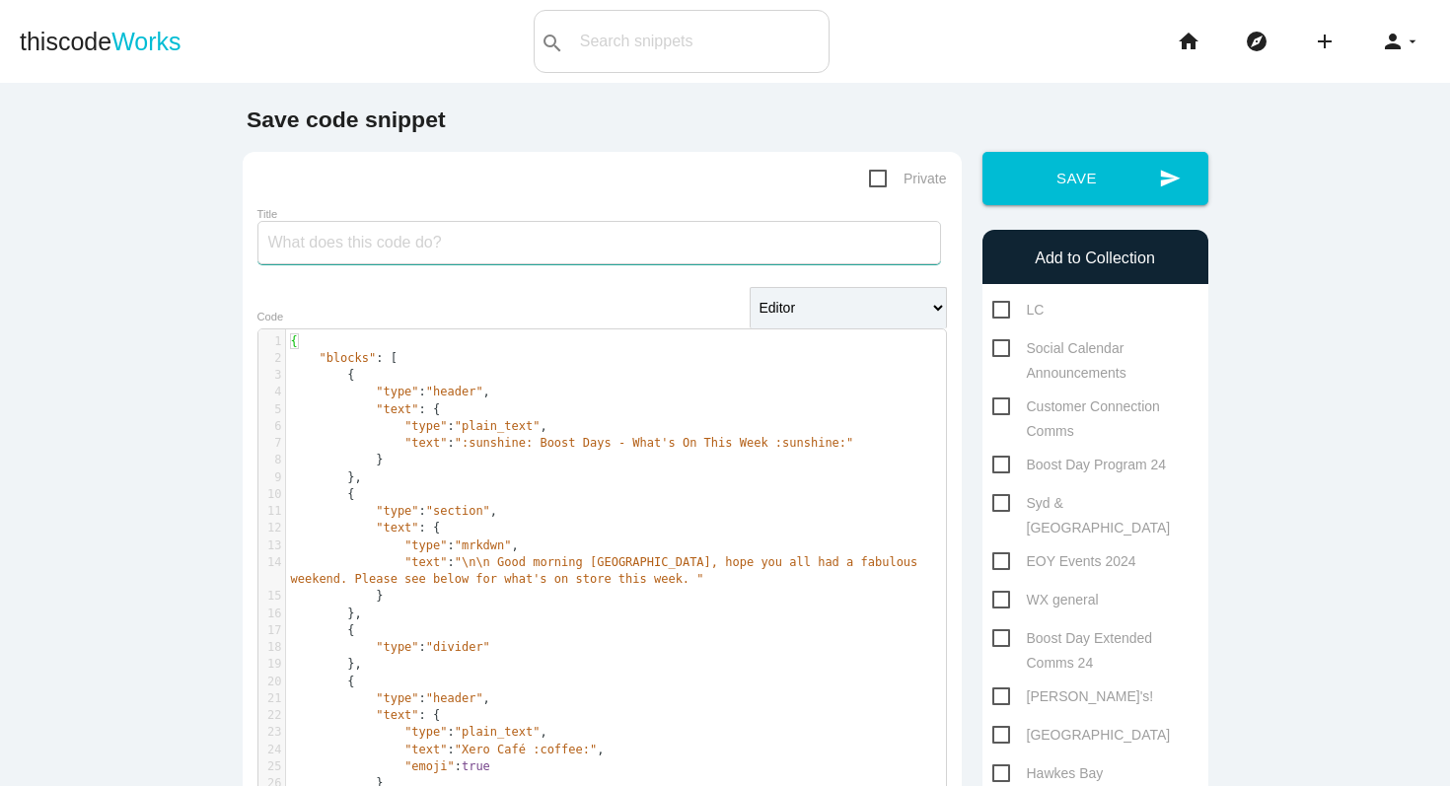
click at [363, 236] on input "Title" at bounding box center [599, 242] width 684 height 43
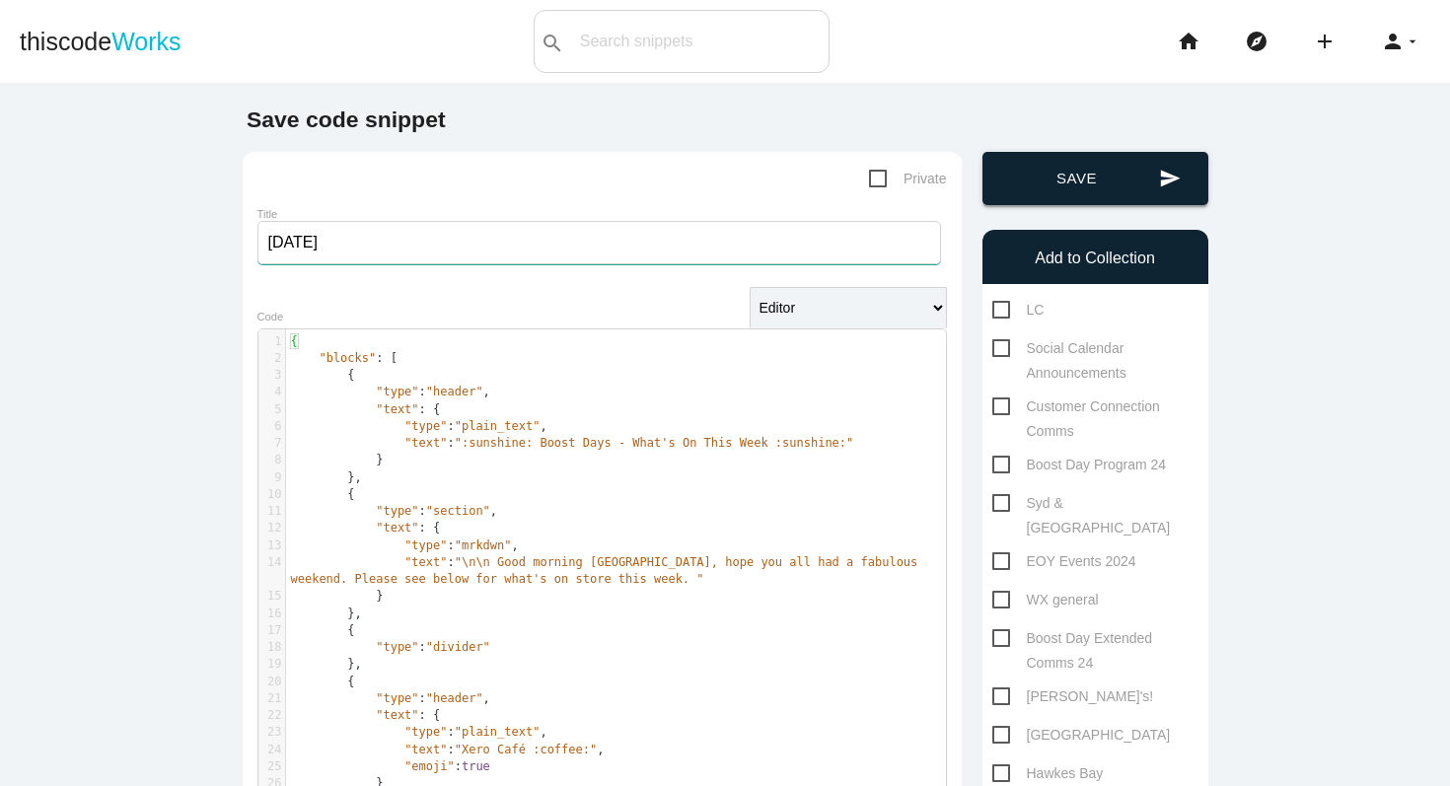
type input "[DATE]"
click at [1060, 181] on button "send Save" at bounding box center [1096, 178] width 226 height 53
